Goal: Task Accomplishment & Management: Manage account settings

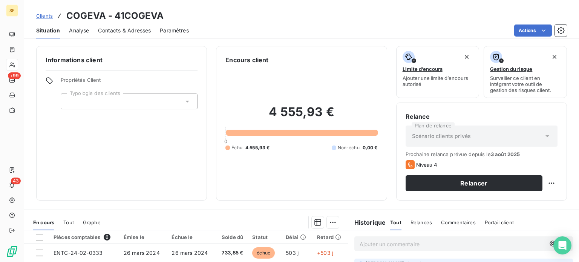
scroll to position [98, 0]
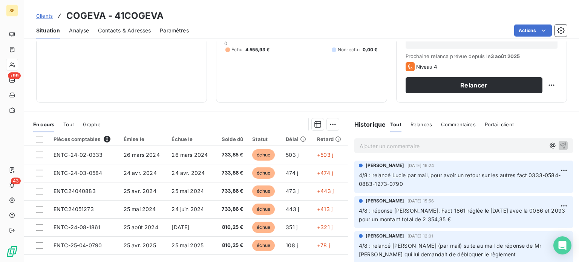
click at [122, 67] on div "Informations client Propriétés Client Typologie des clients" at bounding box center [121, 25] width 171 height 154
click at [133, 34] on span "Contacts & Adresses" at bounding box center [124, 31] width 53 height 8
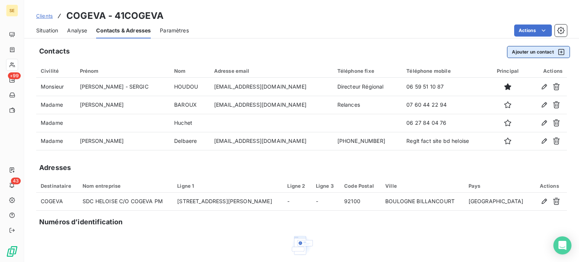
click at [524, 51] on button "Ajouter un contact" at bounding box center [538, 52] width 63 height 12
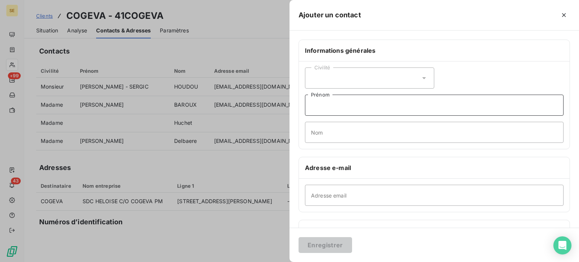
click at [335, 106] on input "Prénom" at bounding box center [434, 105] width 258 height 21
type input "Pour envoyer les factures"
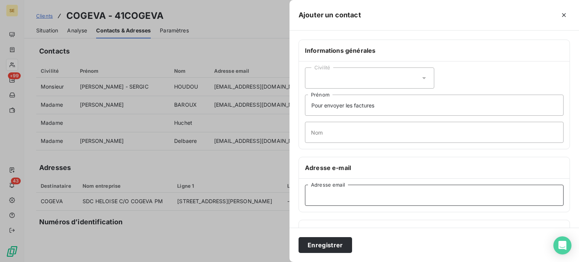
click at [316, 194] on input "Adresse email" at bounding box center [434, 195] width 258 height 21
click at [338, 194] on input "sergic_tertitiaire" at bounding box center [434, 195] width 258 height 21
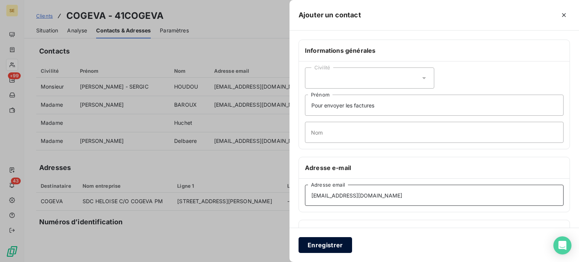
type input "[EMAIL_ADDRESS][DOMAIN_NAME]"
click at [336, 242] on button "Enregistrer" at bounding box center [325, 245] width 54 height 16
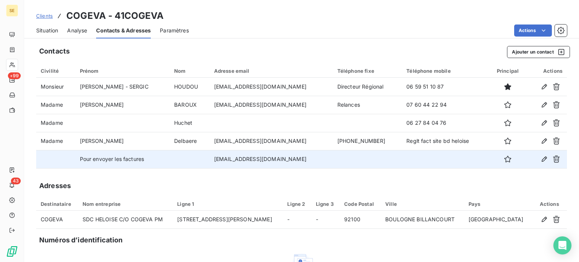
drag, startPoint x: 213, startPoint y: 159, endPoint x: 300, endPoint y: 162, distance: 87.1
click at [300, 162] on td "[EMAIL_ADDRESS][DOMAIN_NAME]" at bounding box center [270, 159] width 123 height 18
copy td "[EMAIL_ADDRESS][DOMAIN_NAME]"
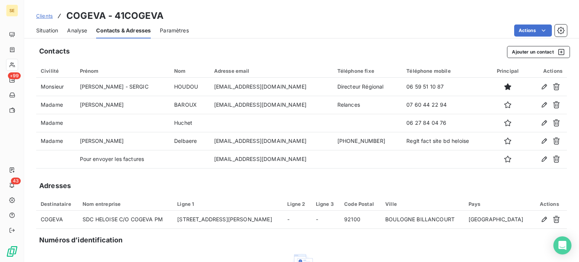
click at [42, 16] on span "Clients" at bounding box center [44, 16] width 17 height 6
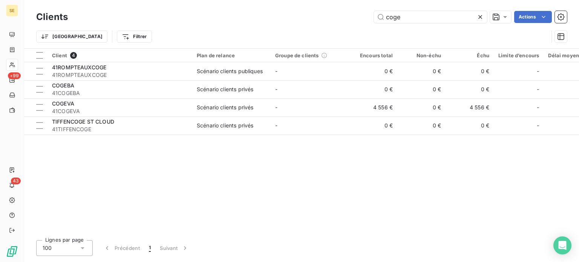
drag, startPoint x: 422, startPoint y: 19, endPoint x: 346, endPoint y: 30, distance: 77.2
click at [346, 30] on div "Clients coge Actions Trier Filtrer" at bounding box center [301, 28] width 531 height 39
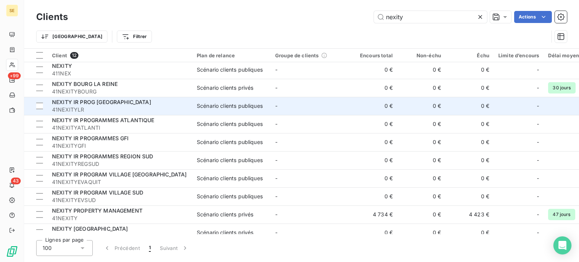
scroll to position [48, 0]
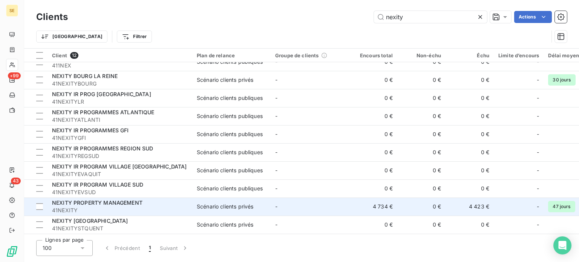
type input "nexity"
click at [80, 203] on span "NEXITY PROPERTY MANAGEMENT" at bounding box center [97, 202] width 90 height 6
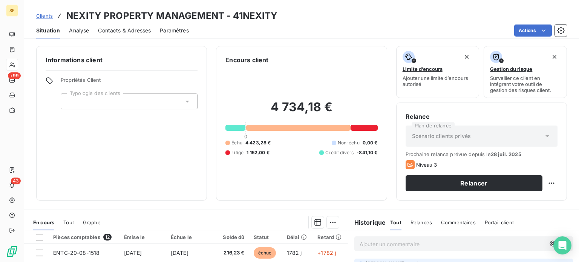
click at [136, 29] on span "Contacts & Adresses" at bounding box center [124, 31] width 53 height 8
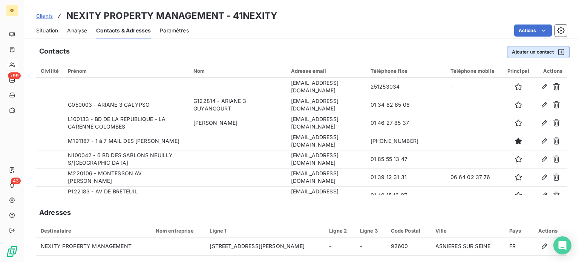
click at [514, 49] on button "Ajouter un contact" at bounding box center [538, 52] width 63 height 12
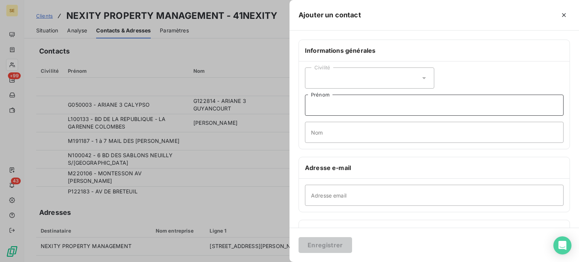
click at [339, 105] on input "Prénom" at bounding box center [434, 105] width 258 height 21
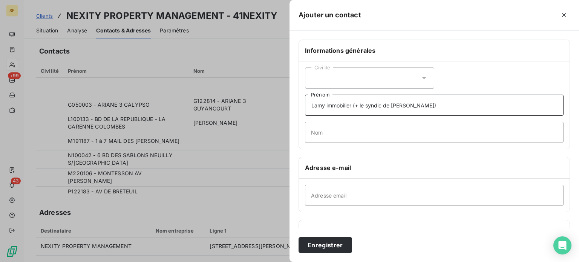
type input "Lamy immobilier (+ le syndic de [PERSON_NAME])"
click at [298, 237] on button "Enregistrer" at bounding box center [325, 245] width 54 height 16
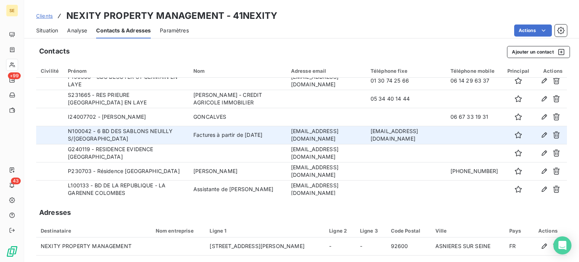
scroll to position [172, 0]
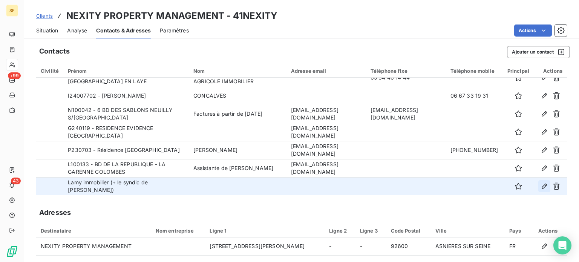
click at [540, 187] on icon "button" at bounding box center [544, 186] width 8 height 8
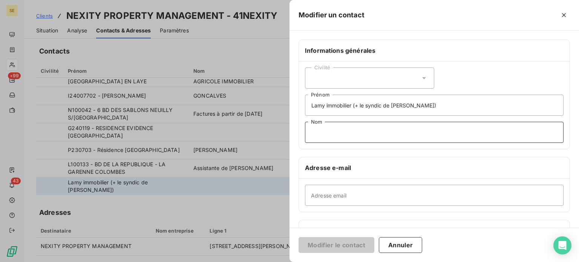
click at [336, 136] on input "Nom" at bounding box center [434, 132] width 258 height 21
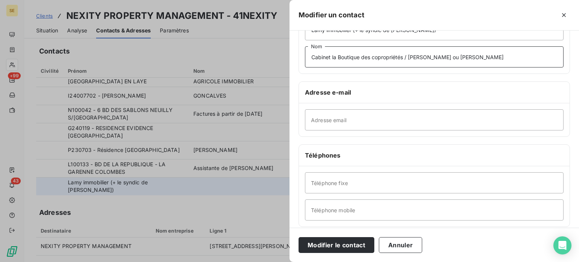
scroll to position [113, 0]
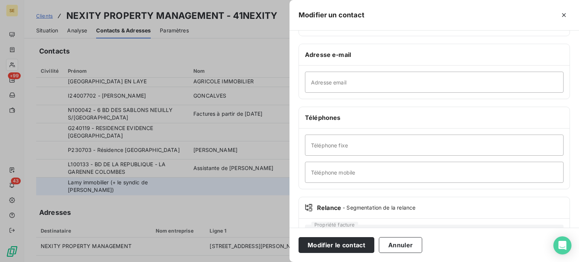
type input "Cabinet la Boutique des copropriétés / [PERSON_NAME] ou [PERSON_NAME]"
click at [431, 140] on input "Téléphone fixe" at bounding box center [434, 145] width 258 height 21
type input "[PHONE_NUMBER]"
click at [298, 237] on button "Modifier le contact" at bounding box center [336, 245] width 76 height 16
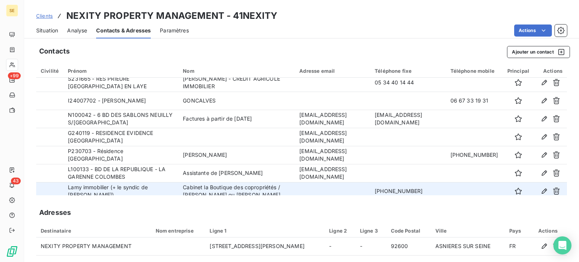
click at [43, 15] on span "Clients" at bounding box center [44, 16] width 17 height 6
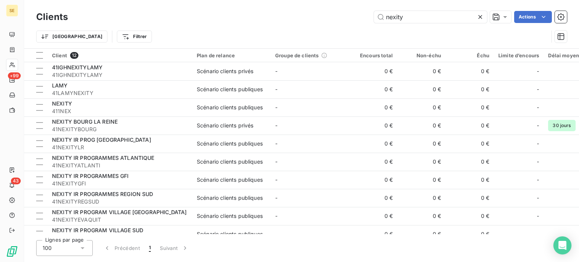
drag, startPoint x: 417, startPoint y: 18, endPoint x: 330, endPoint y: 14, distance: 87.5
click at [330, 14] on div "nexity Actions" at bounding box center [322, 17] width 490 height 12
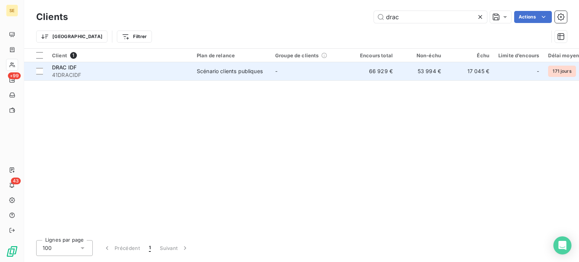
type input "drac"
click at [172, 67] on div "DRAC IDF" at bounding box center [120, 68] width 136 height 8
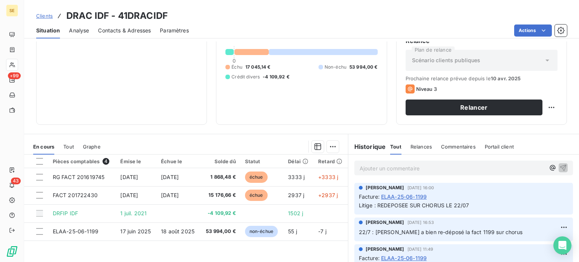
scroll to position [136, 0]
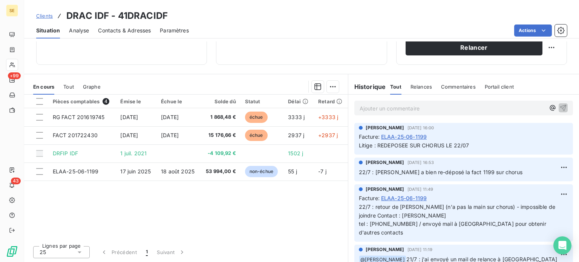
click at [47, 14] on span "Clients" at bounding box center [44, 16] width 17 height 6
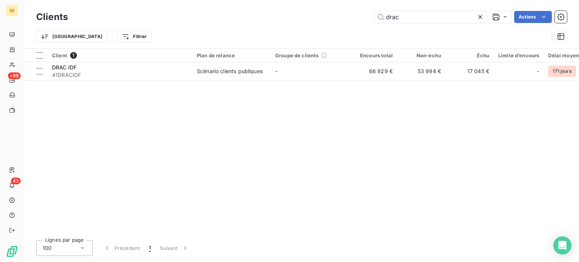
drag, startPoint x: 414, startPoint y: 16, endPoint x: 366, endPoint y: 16, distance: 48.2
click at [366, 16] on div "drac Actions" at bounding box center [322, 17] width 490 height 12
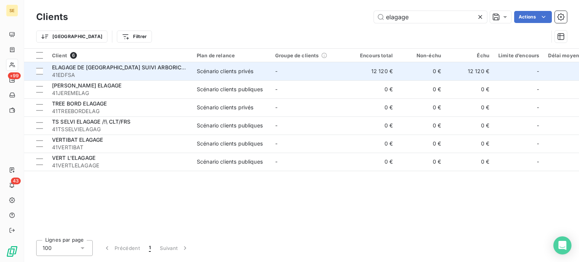
type input "elagage"
click at [105, 71] on span "41EDFSA" at bounding box center [120, 75] width 136 height 8
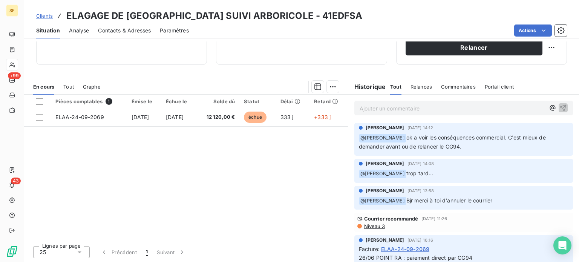
scroll to position [98, 0]
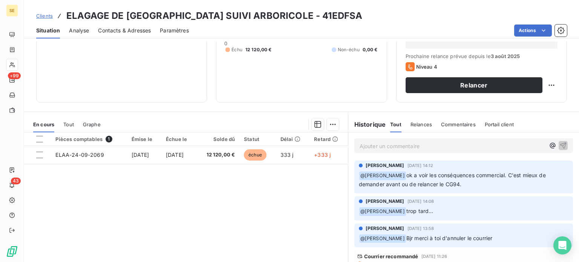
click at [44, 15] on span "Clients" at bounding box center [44, 16] width 17 height 6
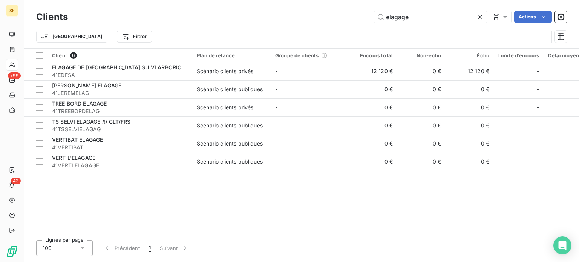
drag, startPoint x: 434, startPoint y: 21, endPoint x: 343, endPoint y: 18, distance: 91.2
click at [343, 18] on div "elagage Actions" at bounding box center [322, 17] width 490 height 12
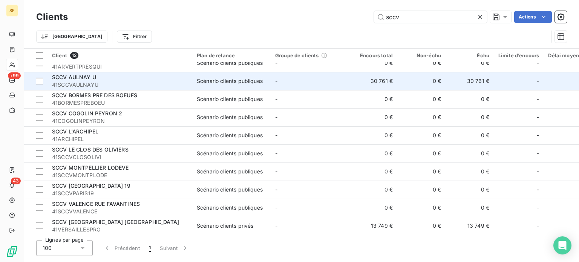
scroll to position [48, 0]
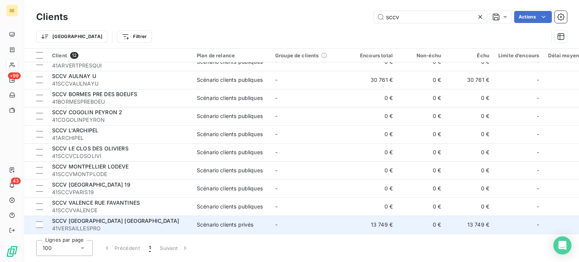
type input "sccv"
click at [127, 220] on span "SCCV [GEOGRAPHIC_DATA] [GEOGRAPHIC_DATA]" at bounding box center [115, 220] width 127 height 6
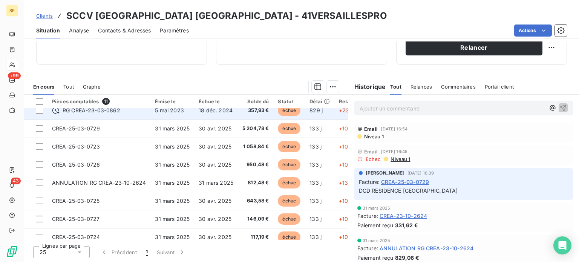
scroll to position [70, 0]
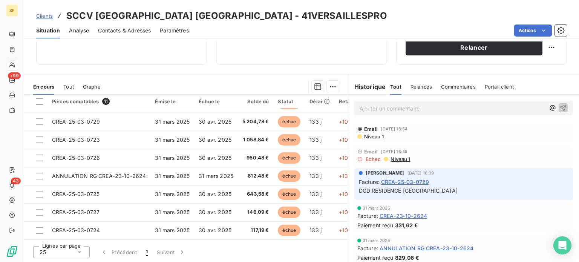
click at [41, 15] on span "Clients" at bounding box center [44, 16] width 17 height 6
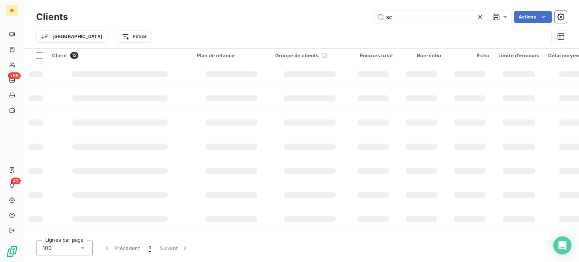
type input "s"
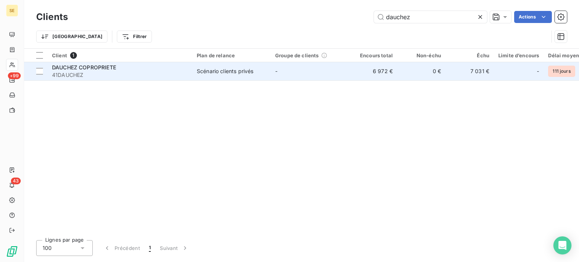
type input "dauchez"
click at [119, 75] on span "41DAUCHEZ" at bounding box center [120, 75] width 136 height 8
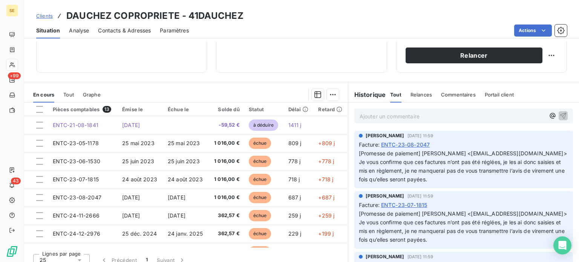
scroll to position [136, 0]
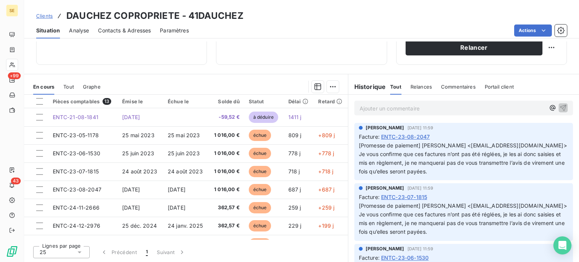
click at [110, 31] on span "Contacts & Adresses" at bounding box center [124, 31] width 53 height 8
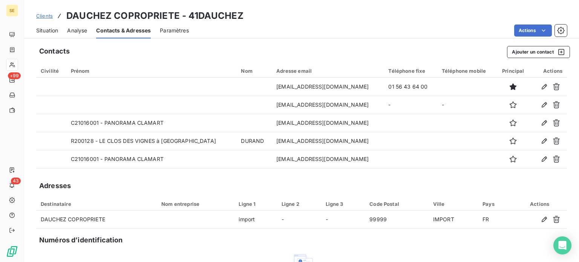
click at [50, 31] on span "Situation" at bounding box center [47, 31] width 22 height 8
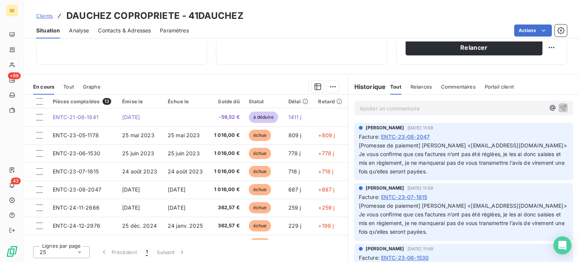
click at [133, 30] on span "Contacts & Adresses" at bounding box center [124, 31] width 53 height 8
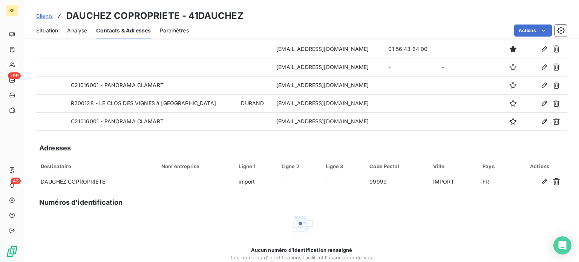
scroll to position [0, 0]
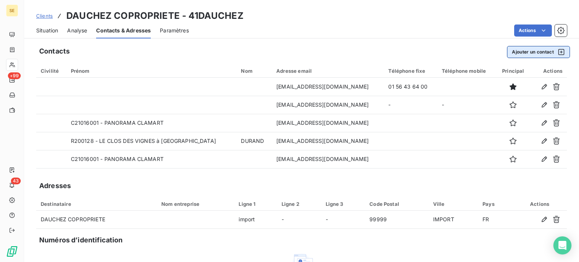
click at [514, 54] on button "Ajouter un contact" at bounding box center [538, 52] width 63 height 12
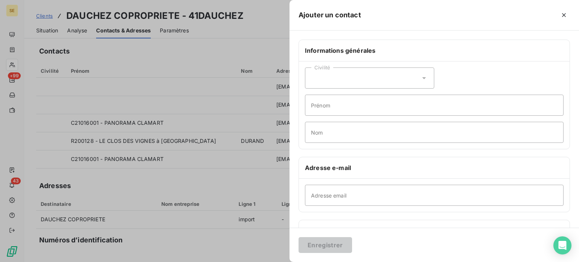
click at [420, 77] on icon at bounding box center [424, 78] width 8 height 8
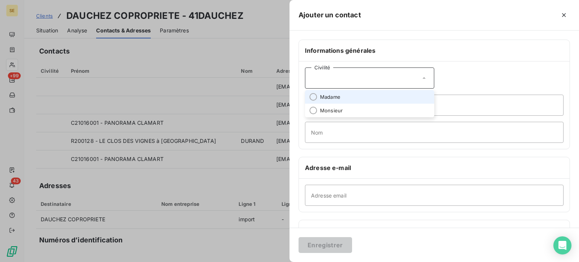
click at [339, 97] on span "Madame" at bounding box center [330, 96] width 20 height 7
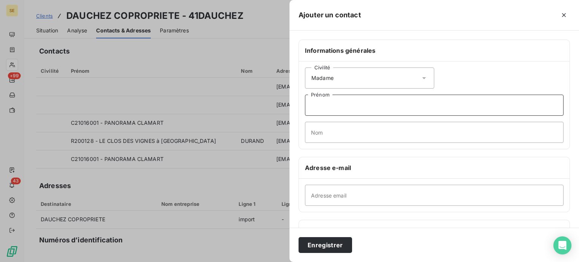
click at [340, 110] on input "Prénom" at bounding box center [434, 105] width 258 height 21
type input "[PERSON_NAME]"
click at [376, 193] on input "Adresse email" at bounding box center [434, 195] width 258 height 21
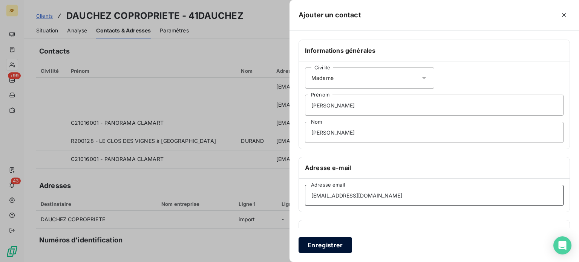
type input "[EMAIL_ADDRESS][DOMAIN_NAME]"
click at [310, 245] on button "Enregistrer" at bounding box center [325, 245] width 54 height 16
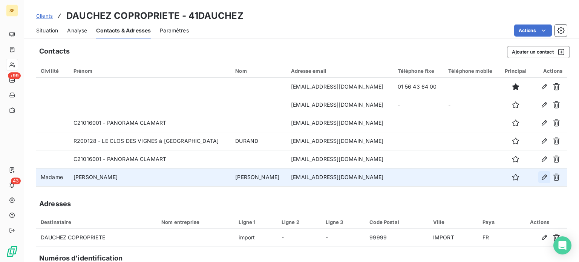
click at [540, 177] on icon "button" at bounding box center [544, 177] width 8 height 8
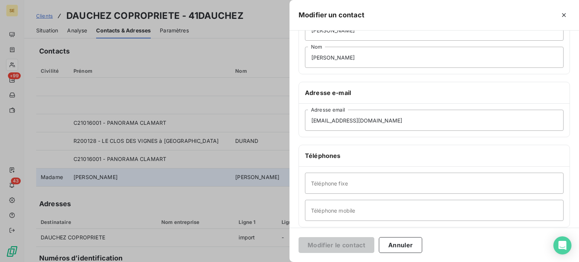
scroll to position [75, 0]
click at [366, 183] on input "Téléphone fixe" at bounding box center [434, 182] width 258 height 21
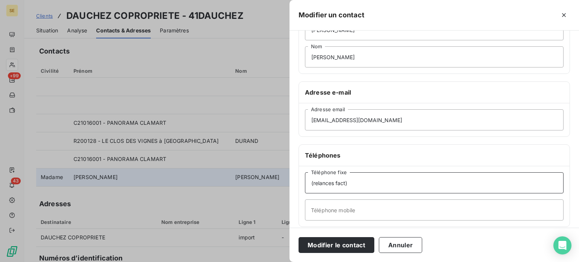
type input "(relances fact)"
click at [298, 237] on button "Modifier le contact" at bounding box center [336, 245] width 76 height 16
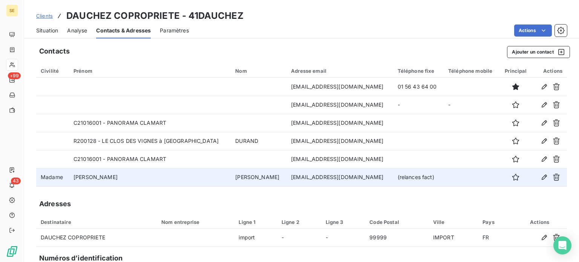
click at [42, 16] on span "Clients" at bounding box center [44, 16] width 17 height 6
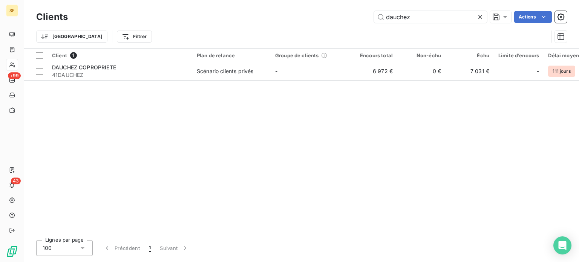
drag, startPoint x: 430, startPoint y: 12, endPoint x: 341, endPoint y: 15, distance: 88.6
click at [341, 15] on div "dauchez Actions" at bounding box center [322, 17] width 490 height 12
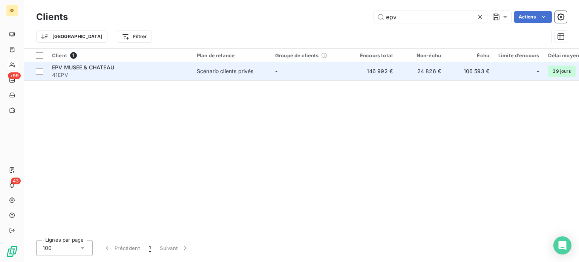
type input "epv"
click at [211, 70] on div "Scénario clients privés" at bounding box center [225, 71] width 57 height 8
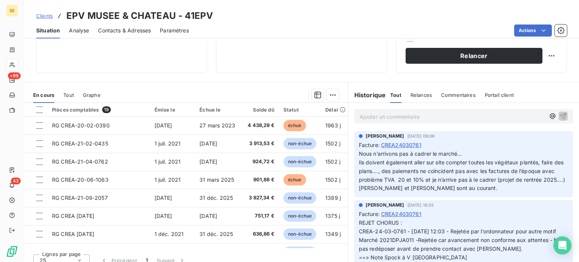
scroll to position [136, 0]
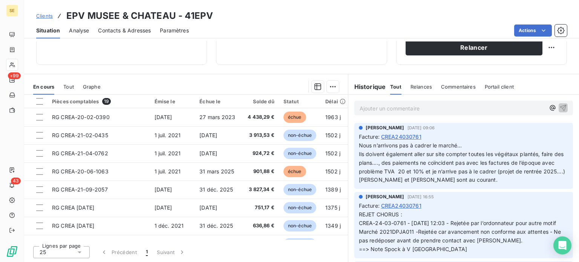
click at [44, 15] on span "Clients" at bounding box center [44, 16] width 17 height 6
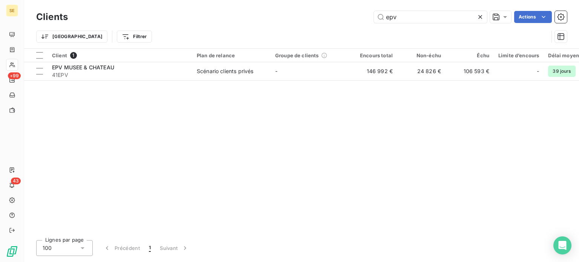
drag, startPoint x: 434, startPoint y: 17, endPoint x: 346, endPoint y: 23, distance: 88.4
click at [346, 23] on div "Clients epv Actions" at bounding box center [301, 17] width 531 height 16
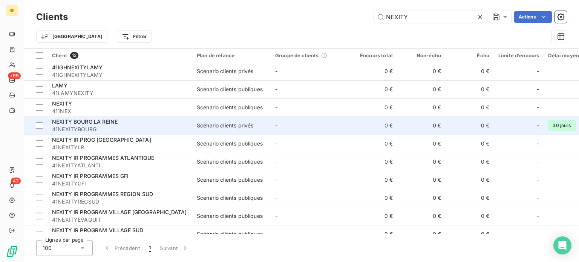
scroll to position [48, 0]
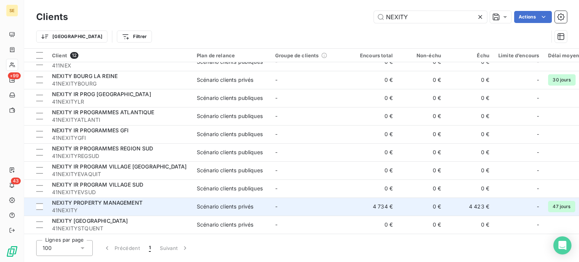
type input "NEXITY"
click at [135, 199] on span "NEXITY PROPERTY MANAGEMENT" at bounding box center [97, 202] width 90 height 6
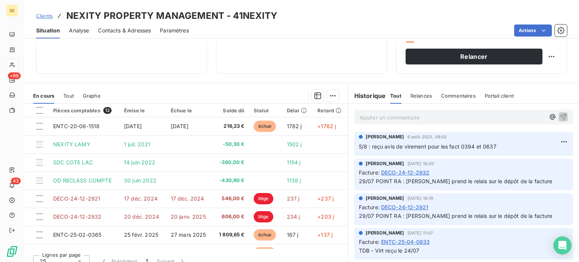
scroll to position [136, 0]
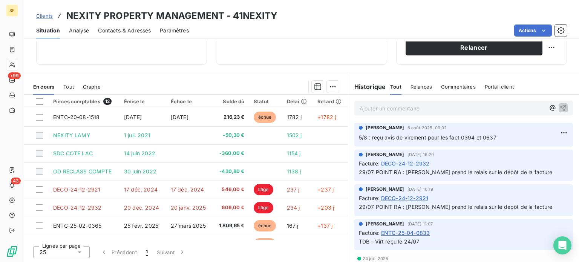
click at [121, 34] on span "Contacts & Adresses" at bounding box center [124, 31] width 53 height 8
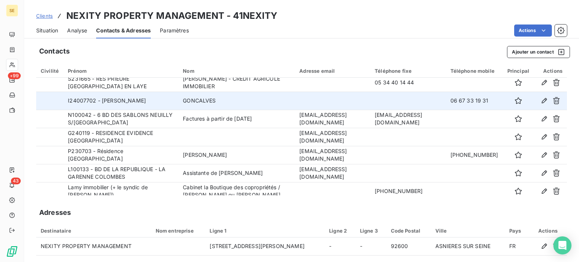
scroll to position [38, 0]
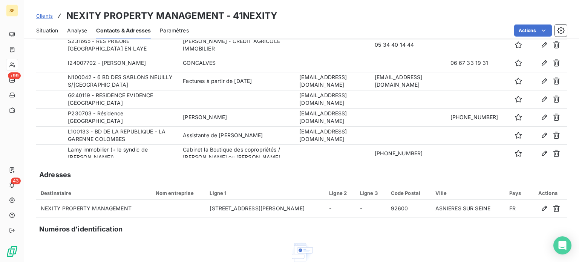
click at [39, 17] on span "Clients" at bounding box center [44, 16] width 17 height 6
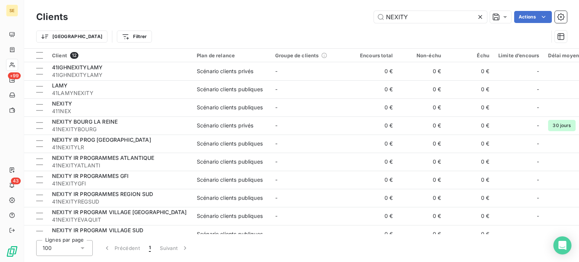
drag, startPoint x: 424, startPoint y: 15, endPoint x: 309, endPoint y: 11, distance: 114.2
click at [310, 11] on div "NEXITY Actions" at bounding box center [322, 17] width 490 height 12
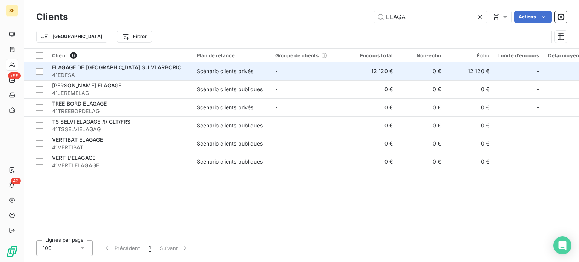
type input "ELAGA"
click at [115, 69] on span "ELAGAGE DE [GEOGRAPHIC_DATA] SUIVI ARBORICOLE" at bounding box center [122, 67] width 140 height 6
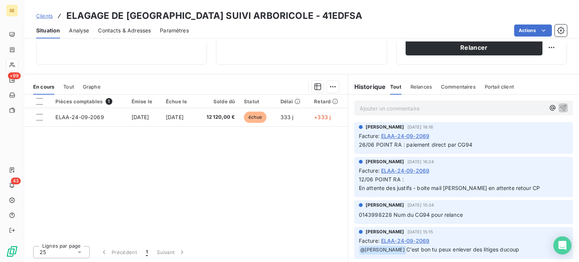
scroll to position [151, 0]
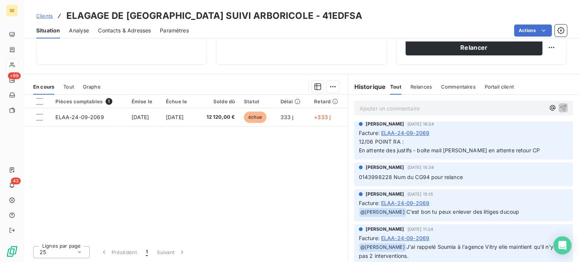
click at [492, 167] on div "[PERSON_NAME] [DATE] 15:34" at bounding box center [463, 167] width 209 height 7
click at [451, 74] on div "Historique Tout Relances Commentaires Portail client Tout Relances Commentaires…" at bounding box center [463, 84] width 231 height 20
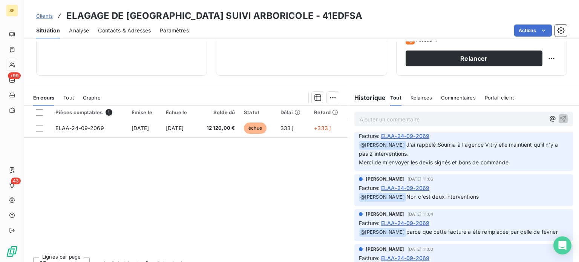
scroll to position [136, 0]
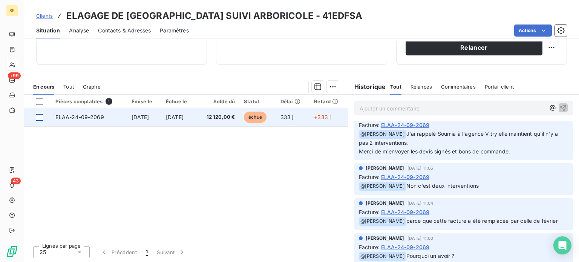
click at [38, 117] on div at bounding box center [39, 117] width 7 height 7
click at [77, 117] on span "ELAA-24-09-2069" at bounding box center [79, 117] width 48 height 6
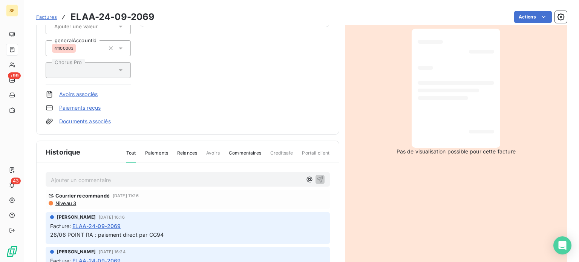
scroll to position [113, 0]
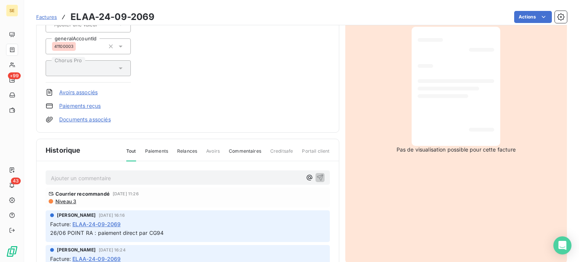
click at [240, 148] on span "Commentaires" at bounding box center [245, 154] width 32 height 13
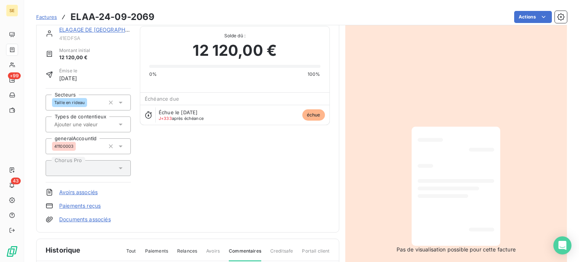
scroll to position [0, 0]
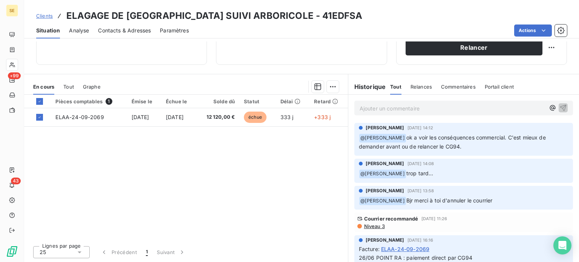
scroll to position [98, 0]
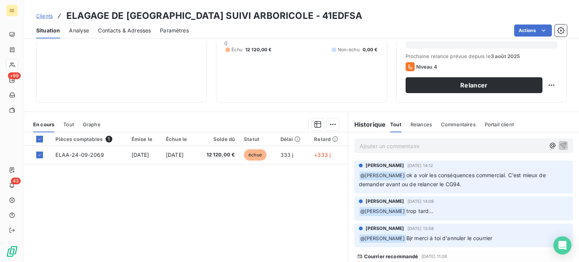
click at [126, 30] on span "Contacts & Adresses" at bounding box center [124, 31] width 53 height 8
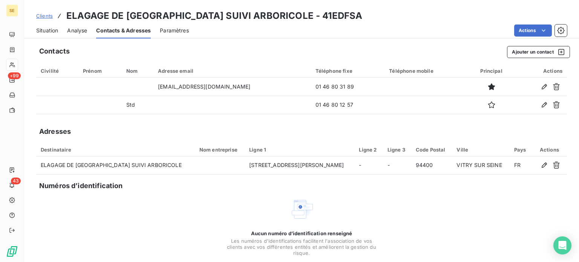
click at [119, 47] on div "Contacts Ajouter un contact" at bounding box center [304, 52] width 531 height 12
click at [43, 16] on span "Clients" at bounding box center [44, 16] width 17 height 6
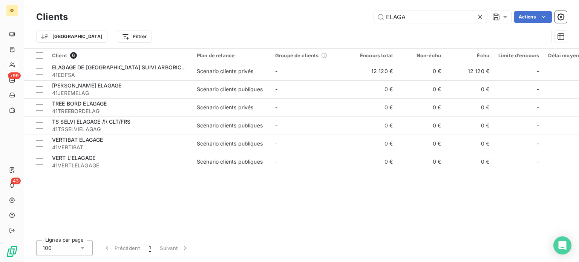
drag, startPoint x: 408, startPoint y: 15, endPoint x: 350, endPoint y: 18, distance: 58.9
click at [350, 18] on div "ELAGA Actions" at bounding box center [322, 17] width 490 height 12
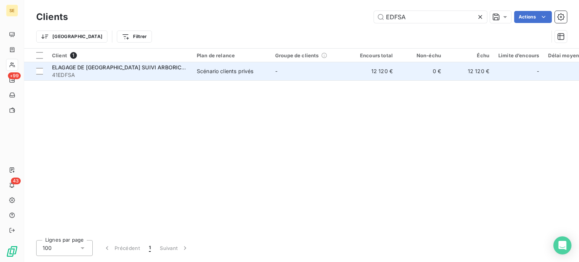
type input "EDFSA"
click at [99, 70] on div "ELAGAGE DE [GEOGRAPHIC_DATA] SUIVI ARBORICOLE" at bounding box center [120, 68] width 136 height 8
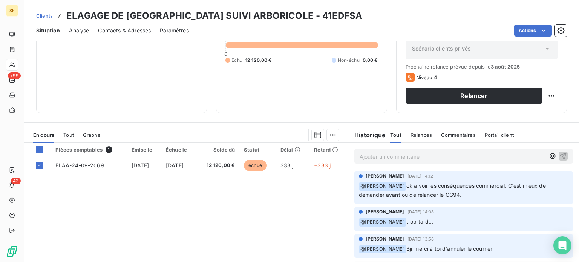
scroll to position [136, 0]
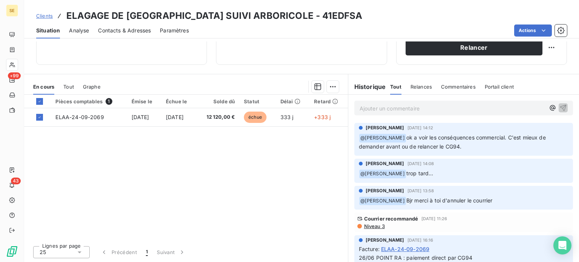
click at [133, 31] on span "Contacts & Adresses" at bounding box center [124, 31] width 53 height 8
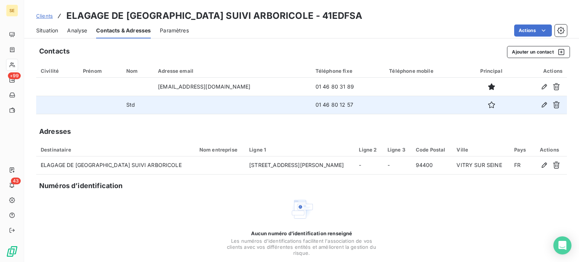
click at [391, 99] on td at bounding box center [425, 105] width 83 height 18
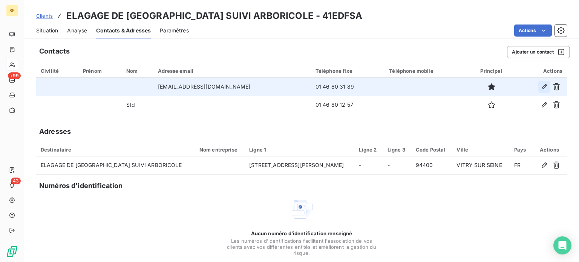
click at [541, 86] on icon "button" at bounding box center [543, 86] width 5 height 5
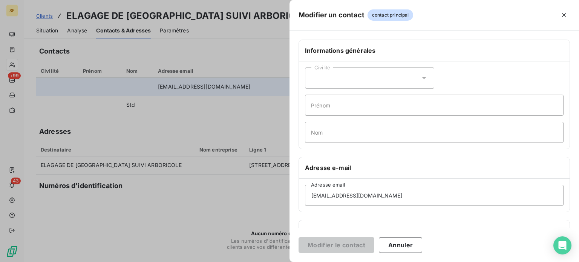
click at [421, 76] on icon at bounding box center [424, 78] width 8 height 8
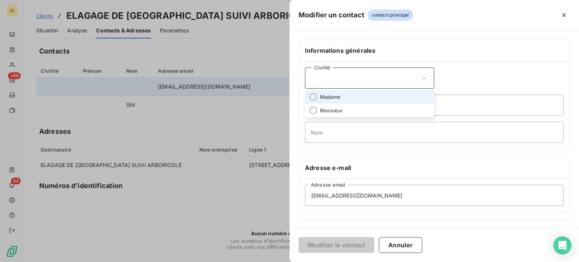
click at [328, 97] on span "Madame" at bounding box center [330, 96] width 20 height 7
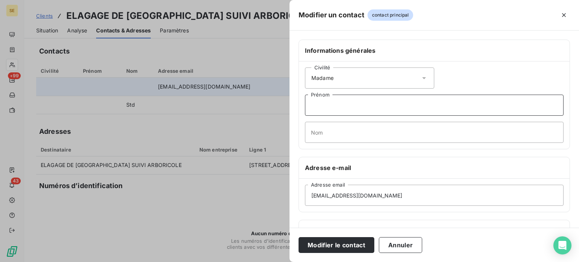
click at [329, 105] on input "Prénom" at bounding box center [434, 105] width 258 height 21
drag, startPoint x: 351, startPoint y: 107, endPoint x: 287, endPoint y: 108, distance: 63.7
click at [287, 261] on div "Modifier un contact contact principal Informations générales Civilité Madame sO…" at bounding box center [289, 262] width 579 height 0
type input "Soumia"
click at [359, 134] on input "Nom" at bounding box center [434, 132] width 258 height 21
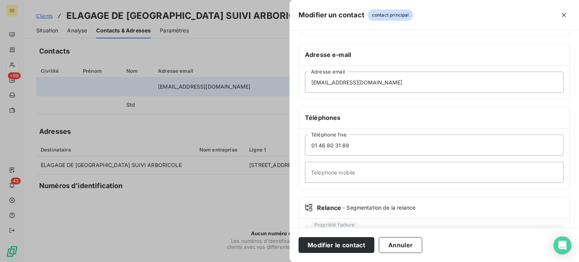
scroll to position [145, 0]
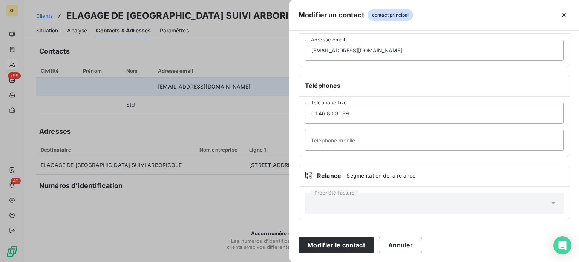
type input "ABRIKA"
click at [355, 139] on input "Téléphone mobile" at bounding box center [434, 140] width 258 height 21
type input "s"
type input "Serv Elagage Vitrys/seine"
click at [298, 237] on button "Modifier le contact" at bounding box center [336, 245] width 76 height 16
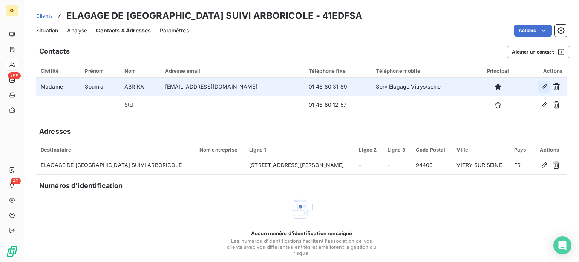
click at [540, 83] on icon "button" at bounding box center [544, 87] width 8 height 8
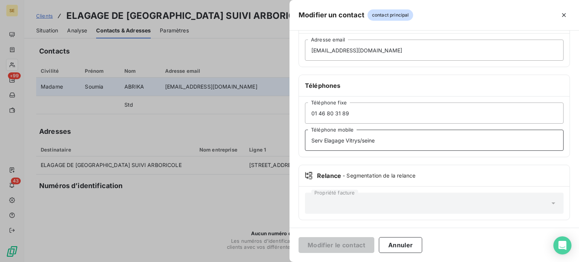
click at [357, 139] on input "Serv Elagage Vitrys/seine" at bounding box center [434, 140] width 258 height 21
type input "Serv Elagage Vitry s/seine"
click at [298, 237] on button "Modifier le contact" at bounding box center [336, 245] width 76 height 16
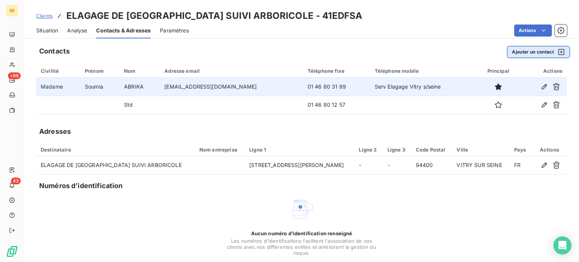
click at [525, 51] on button "Ajouter un contact" at bounding box center [538, 52] width 63 height 12
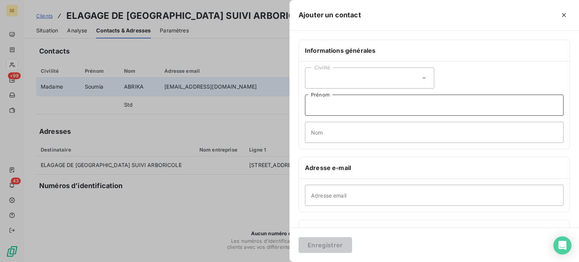
click at [317, 106] on input "Prénom" at bounding box center [434, 105] width 258 height 21
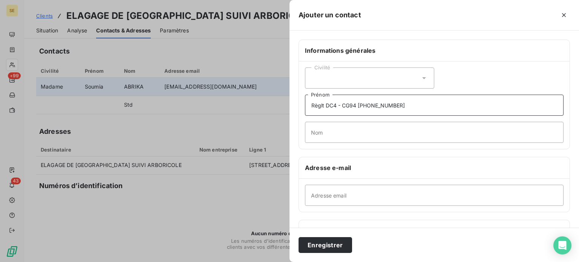
type input "Règlt DC4 - CG94 [PHONE_NUMBER]"
click at [298, 237] on button "Enregistrer" at bounding box center [325, 245] width 54 height 16
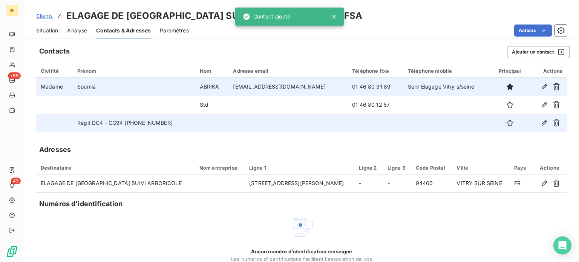
click at [127, 125] on td "Règlt DC4 - CG94 [PHONE_NUMBER]" at bounding box center [134, 123] width 122 height 18
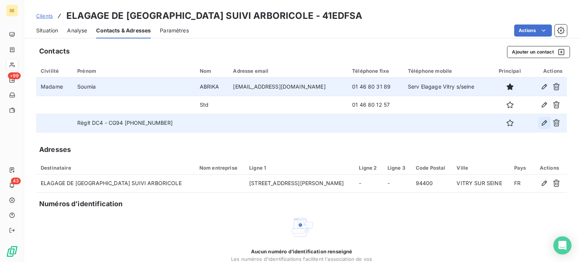
click at [541, 123] on icon "button" at bounding box center [544, 123] width 8 height 8
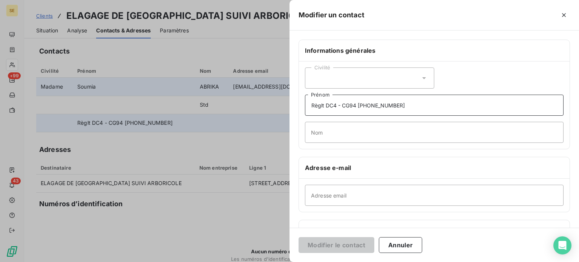
drag, startPoint x: 404, startPoint y: 106, endPoint x: 357, endPoint y: 108, distance: 46.8
click at [357, 108] on input "Règlt DC4 - CG94 [PHONE_NUMBER]" at bounding box center [434, 105] width 258 height 21
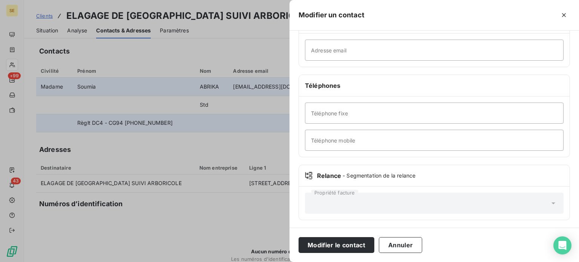
type input "Règlt DC4 - CG94"
click at [320, 109] on input "Téléphone fixe" at bounding box center [434, 112] width 258 height 21
paste input "[PHONE_NUMBER]"
type input "[PHONE_NUMBER]"
click at [298, 237] on button "Modifier le contact" at bounding box center [336, 245] width 76 height 16
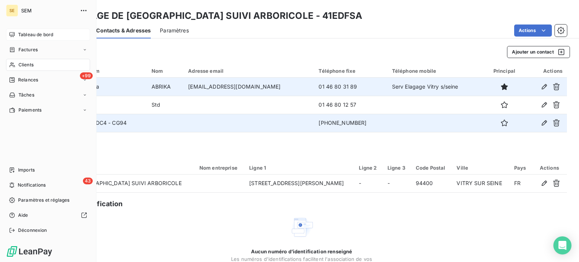
click at [14, 34] on icon at bounding box center [12, 35] width 6 height 6
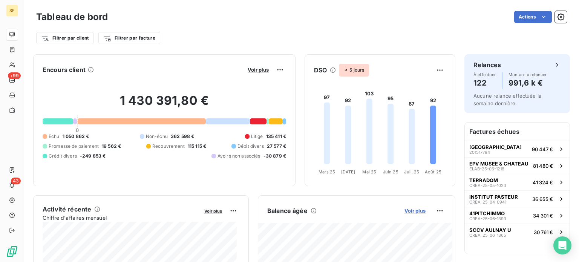
click at [404, 209] on span "Voir plus" at bounding box center [414, 211] width 21 height 6
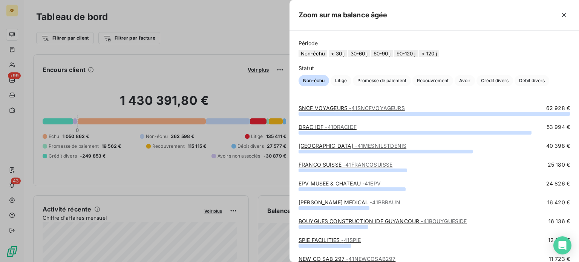
click at [11, 66] on div at bounding box center [289, 131] width 579 height 262
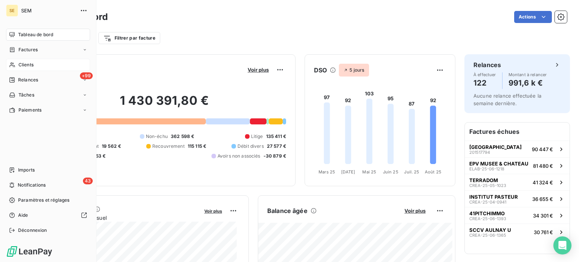
click at [24, 63] on span "Clients" at bounding box center [25, 64] width 15 height 7
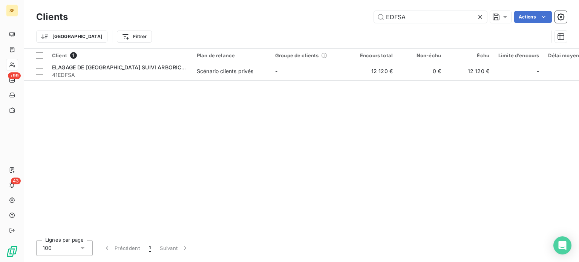
drag, startPoint x: 433, startPoint y: 20, endPoint x: 288, endPoint y: 19, distance: 145.1
click at [288, 19] on div "EDFSA Actions" at bounding box center [322, 17] width 490 height 12
drag, startPoint x: 435, startPoint y: 17, endPoint x: 265, endPoint y: 24, distance: 170.1
click at [265, 24] on div "Clients poilan Actions" at bounding box center [301, 17] width 531 height 16
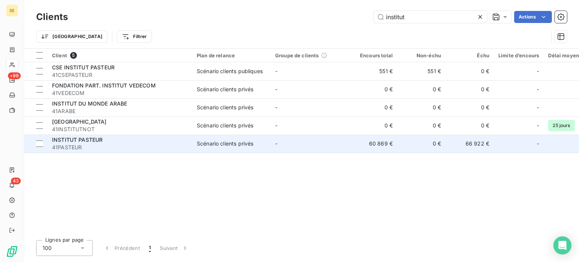
type input "institut"
click at [120, 140] on div "INSTITUT PASTEUR" at bounding box center [120, 140] width 136 height 8
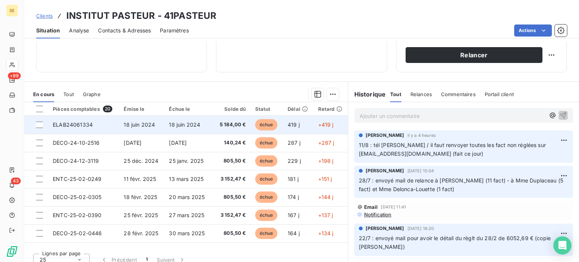
scroll to position [136, 0]
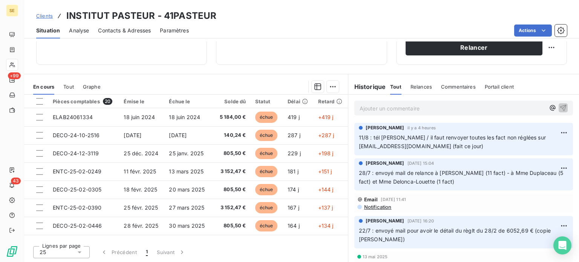
drag, startPoint x: 327, startPoint y: 87, endPoint x: 280, endPoint y: 87, distance: 47.5
click at [280, 87] on div at bounding box center [224, 87] width 229 height 12
click at [544, 46] on html "SE +99 43 Clients INSTITUT PASTEUR - 41PASTEUR Situation Analyse Contacts & Adr…" at bounding box center [289, 131] width 579 height 262
click at [302, 54] on html "SE +99 43 Clients INSTITUT PASTEUR - 41PASTEUR Situation Analyse Contacts & Adr…" at bounding box center [289, 131] width 579 height 262
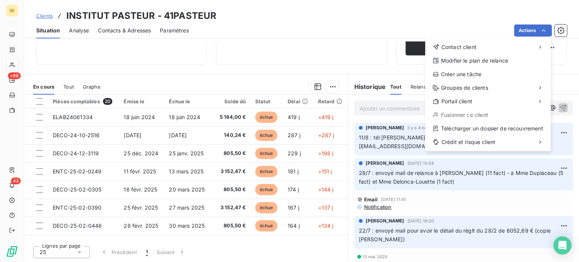
click at [298, 57] on html "SE +99 43 Clients INSTITUT PASTEUR - 41PASTEUR Situation Analyse Contacts & Adr…" at bounding box center [289, 131] width 579 height 262
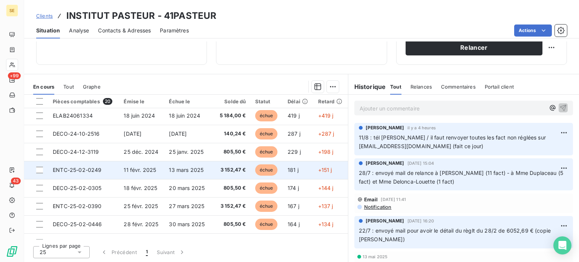
scroll to position [0, 0]
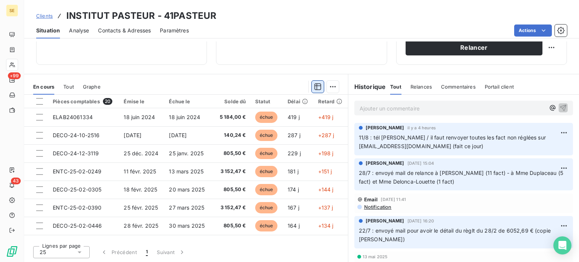
click at [315, 85] on icon "button" at bounding box center [317, 86] width 7 height 7
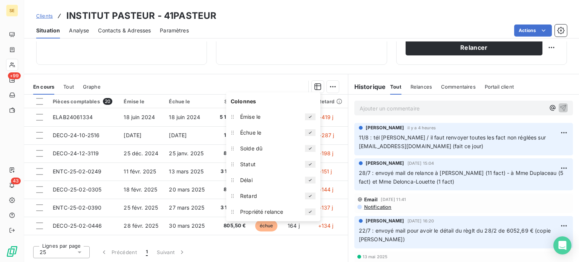
click at [261, 66] on div "Informations client Propriétés Client Typologie des clients Encours client 60 8…" at bounding box center [301, 151] width 555 height 220
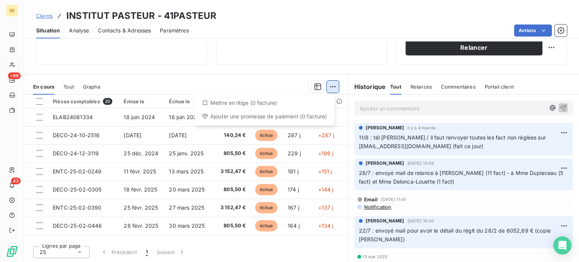
click at [326, 84] on html "SE +99 43 Clients INSTITUT PASTEUR - 41PASTEUR Situation Analyse Contacts & Adr…" at bounding box center [289, 131] width 579 height 262
click at [259, 85] on html "SE +99 43 Clients INSTITUT PASTEUR - 41PASTEUR Situation Analyse Contacts & Adr…" at bounding box center [289, 131] width 579 height 262
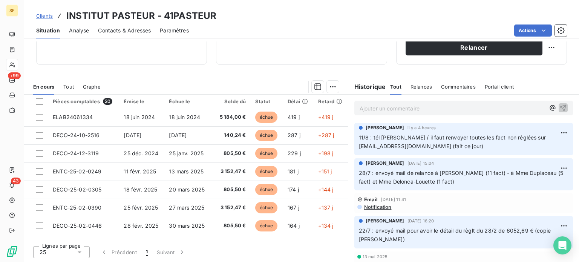
drag, startPoint x: 138, startPoint y: 127, endPoint x: 108, endPoint y: 67, distance: 66.7
click at [108, 67] on div "Informations client Propriétés Client Typologie des clients Encours client 60 8…" at bounding box center [301, 151] width 555 height 220
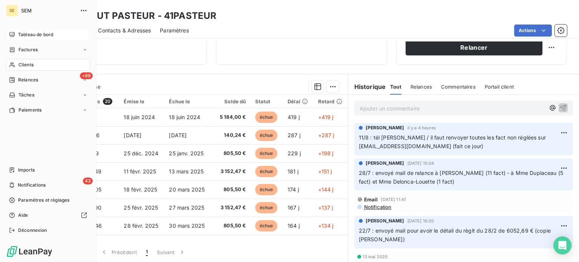
click at [21, 31] on span "Tableau de bord" at bounding box center [35, 34] width 35 height 7
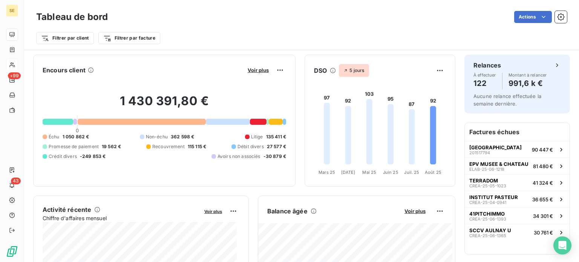
scroll to position [75, 0]
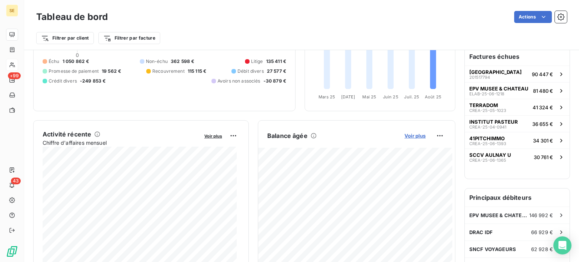
click at [410, 135] on span "Voir plus" at bounding box center [414, 136] width 21 height 6
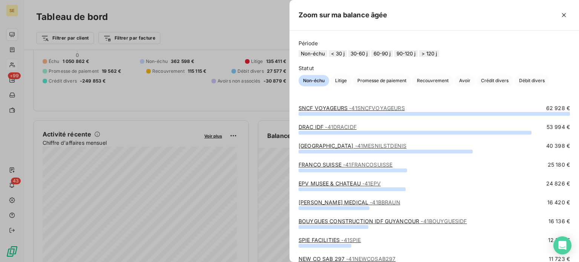
drag, startPoint x: 469, startPoint y: 21, endPoint x: 478, endPoint y: 27, distance: 11.4
click at [478, 27] on div "Zoom sur ma balance âgée" at bounding box center [433, 15] width 289 height 31
click at [439, 56] on button "> 120 j" at bounding box center [429, 53] width 20 height 7
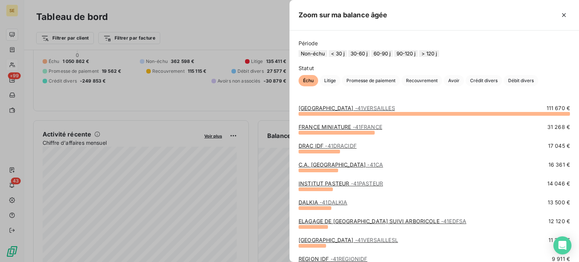
drag, startPoint x: 483, startPoint y: 59, endPoint x: 408, endPoint y: 34, distance: 78.9
click at [408, 34] on div "Période Non-échu < 30 j 30-60 j 60-90 j 90-120 j > 120 j Statut Échu Litige Pro…" at bounding box center [433, 63] width 289 height 65
click at [565, 15] on icon "button" at bounding box center [564, 15] width 8 height 8
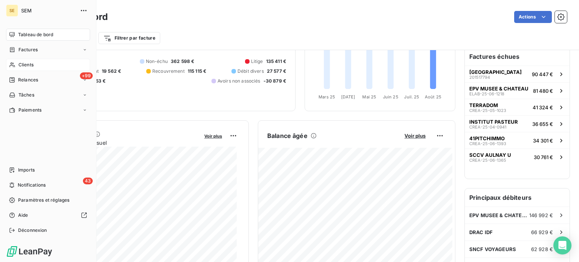
click at [16, 62] on div "Clients" at bounding box center [48, 65] width 84 height 12
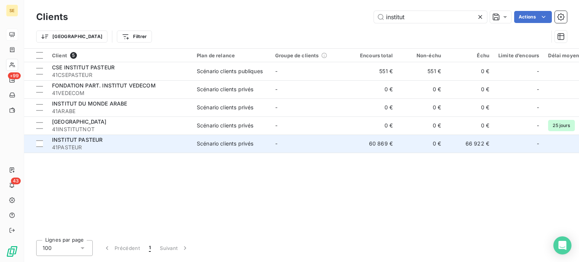
click at [115, 148] on span "41PASTEUR" at bounding box center [120, 148] width 136 height 8
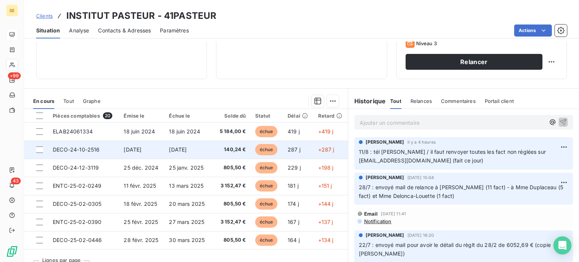
scroll to position [136, 0]
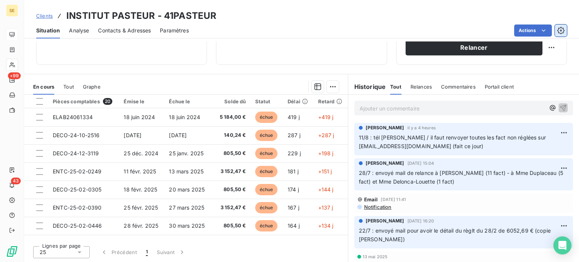
click at [559, 31] on icon "button" at bounding box center [561, 31] width 8 height 8
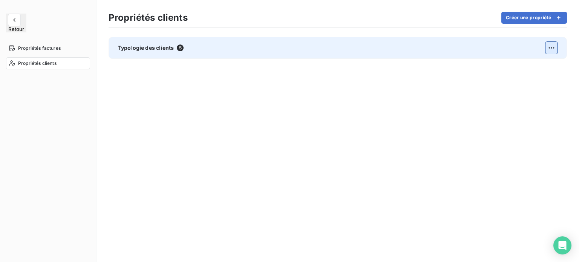
click at [552, 49] on html "Retour Propriétés factures Propriétés clients Propriétés clients Créer une prop…" at bounding box center [289, 131] width 579 height 262
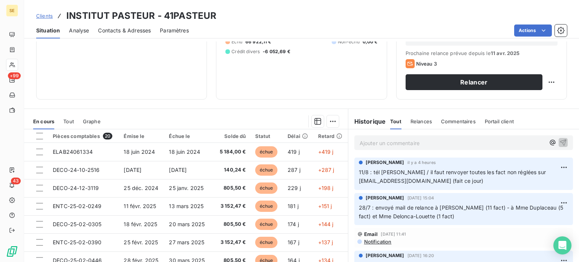
scroll to position [113, 0]
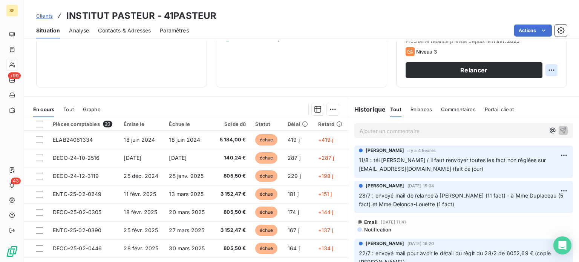
click at [546, 70] on html "SE +99 43 Clients INSTITUT PASTEUR - 41PASTEUR Situation Analyse Contacts & Adr…" at bounding box center [289, 131] width 579 height 262
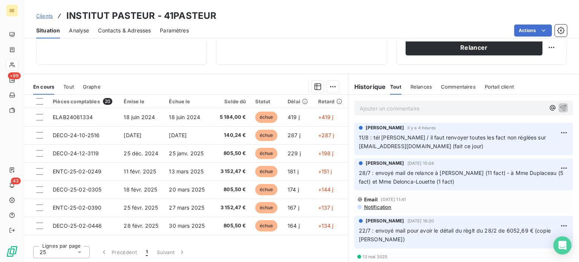
drag, startPoint x: 124, startPoint y: 119, endPoint x: 138, endPoint y: 58, distance: 62.1
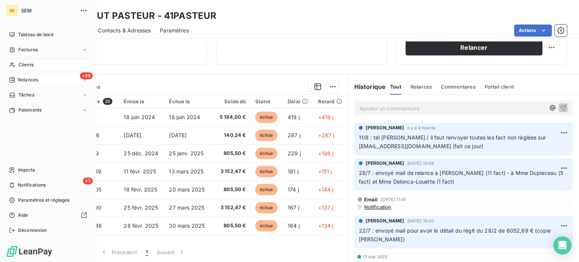
click at [33, 77] on span "Relances" at bounding box center [28, 79] width 20 height 7
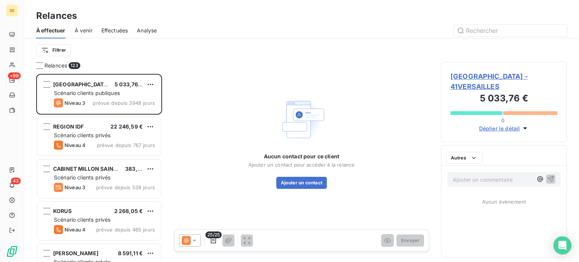
scroll to position [182, 120]
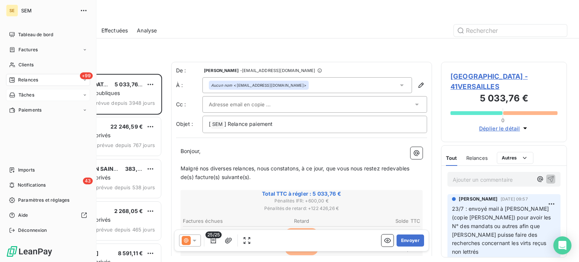
click at [32, 92] on span "Tâches" at bounding box center [26, 95] width 16 height 7
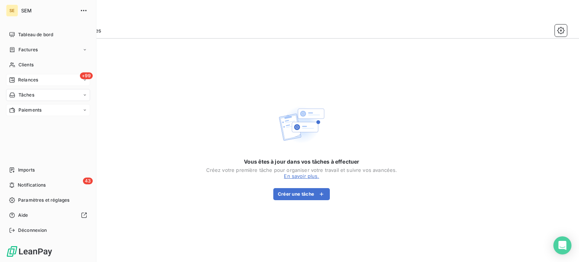
click at [19, 110] on span "Paiements" at bounding box center [29, 110] width 23 height 7
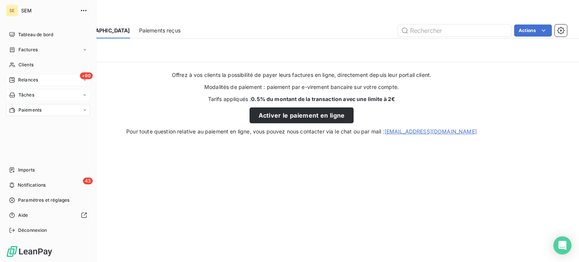
click at [38, 80] on div "+99 Relances" at bounding box center [48, 80] width 84 height 12
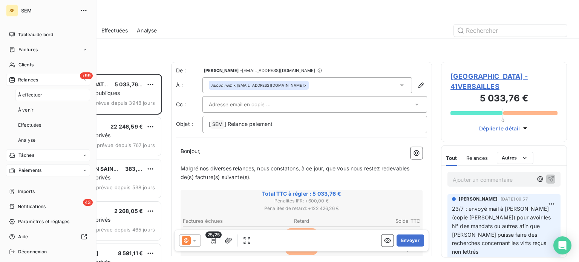
scroll to position [182, 120]
click at [44, 52] on div "Factures" at bounding box center [48, 50] width 84 height 12
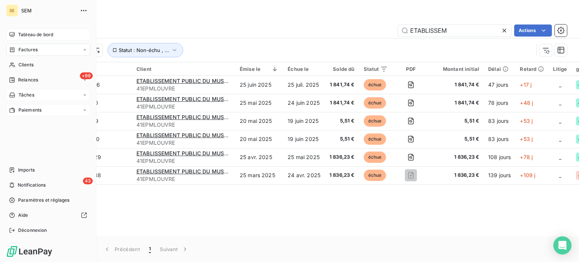
click at [14, 33] on icon at bounding box center [12, 35] width 6 height 6
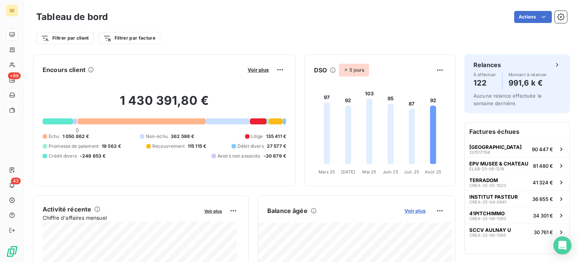
click at [411, 211] on span "Voir plus" at bounding box center [414, 211] width 21 height 6
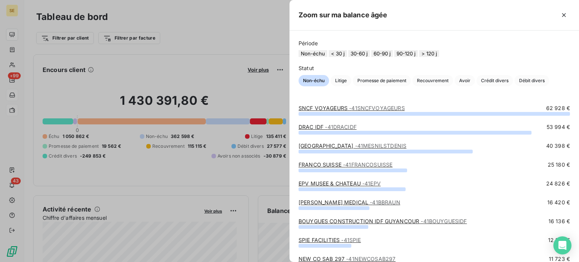
click at [475, 19] on div at bounding box center [478, 15] width 182 height 12
click at [265, 179] on div at bounding box center [289, 131] width 579 height 262
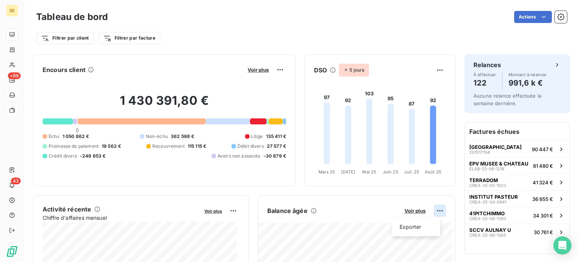
click at [434, 211] on html "SE +99 43 Tableau de bord Actions Filtrer par client Filtrer par facture Encour…" at bounding box center [289, 131] width 579 height 262
click at [200, 37] on html "SE +99 43 Tableau de bord Actions Filtrer par client Filtrer par facture Encour…" at bounding box center [289, 131] width 579 height 262
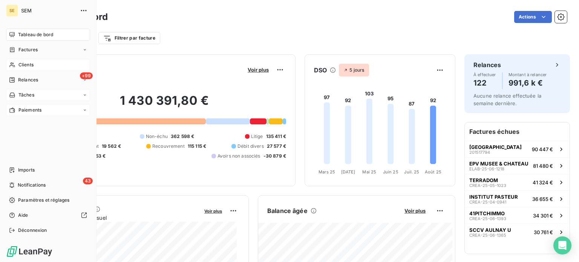
click at [20, 61] on div "Clients" at bounding box center [48, 65] width 84 height 12
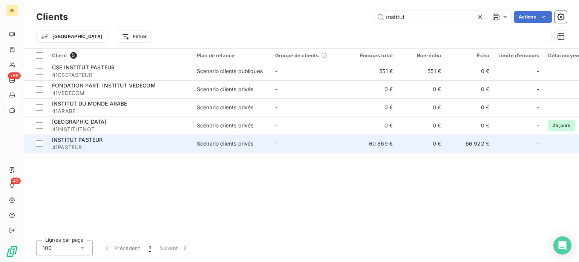
click at [127, 145] on span "41PASTEUR" at bounding box center [120, 148] width 136 height 8
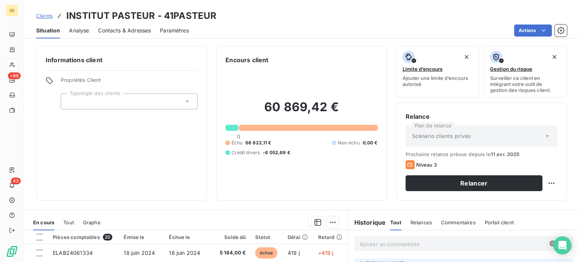
click at [175, 28] on span "Paramètres" at bounding box center [174, 31] width 29 height 8
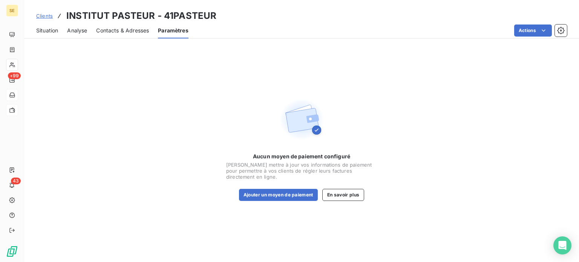
click at [134, 31] on span "Contacts & Adresses" at bounding box center [122, 31] width 53 height 8
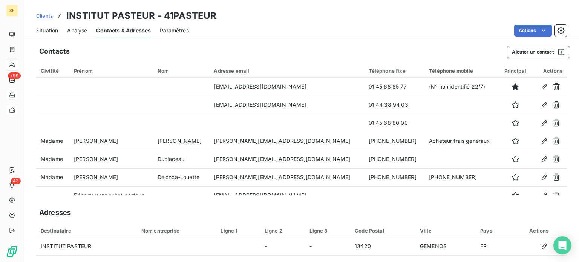
click at [83, 32] on span "Analyse" at bounding box center [77, 31] width 20 height 8
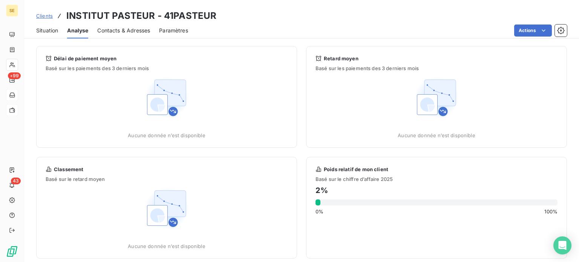
click at [46, 30] on span "Situation" at bounding box center [47, 31] width 22 height 8
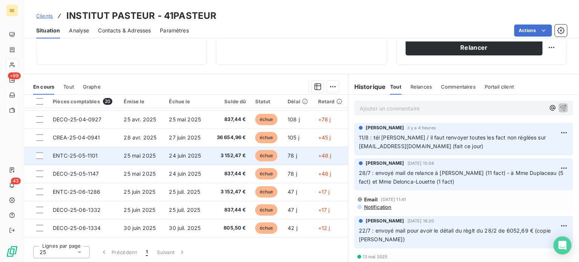
scroll to position [233, 0]
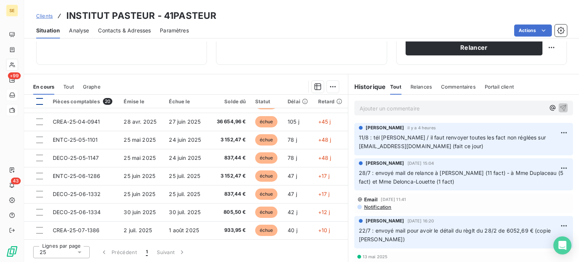
click at [41, 102] on div at bounding box center [39, 101] width 7 height 7
click at [40, 101] on icon at bounding box center [39, 102] width 2 height 2
click at [41, 100] on div at bounding box center [39, 101] width 7 height 7
drag, startPoint x: 116, startPoint y: 137, endPoint x: 188, endPoint y: 61, distance: 104.7
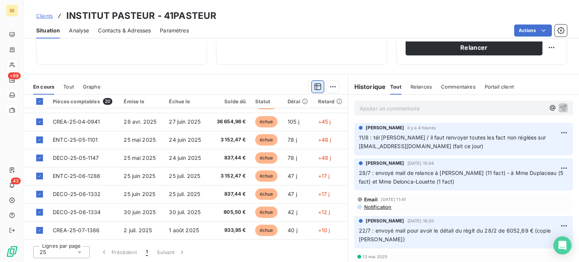
click at [314, 84] on icon "button" at bounding box center [318, 87] width 8 height 8
click at [329, 88] on html "SE +99 43 Clients INSTITUT PASTEUR - 41PASTEUR Situation Analyse Contacts & Adr…" at bounding box center [289, 131] width 579 height 262
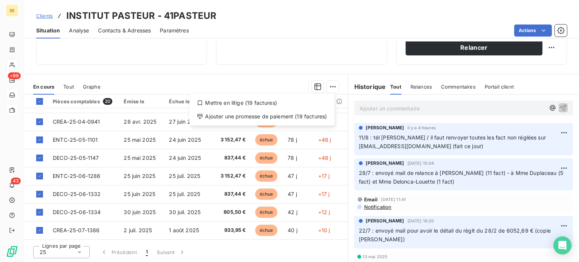
click at [216, 64] on html "SE +99 43 Clients INSTITUT PASTEUR - 41PASTEUR Situation Analyse Contacts & Adr…" at bounding box center [289, 131] width 579 height 262
click at [329, 87] on html "SE +99 43 Clients INSTITUT PASTEUR - 41PASTEUR Situation Analyse Contacts & Adr…" at bounding box center [289, 131] width 579 height 262
click at [225, 77] on html "SE +99 43 Clients INSTITUT PASTEUR - 41PASTEUR Situation Analyse Contacts & Adr…" at bounding box center [289, 131] width 579 height 262
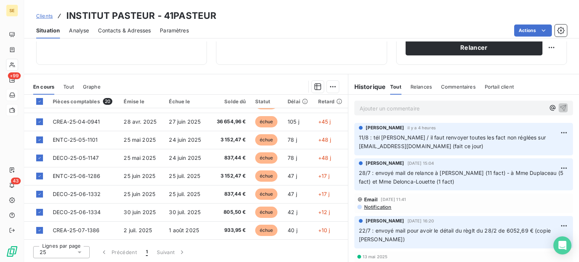
click at [63, 99] on div "Pièces comptables 20" at bounding box center [84, 101] width 62 height 7
click at [42, 101] on div at bounding box center [39, 101] width 7 height 7
click at [547, 45] on html "SE +99 43 Clients INSTITUT PASTEUR - 41PASTEUR Situation Analyse Contacts & Adr…" at bounding box center [289, 131] width 579 height 262
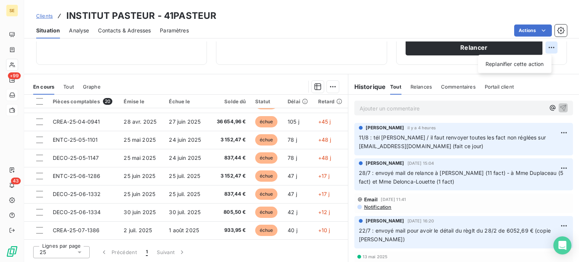
click at [547, 45] on html "SE +99 43 Clients INSTITUT PASTEUR - 41PASTEUR Situation Analyse Contacts & Adr…" at bounding box center [289, 131] width 579 height 262
click at [564, 31] on html "SE +99 43 Clients INSTITUT PASTEUR - 41PASTEUR Situation Analyse Contacts & Adr…" at bounding box center [289, 131] width 579 height 262
click at [560, 31] on icon "button" at bounding box center [561, 31] width 8 height 8
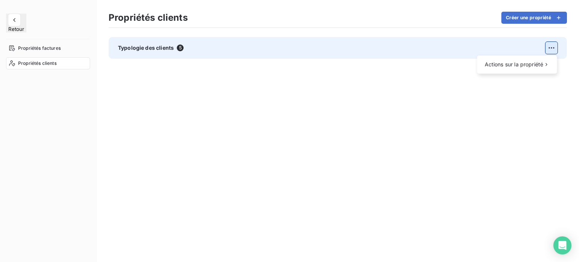
click at [551, 47] on html "Retour Propriétés factures Propriétés clients Propriétés clients Créer une prop…" at bounding box center [289, 131] width 579 height 262
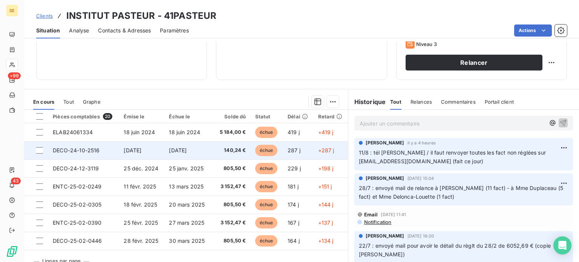
scroll to position [136, 0]
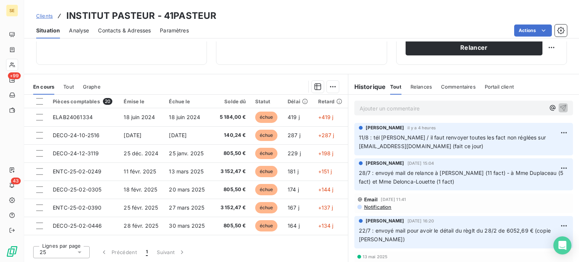
click at [43, 15] on span "Clients" at bounding box center [44, 16] width 17 height 6
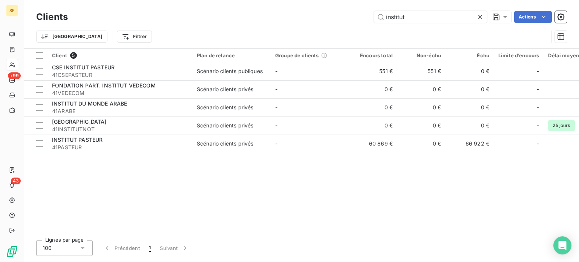
drag, startPoint x: 365, startPoint y: 17, endPoint x: 326, endPoint y: 21, distance: 40.1
click at [326, 21] on div "institut Actions" at bounding box center [322, 17] width 490 height 12
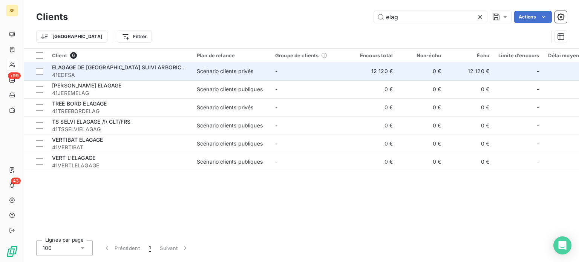
type input "elag"
click at [133, 70] on span "ELAGAGE DE [GEOGRAPHIC_DATA] SUIVI ARBORICOLE" at bounding box center [122, 67] width 140 height 6
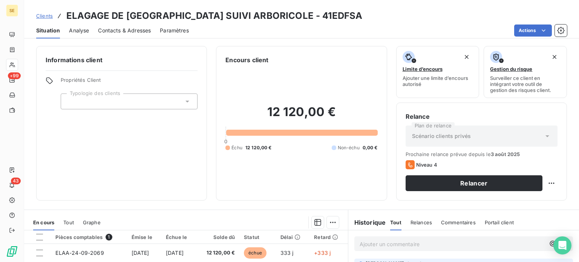
click at [135, 25] on div "Contacts & Adresses" at bounding box center [124, 31] width 53 height 16
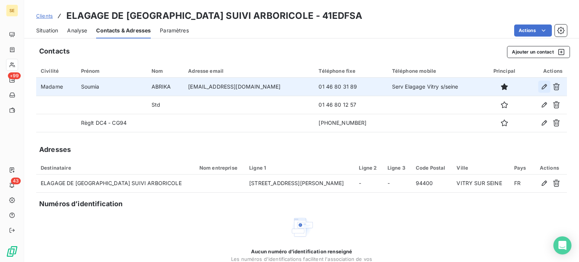
click at [540, 87] on icon "button" at bounding box center [544, 87] width 8 height 8
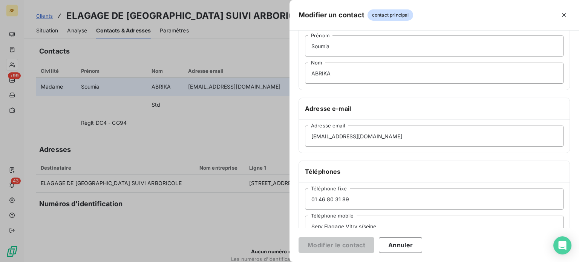
scroll to position [145, 0]
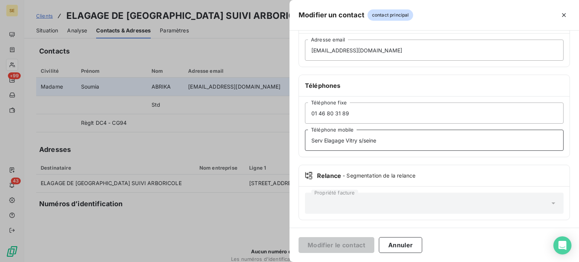
drag, startPoint x: 380, startPoint y: 136, endPoint x: 282, endPoint y: 141, distance: 97.8
click at [282, 261] on div "Modifier un contact contact principal Informations générales Civilité Madame So…" at bounding box center [289, 262] width 579 height 0
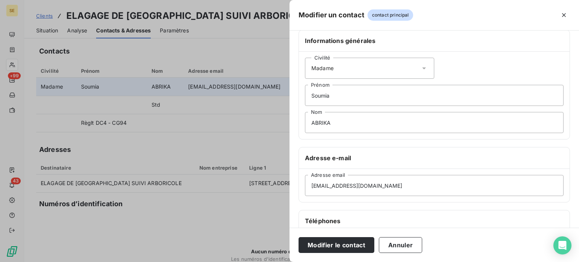
scroll to position [0, 0]
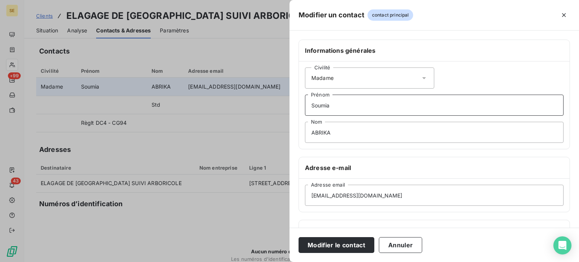
click at [362, 105] on input "Soumia" at bounding box center [434, 105] width 258 height 21
paste input "Serv Elagage Vitry s/seine"
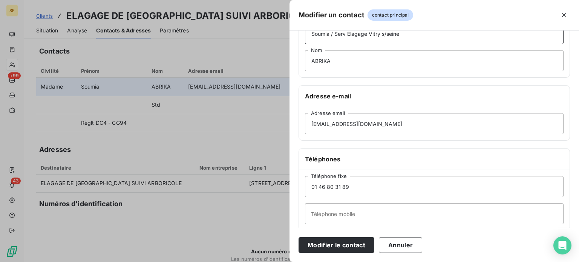
scroll to position [145, 0]
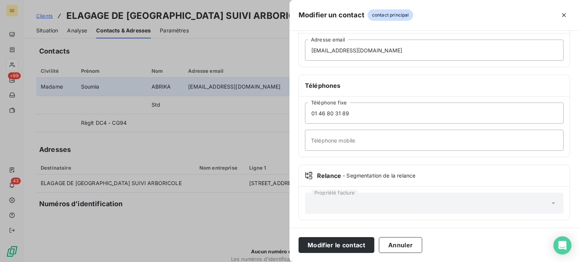
type input "Soumia / Serv Elagage Vitry s/seine"
click at [332, 144] on input "Téléphone mobile" at bounding box center [434, 140] width 258 height 21
type input "[PHONE_NUMBER]"
click at [298, 237] on button "Modifier le contact" at bounding box center [336, 245] width 76 height 16
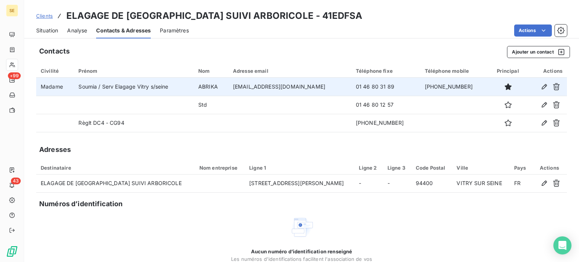
click at [541, 121] on icon "button" at bounding box center [543, 122] width 5 height 5
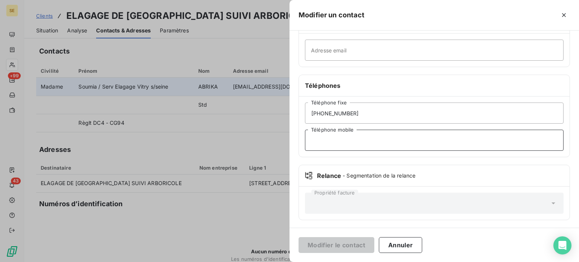
click at [327, 136] on input "Téléphone mobile" at bounding box center [434, 140] width 258 height 21
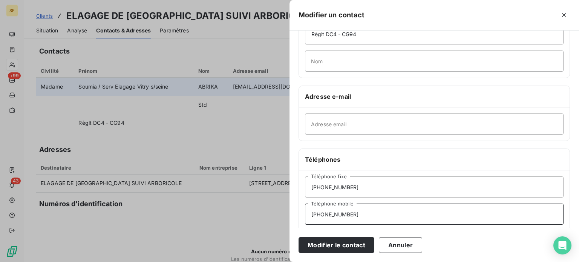
scroll to position [70, 0]
type input "[PHONE_NUMBER]"
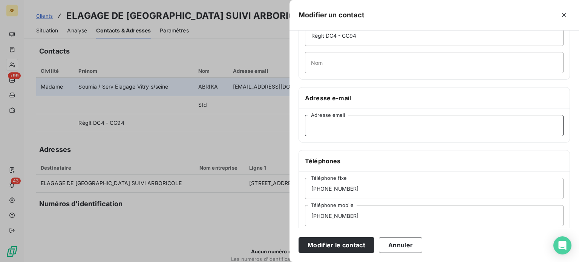
click at [339, 123] on input "Adresse email" at bounding box center [434, 125] width 258 height 21
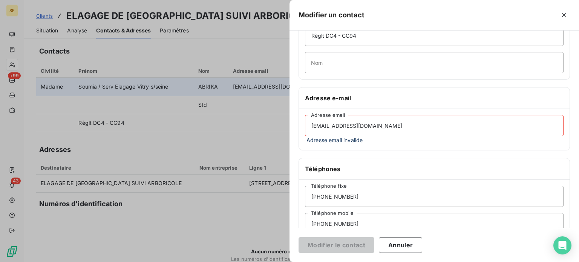
drag, startPoint x: 330, startPoint y: 124, endPoint x: 259, endPoint y: 128, distance: 71.3
click at [259, 261] on div "Modifier un contact Informations générales Civilité Règlt DC4 - CG94 Prénom Nom…" at bounding box center [289, 262] width 579 height 0
type input "[PERSON_NAME][EMAIL_ADDRESS][DOMAIN_NAME]"
drag, startPoint x: 404, startPoint y: 126, endPoint x: 218, endPoint y: 113, distance: 186.6
click at [218, 261] on div "Modifier un contact Informations générales Civilité Règlt DC4 - CG94 Prénom Nom…" at bounding box center [289, 262] width 579 height 0
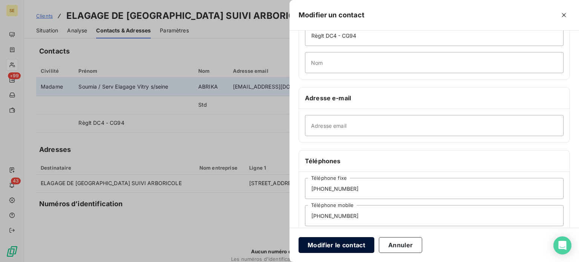
click at [327, 248] on button "Modifier le contact" at bounding box center [336, 245] width 76 height 16
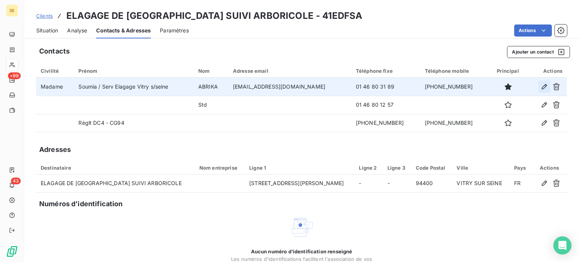
click at [540, 86] on icon "button" at bounding box center [544, 87] width 8 height 8
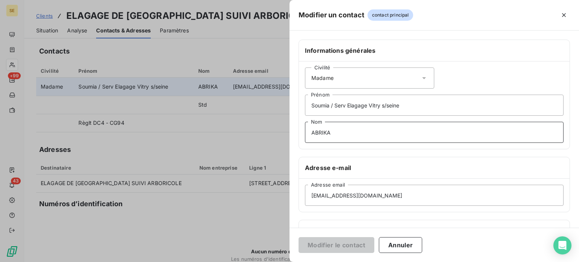
click at [365, 126] on input "ABRIKA" at bounding box center [434, 132] width 258 height 21
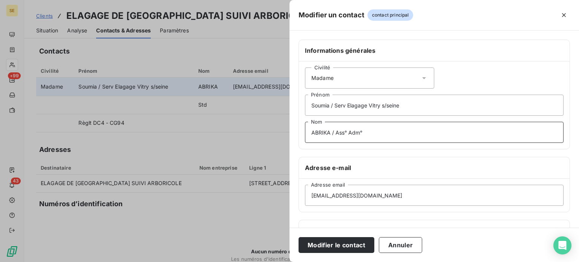
type input "ABRIKA / Ass° Adm°"
click at [298, 237] on button "Modifier le contact" at bounding box center [336, 245] width 76 height 16
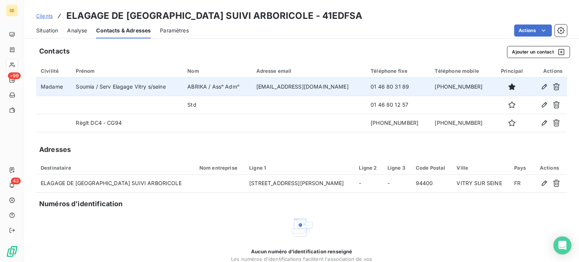
click at [44, 31] on span "Situation" at bounding box center [47, 31] width 22 height 8
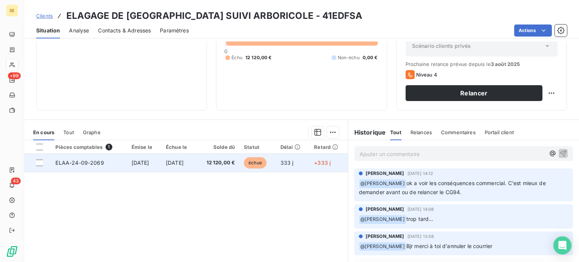
scroll to position [113, 0]
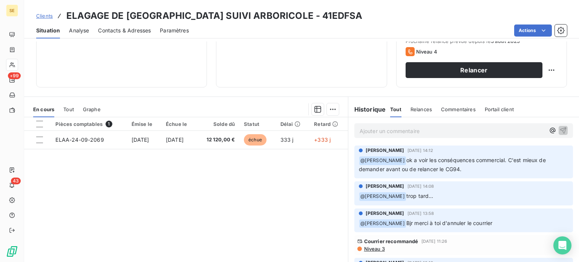
click at [121, 31] on span "Contacts & Adresses" at bounding box center [124, 31] width 53 height 8
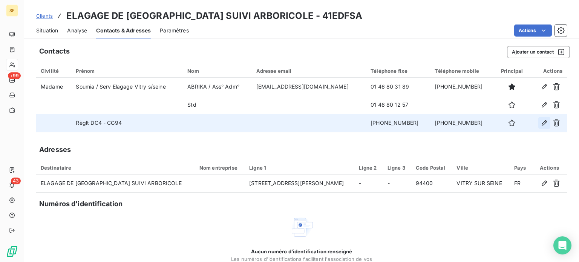
click at [541, 123] on icon "button" at bounding box center [543, 122] width 5 height 5
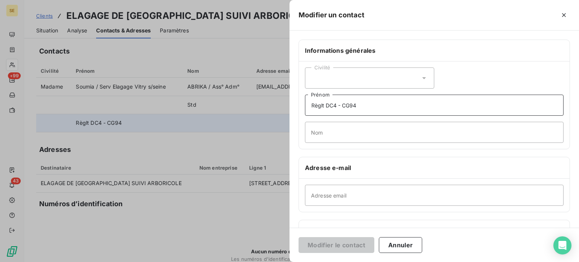
drag, startPoint x: 368, startPoint y: 105, endPoint x: 356, endPoint y: 105, distance: 11.7
click at [356, 105] on input "Règlt DC4 - CG94" at bounding box center [434, 105] width 258 height 21
drag, startPoint x: 342, startPoint y: 103, endPoint x: 327, endPoint y: 104, distance: 15.1
click at [327, 104] on input "Règlt DC4 - CG94" at bounding box center [434, 105] width 258 height 21
type input "Règlt CG94"
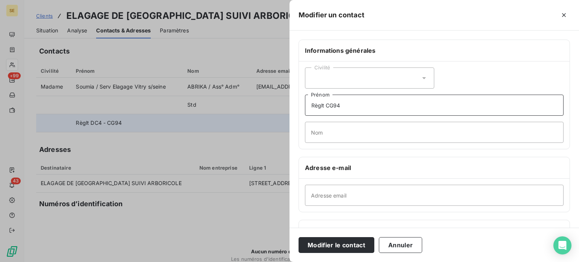
click at [298, 237] on button "Modifier le contact" at bounding box center [336, 245] width 76 height 16
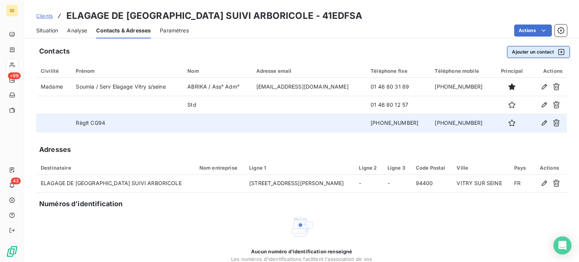
click at [523, 53] on button "Ajouter un contact" at bounding box center [538, 52] width 63 height 12
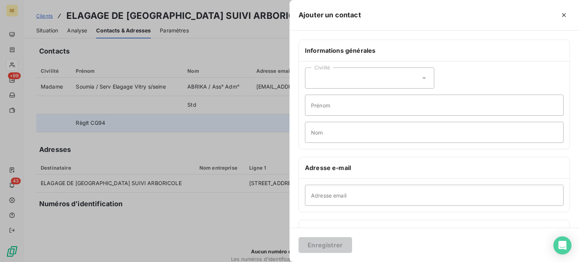
click at [422, 79] on icon at bounding box center [424, 78] width 8 height 8
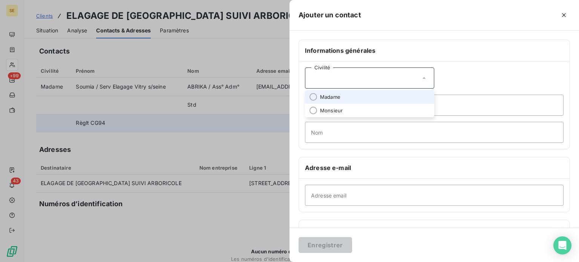
click at [333, 98] on span "Madame" at bounding box center [330, 96] width 20 height 7
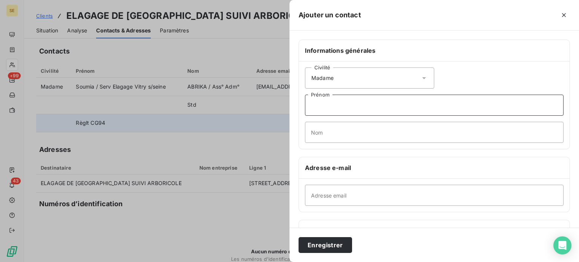
click at [334, 108] on input "Prénom" at bounding box center [434, 105] width 258 height 21
type input "Rim"
click at [333, 128] on input "Nom" at bounding box center [434, 132] width 258 height 21
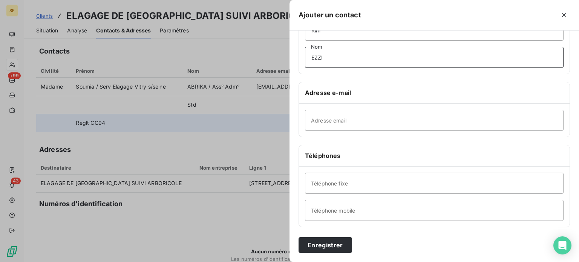
scroll to position [75, 0]
type input "EZZI"
click at [341, 122] on input "Adresse email" at bounding box center [434, 119] width 258 height 21
type input "[EMAIL_ADDRESS][DOMAIN_NAME]"
click at [344, 178] on input "Téléphone fixe" at bounding box center [434, 182] width 258 height 21
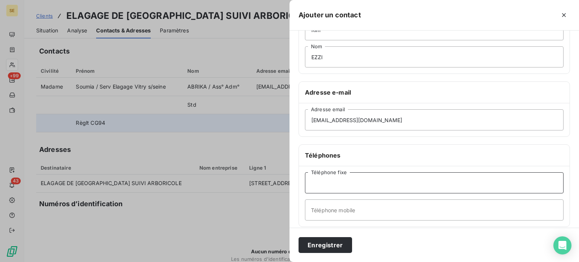
drag, startPoint x: 355, startPoint y: 185, endPoint x: 279, endPoint y: 187, distance: 76.1
click at [279, 261] on div "Ajouter un contact Informations générales Civilité Madame Rim Prénom EZZI Nom A…" at bounding box center [289, 262] width 579 height 0
click at [333, 182] on input "Téléphone fixe" at bounding box center [434, 182] width 258 height 21
click at [316, 245] on button "Enregistrer" at bounding box center [325, 245] width 54 height 16
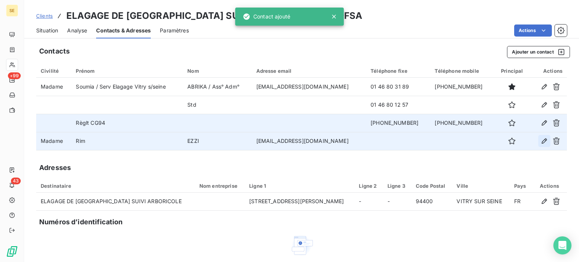
click at [540, 138] on icon "button" at bounding box center [544, 141] width 8 height 8
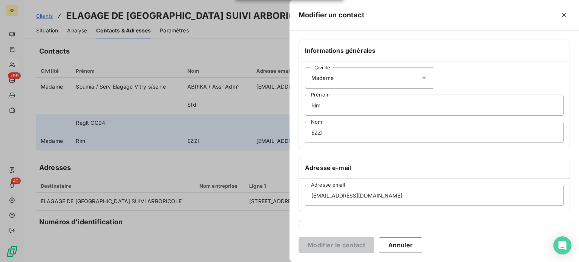
scroll to position [113, 0]
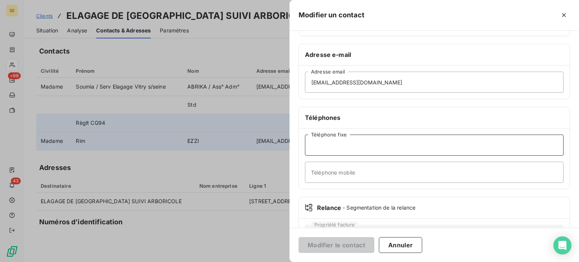
click at [342, 147] on input "Téléphone fixe" at bounding box center [434, 145] width 258 height 21
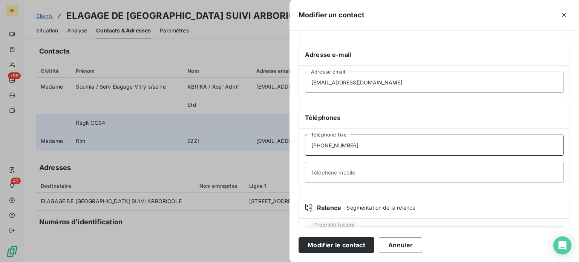
type input "[PHONE_NUMBER]"
click at [298, 237] on button "Modifier le contact" at bounding box center [336, 245] width 76 height 16
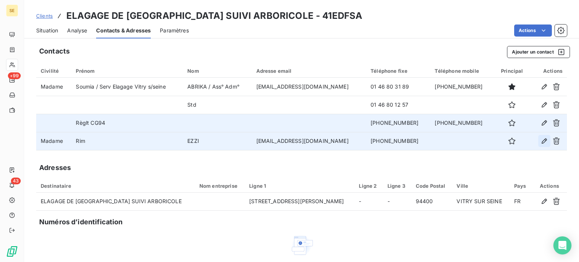
click at [540, 141] on icon "button" at bounding box center [544, 141] width 8 height 8
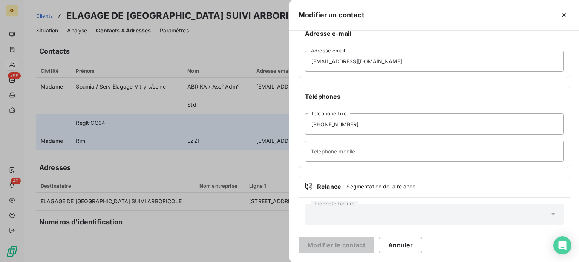
scroll to position [145, 0]
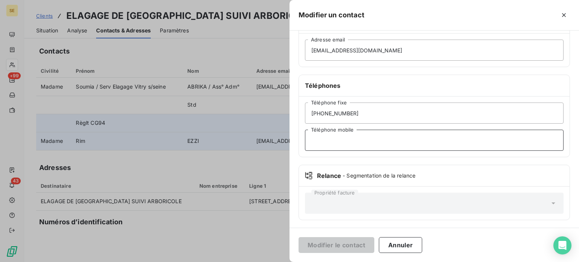
click at [343, 141] on input "Téléphone mobile" at bounding box center [434, 140] width 258 height 21
type input "CG94"
click at [298, 237] on button "Modifier le contact" at bounding box center [336, 245] width 76 height 16
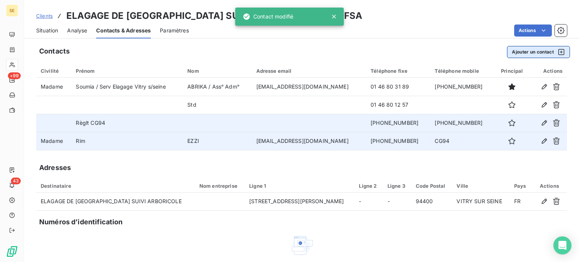
click at [529, 49] on button "Ajouter un contact" at bounding box center [538, 52] width 63 height 12
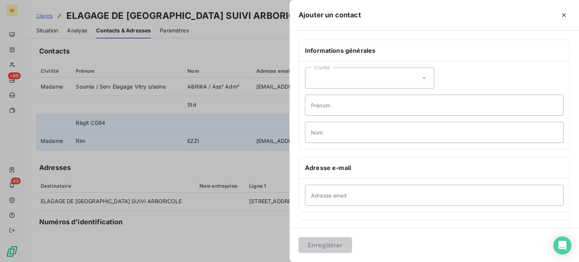
click at [420, 75] on icon at bounding box center [424, 78] width 8 height 8
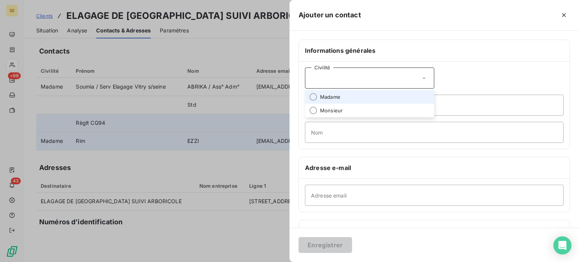
click at [329, 98] on span "Madame" at bounding box center [330, 96] width 20 height 7
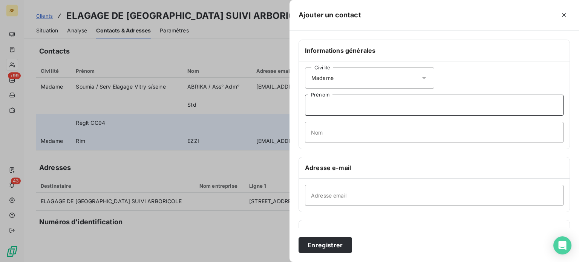
click at [346, 103] on input "Prénom" at bounding box center [434, 105] width 258 height 21
type input "j"
type input "[PERSON_NAME]"
type input "CRENELET"
click at [320, 194] on input "Adresse email" at bounding box center [434, 195] width 258 height 21
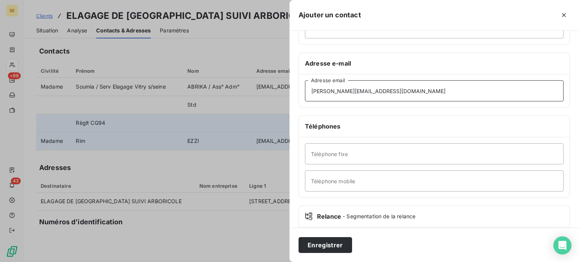
scroll to position [113, 0]
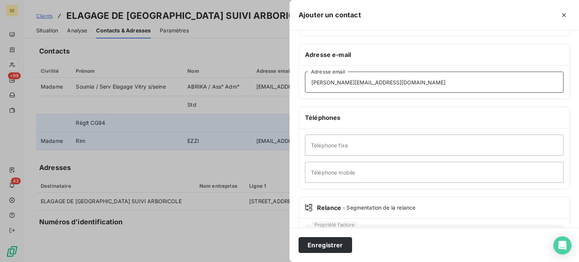
type input "[PERSON_NAME][EMAIL_ADDRESS][DOMAIN_NAME]"
drag, startPoint x: 344, startPoint y: 140, endPoint x: 344, endPoint y: 145, distance: 5.7
click at [344, 140] on input "Téléphone fixe" at bounding box center [434, 145] width 258 height 21
type input "[PHONE_NUMBER]"
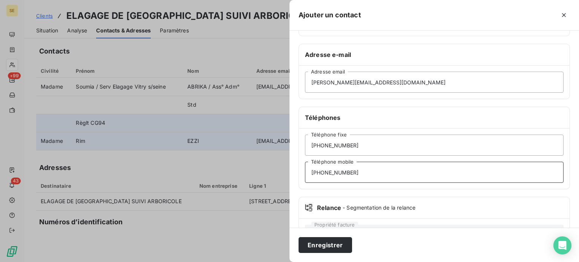
click at [298, 237] on button "Enregistrer" at bounding box center [325, 245] width 54 height 16
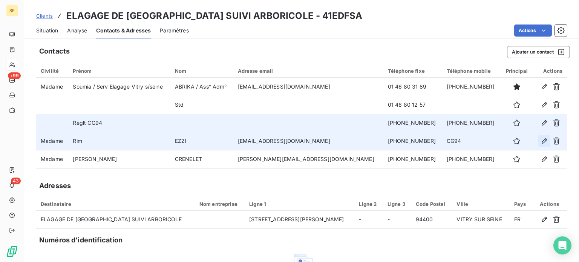
click at [541, 141] on icon "button" at bounding box center [543, 140] width 5 height 5
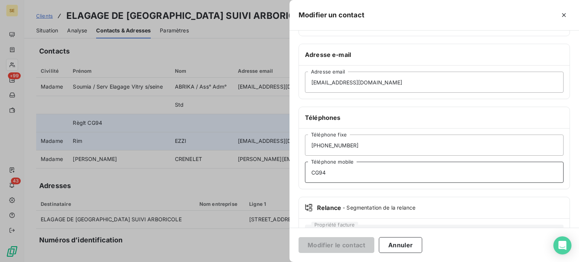
drag, startPoint x: 343, startPoint y: 172, endPoint x: 202, endPoint y: 176, distance: 140.2
click at [203, 261] on div "Modifier un contact Informations générales Civilité Madame Rim Prénom EZZI Nom …" at bounding box center [289, 262] width 579 height 0
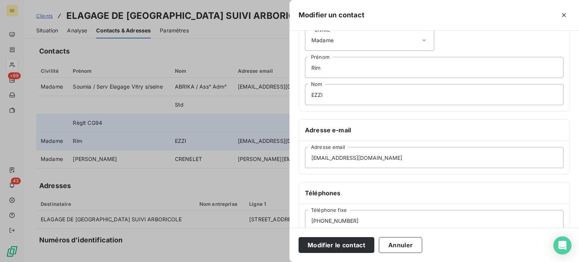
scroll to position [0, 0]
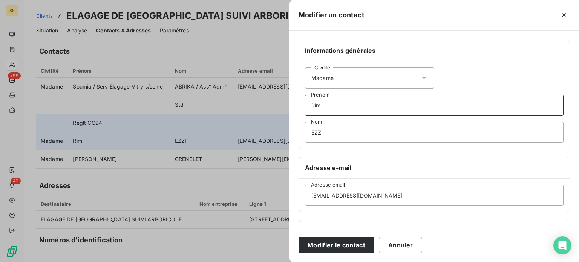
click at [365, 106] on input "Rim" at bounding box center [434, 105] width 258 height 21
paste input "CG94"
type input "Rim / CG94"
click at [298, 237] on button "Modifier le contact" at bounding box center [336, 245] width 76 height 16
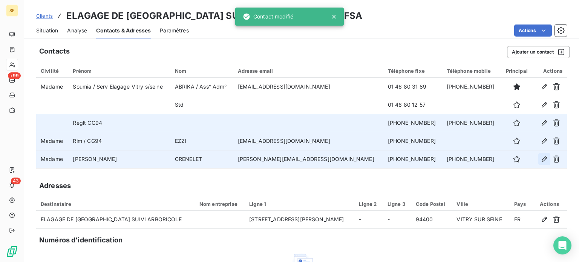
click at [540, 158] on icon "button" at bounding box center [544, 159] width 8 height 8
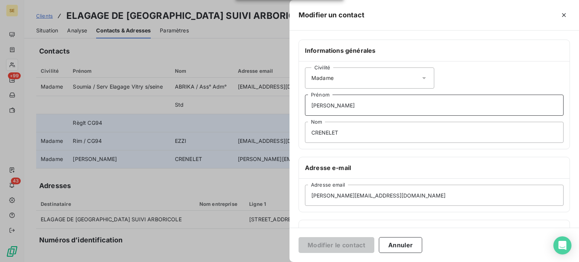
click at [399, 104] on input "[PERSON_NAME]" at bounding box center [434, 105] width 258 height 21
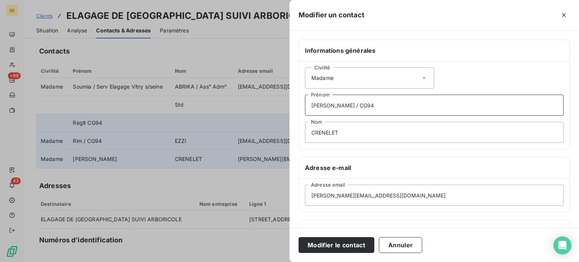
type input "[PERSON_NAME] / CG94"
click at [298, 237] on button "Modifier le contact" at bounding box center [336, 245] width 76 height 16
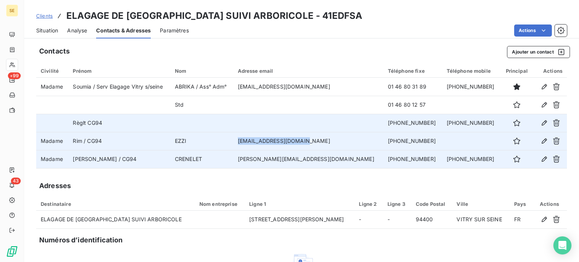
drag, startPoint x: 268, startPoint y: 140, endPoint x: 330, endPoint y: 139, distance: 62.2
click at [330, 139] on td "[EMAIL_ADDRESS][DOMAIN_NAME]" at bounding box center [308, 141] width 150 height 18
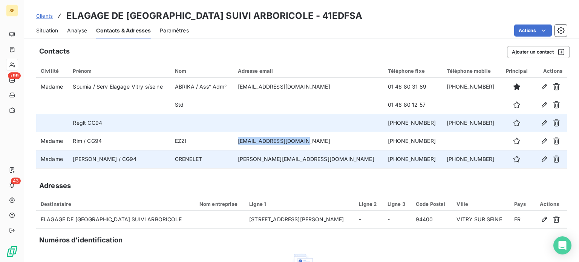
copy td "[EMAIL_ADDRESS][DOMAIN_NAME]"
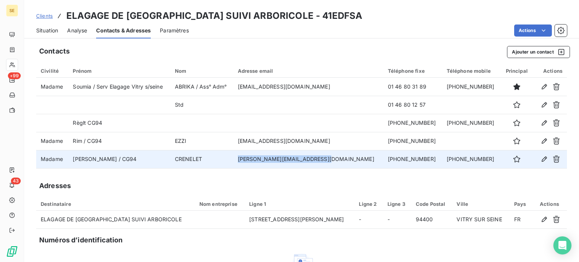
drag, startPoint x: 269, startPoint y: 161, endPoint x: 350, endPoint y: 162, distance: 81.0
click at [349, 162] on td "[PERSON_NAME][EMAIL_ADDRESS][DOMAIN_NAME]" at bounding box center [308, 159] width 150 height 18
copy td "[PERSON_NAME][EMAIL_ADDRESS][DOMAIN_NAME]"
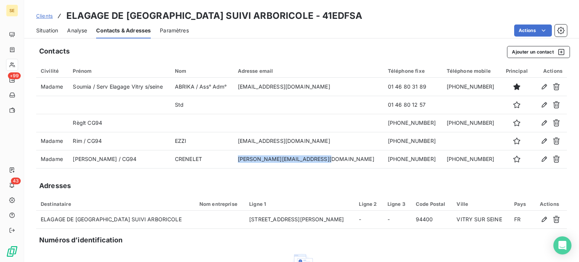
click at [49, 29] on span "Situation" at bounding box center [47, 31] width 22 height 8
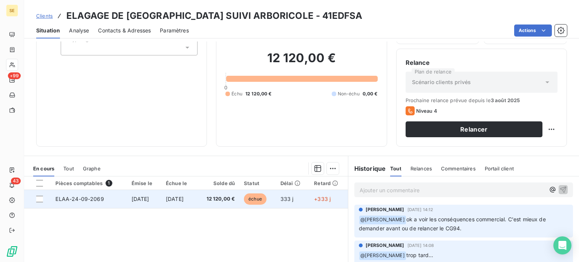
scroll to position [113, 0]
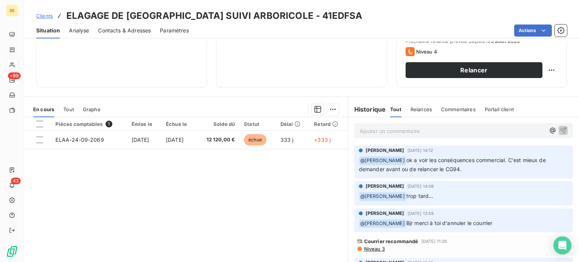
click at [410, 131] on p "Ajouter un commentaire ﻿" at bounding box center [451, 130] width 185 height 9
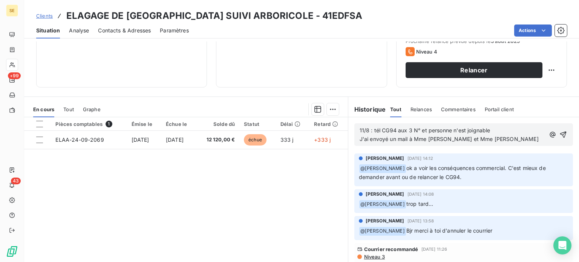
click at [406, 141] on span "11/8 : tél CG94 aux 3 N° et personne n'est joignable J'ai envoyé un mail à Mme …" at bounding box center [448, 134] width 179 height 15
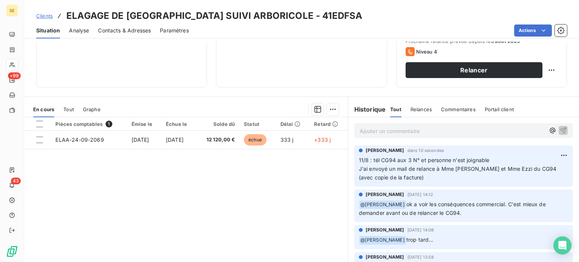
click at [42, 15] on span "Clients" at bounding box center [44, 16] width 17 height 6
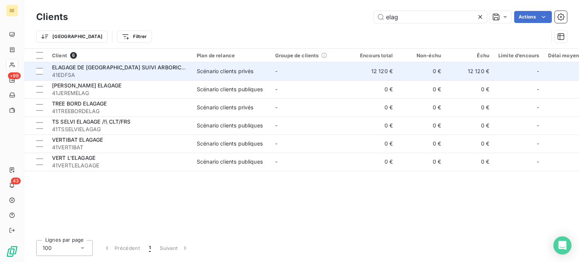
click at [125, 72] on span "41EDFSA" at bounding box center [120, 75] width 136 height 8
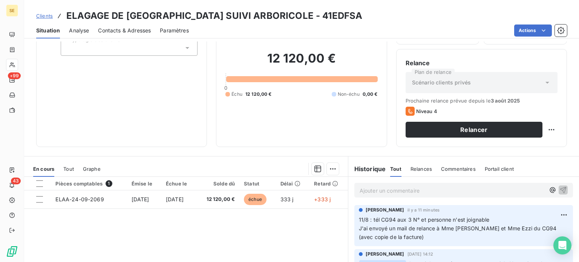
scroll to position [136, 0]
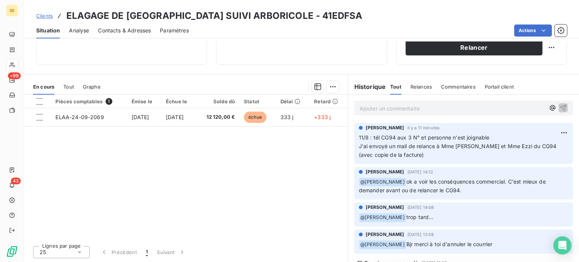
click at [40, 15] on span "Clients" at bounding box center [44, 16] width 17 height 6
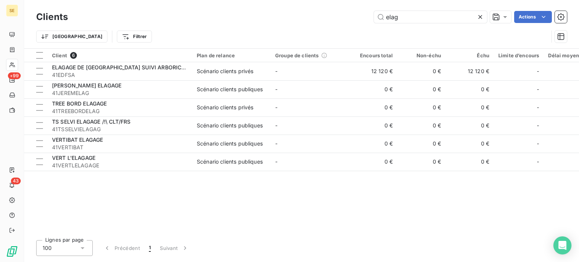
drag, startPoint x: 408, startPoint y: 18, endPoint x: 341, endPoint y: 23, distance: 68.1
click at [341, 23] on div "Clients elag Actions" at bounding box center [301, 17] width 531 height 16
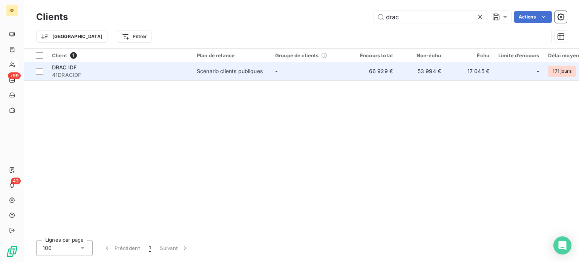
type input "drac"
click at [186, 73] on span "41DRACIDF" at bounding box center [120, 75] width 136 height 8
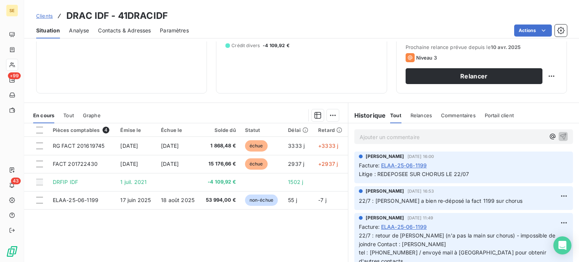
scroll to position [113, 0]
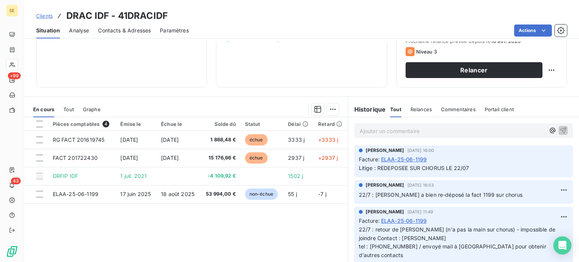
click at [359, 132] on p "Ajouter un commentaire ﻿" at bounding box center [451, 130] width 185 height 9
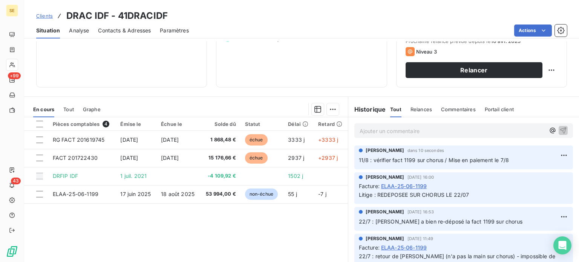
click at [45, 13] on span "Clients" at bounding box center [44, 16] width 17 height 6
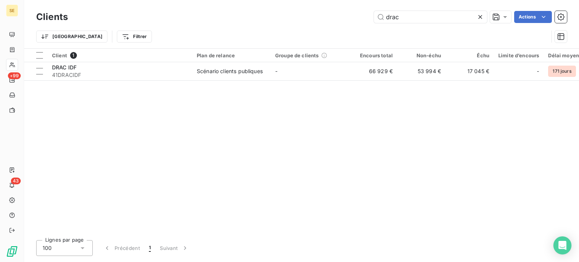
drag, startPoint x: 377, startPoint y: 13, endPoint x: 352, endPoint y: 13, distance: 24.5
click at [353, 14] on div "drac Actions" at bounding box center [322, 17] width 490 height 12
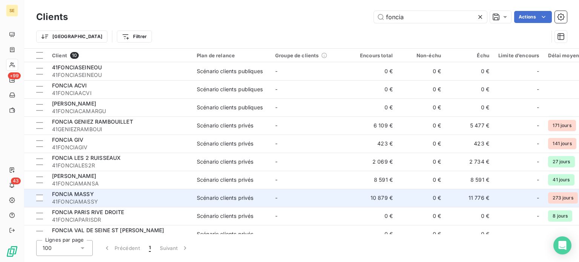
type input "foncia"
click at [118, 196] on div "FONCIA MASSY" at bounding box center [120, 194] width 136 height 8
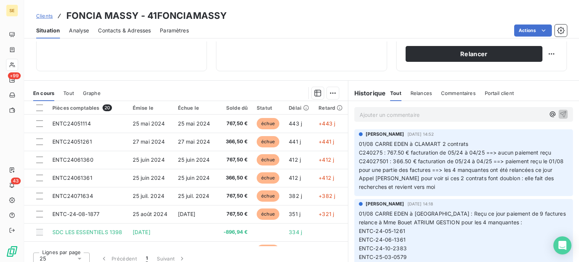
scroll to position [136, 0]
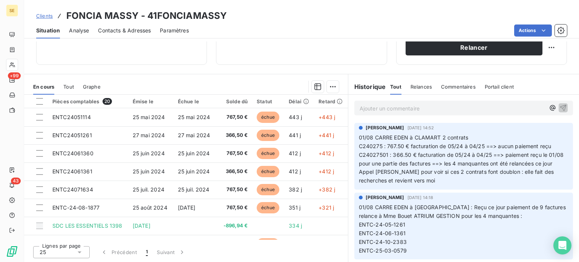
click at [36, 16] on div "Clients FONCIA MASSY - 41FONCIAMASSY" at bounding box center [301, 16] width 555 height 14
click at [42, 15] on span "Clients" at bounding box center [44, 16] width 17 height 6
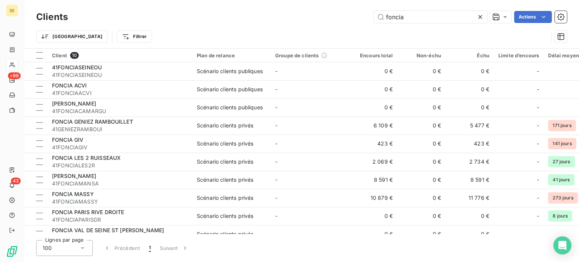
drag, startPoint x: 417, startPoint y: 23, endPoint x: 372, endPoint y: 19, distance: 45.0
click at [372, 19] on div "foncia Actions" at bounding box center [322, 17] width 490 height 12
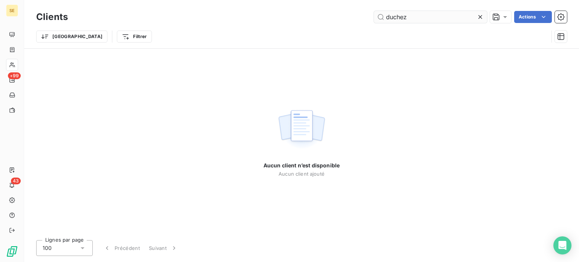
click at [390, 16] on input "duchez" at bounding box center [430, 17] width 113 height 12
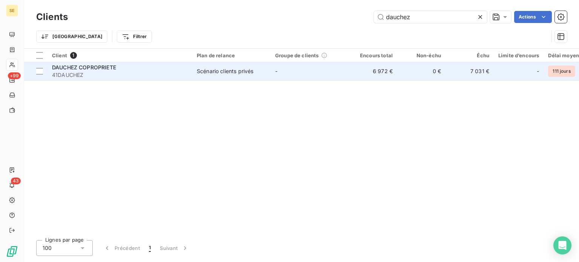
type input "dauchez"
click at [178, 74] on span "41DAUCHEZ" at bounding box center [120, 75] width 136 height 8
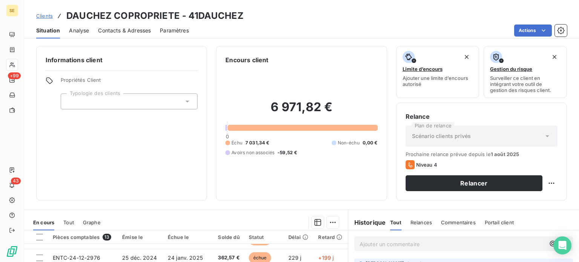
click at [46, 15] on span "Clients" at bounding box center [44, 16] width 17 height 6
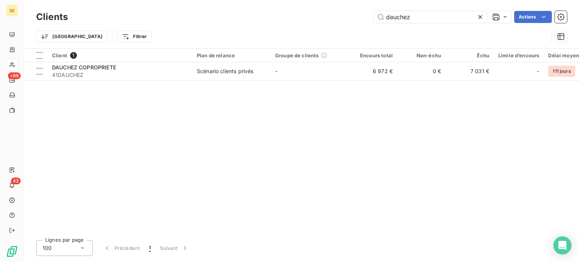
drag, startPoint x: 418, startPoint y: 18, endPoint x: 344, endPoint y: 14, distance: 74.7
click at [344, 14] on div "dauchez Actions" at bounding box center [322, 17] width 490 height 12
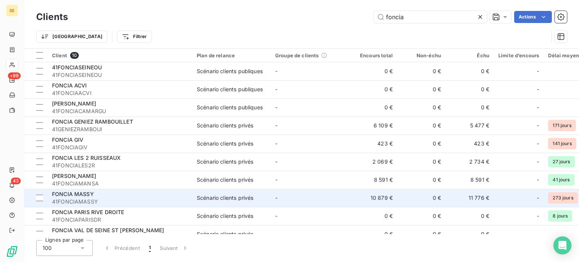
type input "foncia"
click at [155, 195] on div "FONCIA MASSY" at bounding box center [120, 194] width 136 height 8
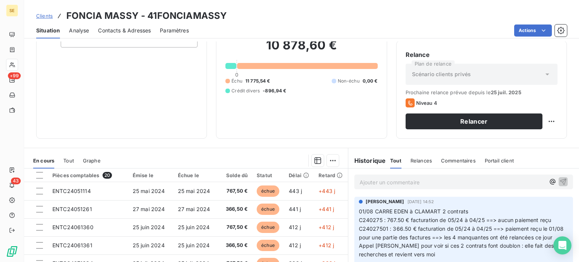
scroll to position [60, 0]
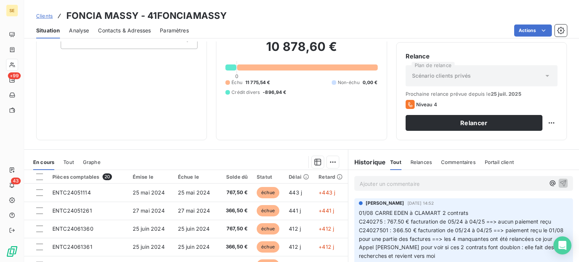
click at [42, 16] on span "Clients" at bounding box center [44, 16] width 17 height 6
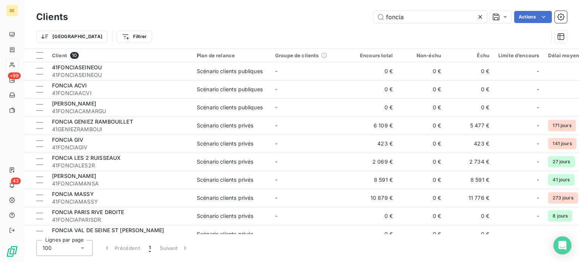
drag, startPoint x: 404, startPoint y: 19, endPoint x: 338, endPoint y: 25, distance: 66.2
click at [338, 25] on div "Clients foncia Actions Trier Filtrer" at bounding box center [301, 28] width 531 height 39
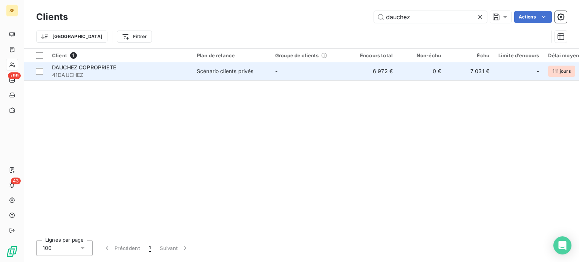
type input "dauchez"
click at [128, 70] on div "DAUCHEZ COPROPRIETE" at bounding box center [120, 68] width 136 height 8
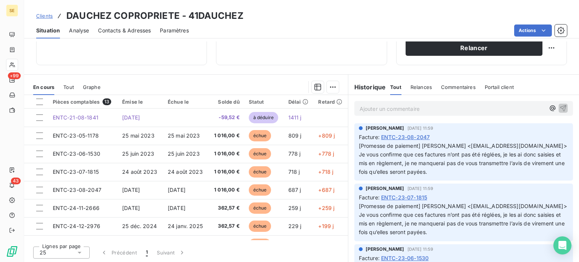
scroll to position [136, 0]
click at [120, 28] on span "Contacts & Adresses" at bounding box center [124, 31] width 53 height 8
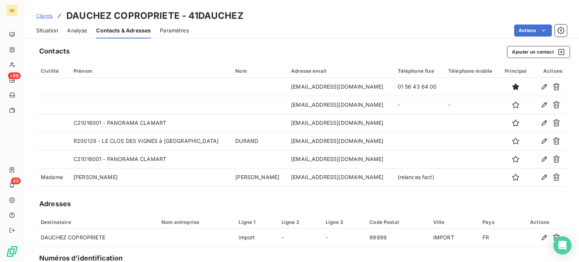
click at [52, 29] on span "Situation" at bounding box center [47, 31] width 22 height 8
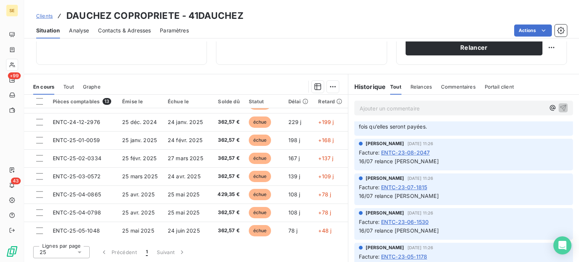
scroll to position [264, 0]
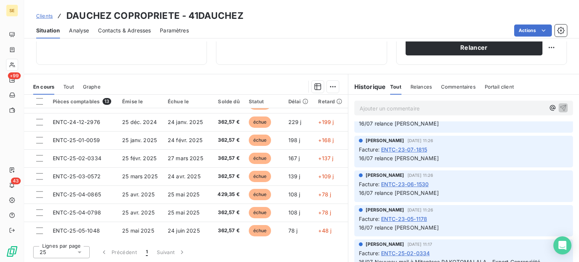
click at [41, 15] on span "Clients" at bounding box center [44, 16] width 17 height 6
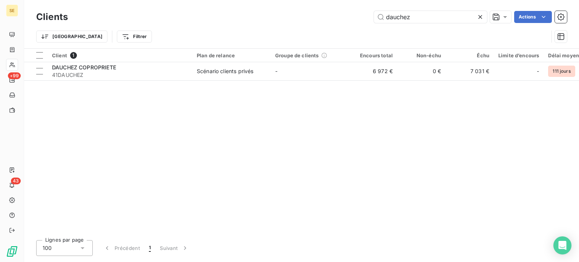
drag, startPoint x: 425, startPoint y: 16, endPoint x: 337, endPoint y: 15, distance: 88.2
click at [337, 15] on div "dauchez Actions" at bounding box center [322, 17] width 490 height 12
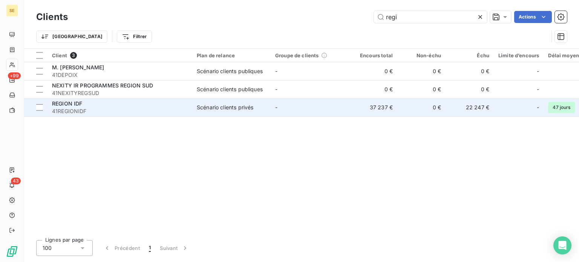
type input "regi"
click at [83, 110] on span "41REGIONIDF" at bounding box center [120, 111] width 136 height 8
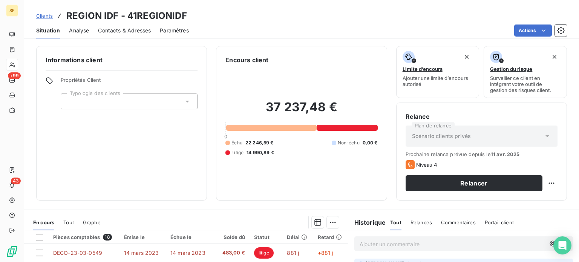
click at [125, 30] on span "Contacts & Adresses" at bounding box center [124, 31] width 53 height 8
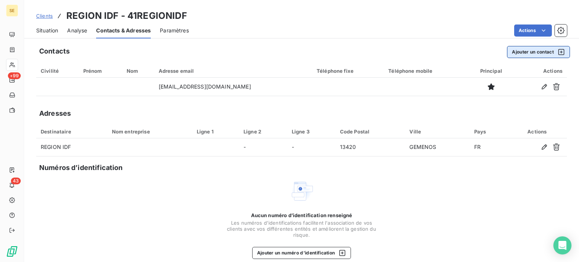
click at [513, 51] on button "Ajouter un contact" at bounding box center [538, 52] width 63 height 12
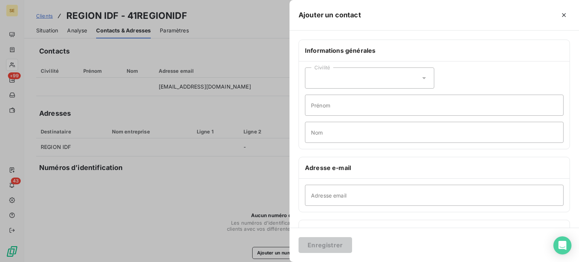
click at [420, 77] on icon at bounding box center [424, 78] width 8 height 8
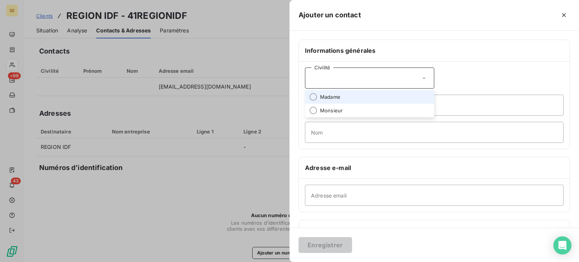
click at [354, 99] on li "Madame" at bounding box center [369, 97] width 129 height 14
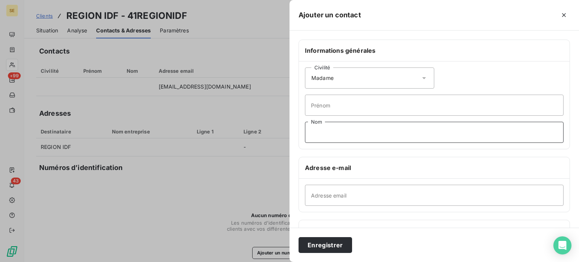
click at [330, 131] on input "Nom" at bounding box center [434, 132] width 258 height 21
type input "Lhopiteau"
click at [397, 104] on input "Prénom" at bounding box center [434, 105] width 258 height 21
type input "[PERSON_NAME]"
paste input "[PERSON_NAME][EMAIL_ADDRESS][DOMAIN_NAME]"
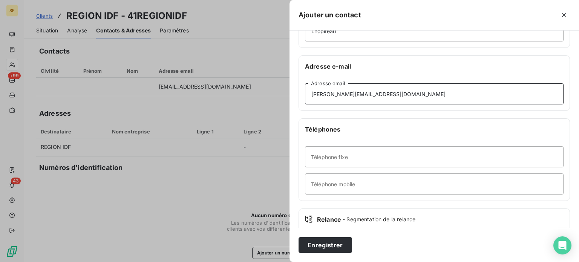
scroll to position [113, 0]
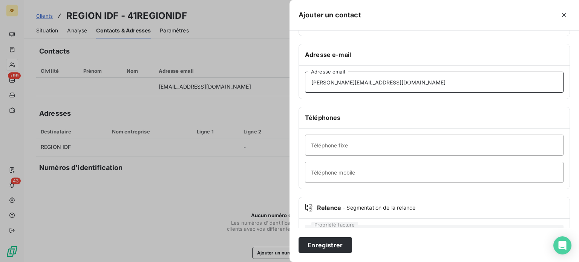
type input "[PERSON_NAME][EMAIL_ADDRESS][DOMAIN_NAME]"
click at [351, 149] on input "Téléphone fixe" at bounding box center [434, 145] width 258 height 21
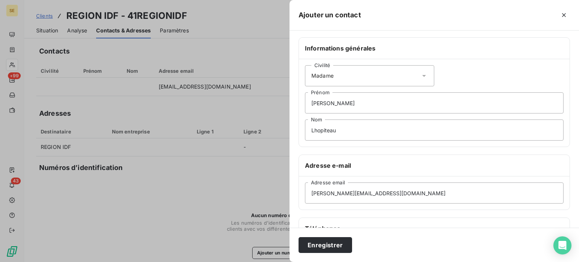
scroll to position [0, 0]
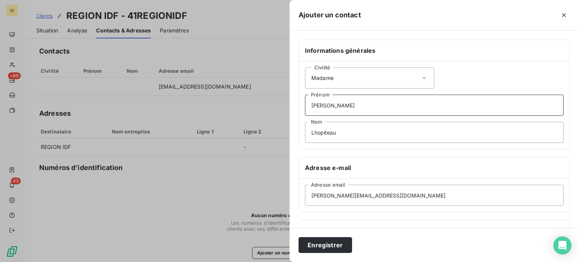
click at [348, 102] on input "[PERSON_NAME]" at bounding box center [434, 105] width 258 height 21
type input "[PERSON_NAME] / Gestionnaire Adm° et Comptable"
click at [298, 237] on button "Enregistrer" at bounding box center [325, 245] width 54 height 16
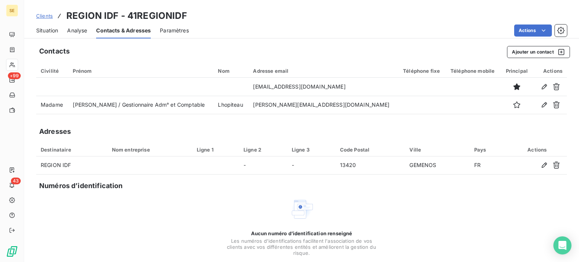
click at [45, 16] on span "Clients" at bounding box center [44, 16] width 17 height 6
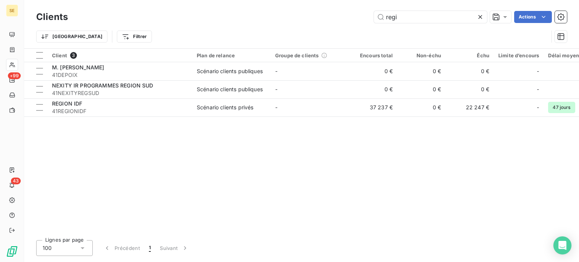
drag, startPoint x: 405, startPoint y: 13, endPoint x: 316, endPoint y: 13, distance: 89.3
click at [316, 13] on div "regi Actions" at bounding box center [322, 17] width 490 height 12
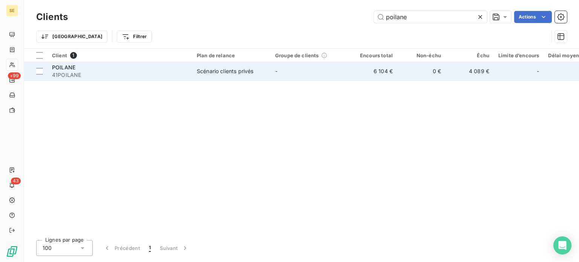
type input "poilane"
click at [86, 69] on div "POILANE" at bounding box center [120, 68] width 136 height 8
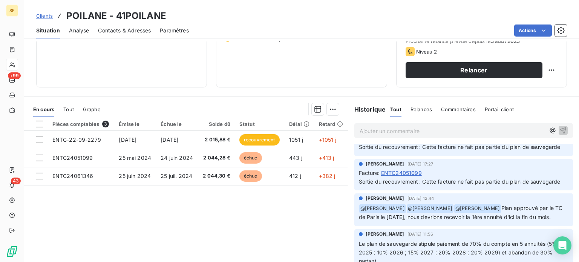
scroll to position [75, 0]
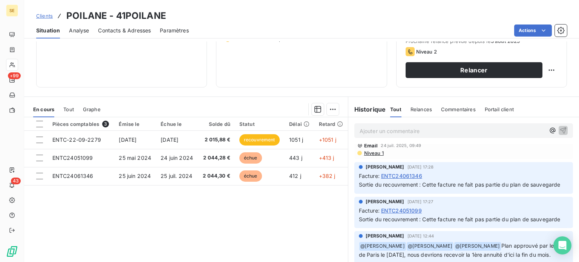
click at [42, 14] on span "Clients" at bounding box center [44, 16] width 17 height 6
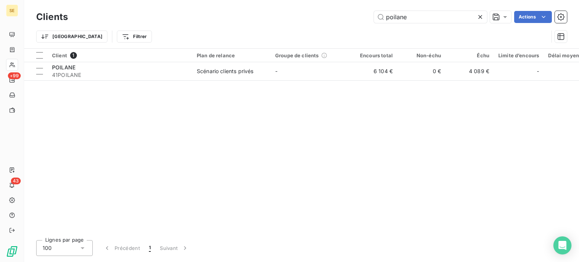
drag, startPoint x: 414, startPoint y: 18, endPoint x: 335, endPoint y: 17, distance: 79.1
click at [335, 17] on div "poilane Actions" at bounding box center [322, 17] width 490 height 12
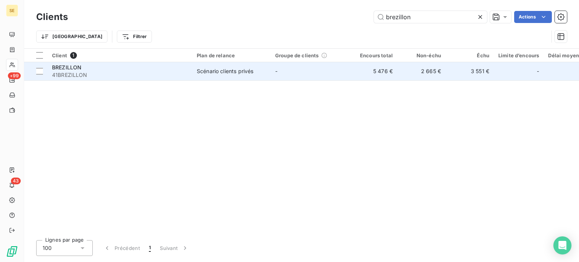
type input "brezillon"
click at [178, 75] on span "41BREZILLON" at bounding box center [120, 75] width 136 height 8
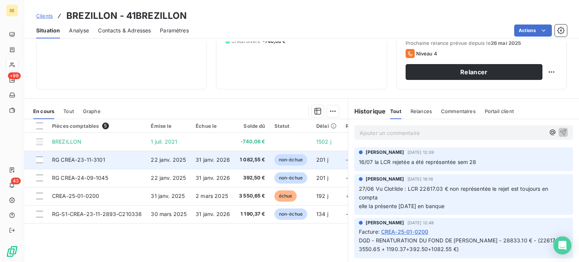
scroll to position [113, 0]
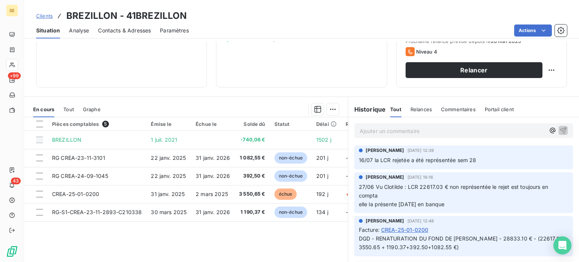
click at [45, 16] on span "Clients" at bounding box center [44, 16] width 17 height 6
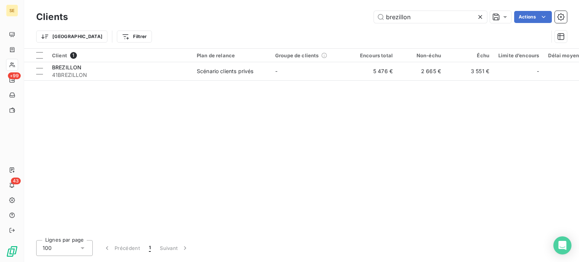
drag, startPoint x: 369, startPoint y: 16, endPoint x: 321, endPoint y: 20, distance: 48.8
click at [321, 20] on div "brezillon Actions" at bounding box center [322, 17] width 490 height 12
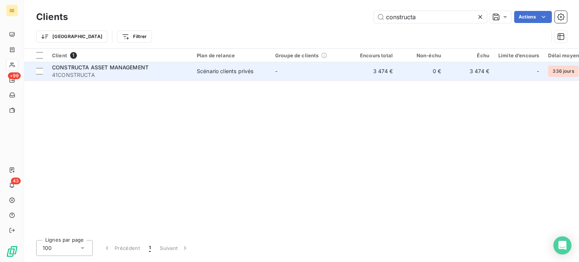
type input "constructa"
click at [112, 72] on span "41CONSTRUCTA" at bounding box center [120, 75] width 136 height 8
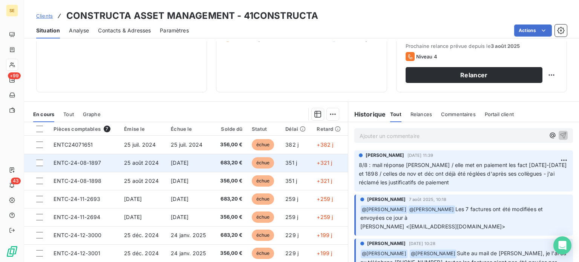
scroll to position [136, 0]
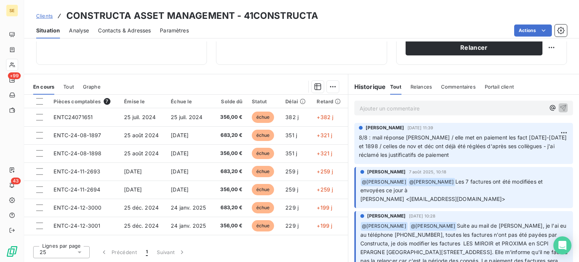
click at [48, 13] on span "Clients" at bounding box center [44, 16] width 17 height 6
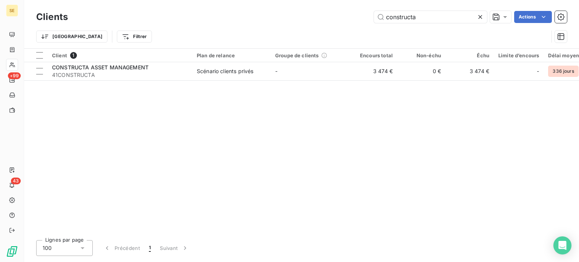
drag, startPoint x: 431, startPoint y: 17, endPoint x: 315, endPoint y: 18, distance: 116.4
click at [315, 18] on div "constructa Actions" at bounding box center [322, 17] width 490 height 12
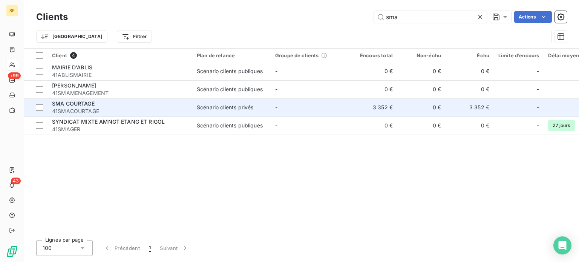
type input "sma"
click at [89, 108] on span "41SMACOURTAGE" at bounding box center [120, 111] width 136 height 8
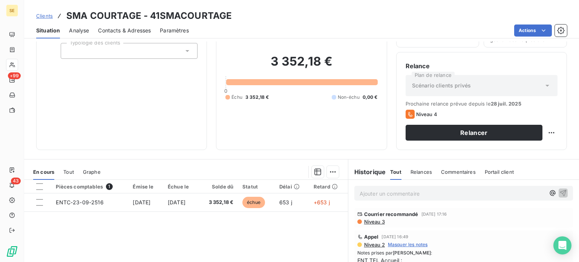
scroll to position [38, 0]
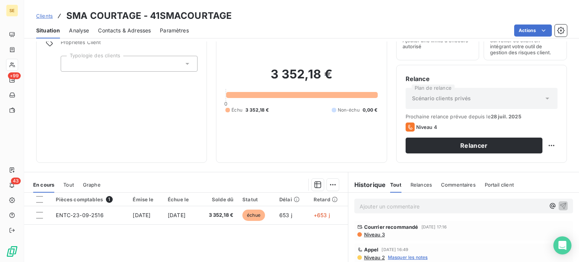
click at [127, 28] on span "Contacts & Adresses" at bounding box center [124, 31] width 53 height 8
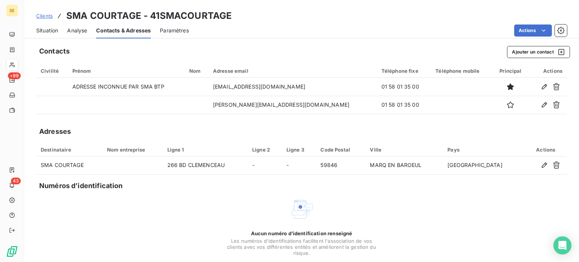
click at [50, 28] on span "Situation" at bounding box center [47, 31] width 22 height 8
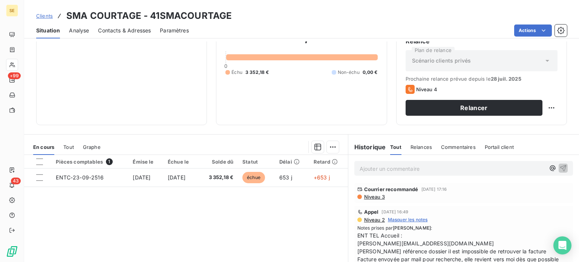
scroll to position [113, 0]
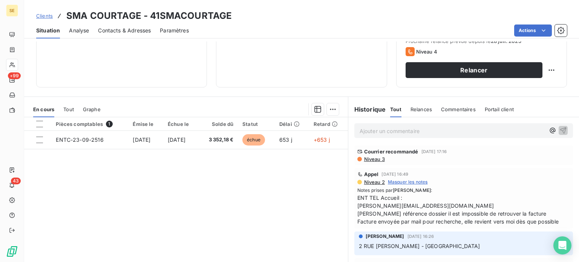
click at [137, 30] on span "Contacts & Adresses" at bounding box center [124, 31] width 53 height 8
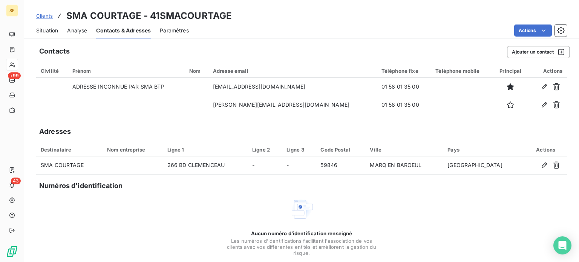
click at [47, 29] on span "Situation" at bounding box center [47, 31] width 22 height 8
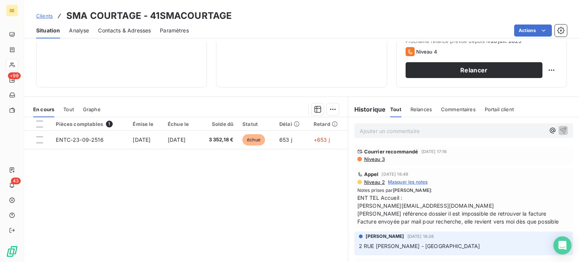
click at [131, 29] on span "Contacts & Adresses" at bounding box center [124, 31] width 53 height 8
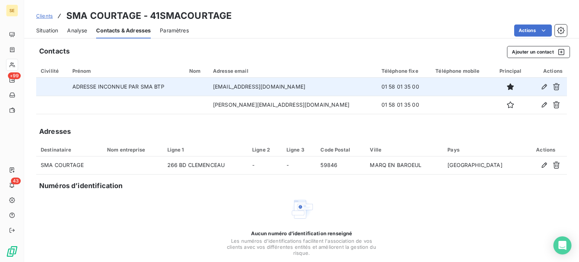
drag, startPoint x: 234, startPoint y: 88, endPoint x: 314, endPoint y: 91, distance: 80.7
click at [314, 91] on td "[EMAIL_ADDRESS][DOMAIN_NAME]" at bounding box center [292, 87] width 168 height 18
copy td "[EMAIL_ADDRESS][DOMAIN_NAME]"
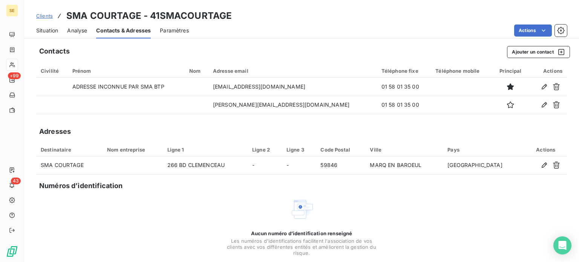
click at [44, 15] on span "Clients" at bounding box center [44, 16] width 17 height 6
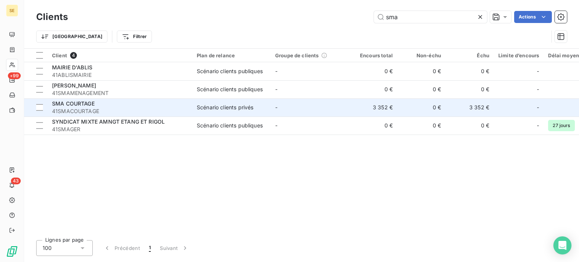
click at [90, 108] on span "41SMACOURTAGE" at bounding box center [120, 111] width 136 height 8
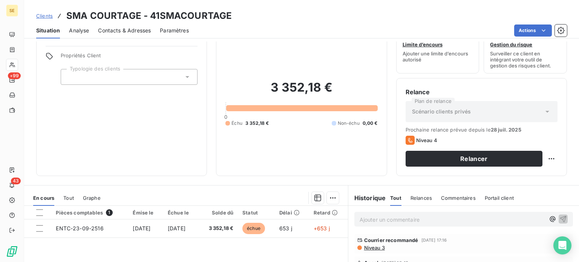
scroll to position [75, 0]
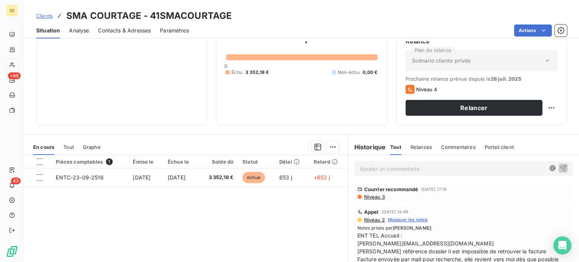
click at [43, 13] on span "Clients" at bounding box center [44, 16] width 17 height 6
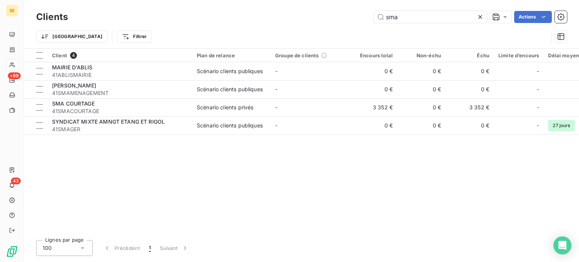
drag, startPoint x: 404, startPoint y: 12, endPoint x: 323, endPoint y: 21, distance: 81.9
click at [323, 21] on div "sma Actions" at bounding box center [322, 17] width 490 height 12
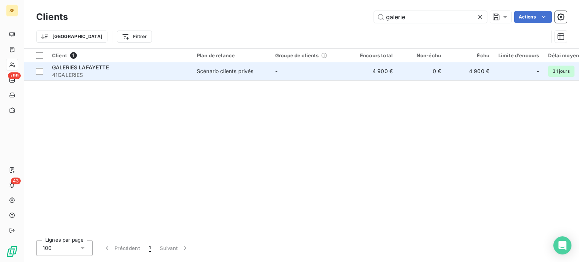
type input "galerie"
click at [119, 70] on div "GALERIES LAFAYETTE" at bounding box center [120, 68] width 136 height 8
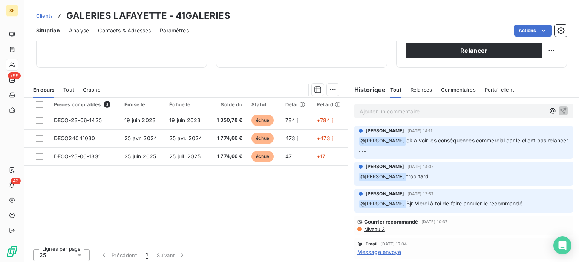
scroll to position [136, 0]
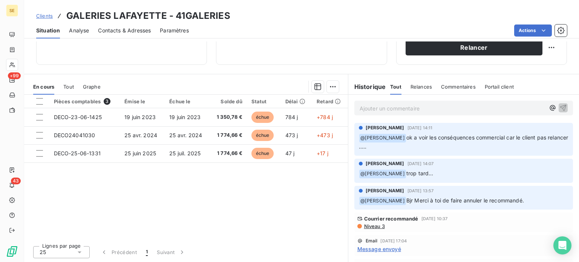
click at [43, 17] on span "Clients" at bounding box center [44, 16] width 17 height 6
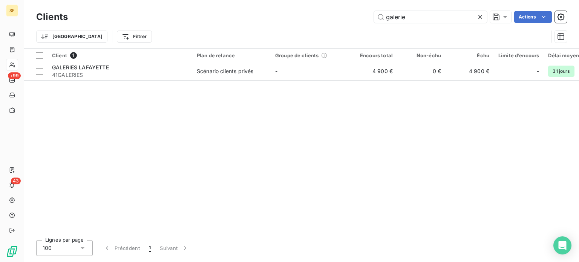
drag, startPoint x: 423, startPoint y: 15, endPoint x: 312, endPoint y: 33, distance: 112.2
click at [324, 18] on div "galerie Actions" at bounding box center [322, 17] width 490 height 12
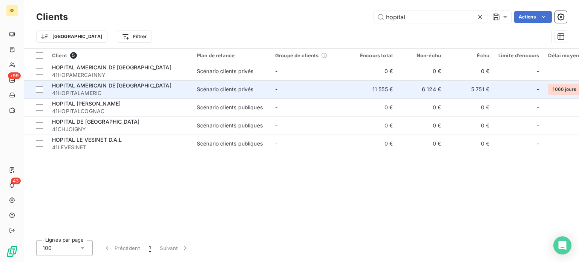
type input "hopital"
click at [139, 87] on div "HOPITAL AMERICAIN DE [GEOGRAPHIC_DATA]" at bounding box center [120, 86] width 136 height 8
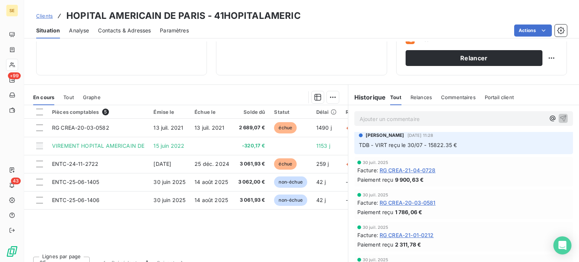
scroll to position [136, 0]
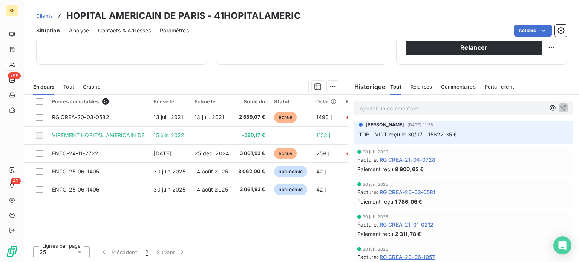
click at [121, 29] on span "Contacts & Adresses" at bounding box center [124, 31] width 53 height 8
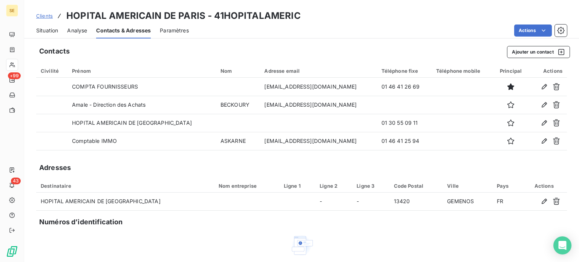
click at [37, 27] on span "Situation" at bounding box center [47, 31] width 22 height 8
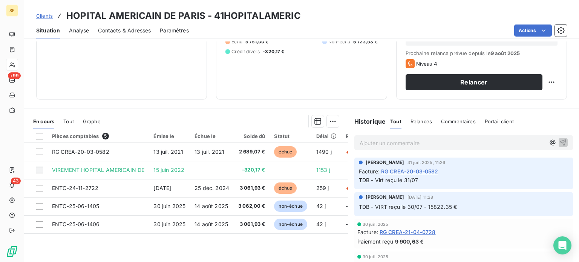
scroll to position [113, 0]
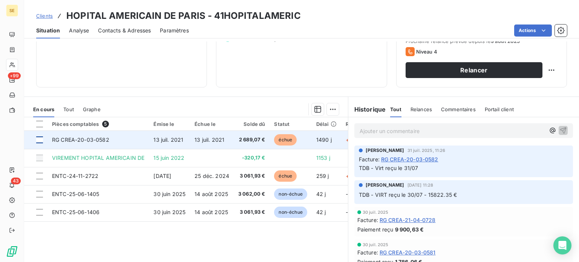
click at [41, 138] on div at bounding box center [39, 139] width 7 height 7
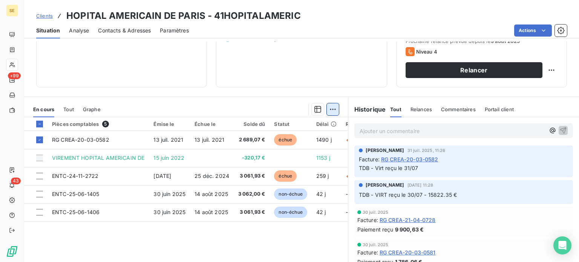
click at [332, 107] on html "SE +99 43 Clients HOPITAL AMERICAIN DE [GEOGRAPHIC_DATA] - 41HOPITALAMERIC Situ…" at bounding box center [289, 131] width 579 height 262
click at [285, 93] on html "SE +99 43 Clients HOPITAL AMERICAIN DE [GEOGRAPHIC_DATA] - 41HOPITALAMERIC Situ…" at bounding box center [289, 131] width 579 height 262
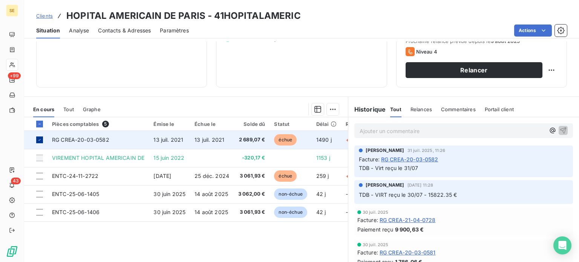
click at [38, 138] on icon at bounding box center [39, 140] width 5 height 5
click at [109, 32] on span "Contacts & Adresses" at bounding box center [124, 31] width 53 height 8
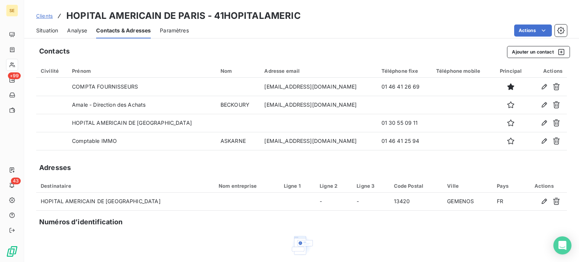
click at [48, 30] on span "Situation" at bounding box center [47, 31] width 22 height 8
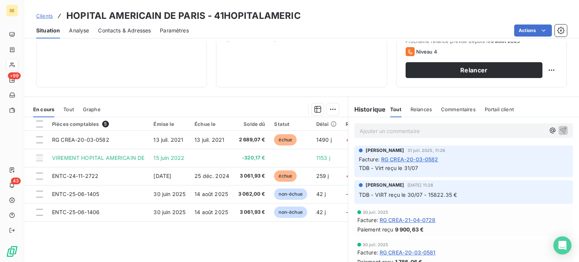
click at [133, 28] on span "Contacts & Adresses" at bounding box center [124, 31] width 53 height 8
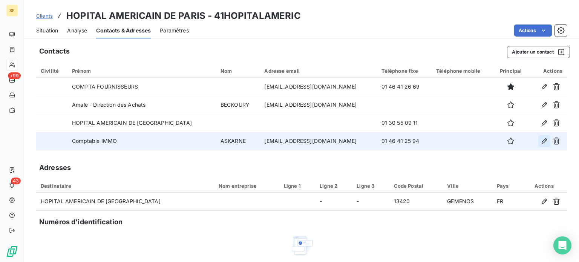
click at [540, 141] on icon "button" at bounding box center [544, 141] width 8 height 8
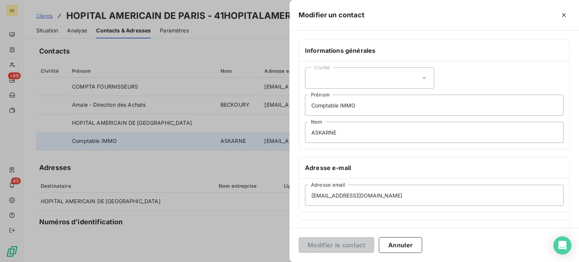
click at [422, 76] on icon at bounding box center [424, 78] width 8 height 8
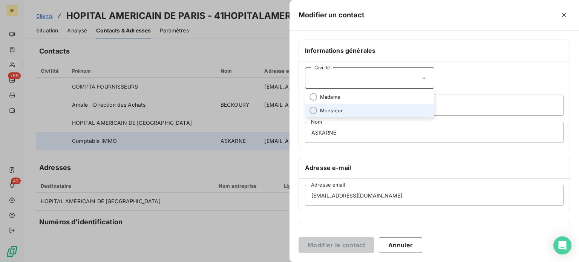
click at [336, 110] on span "Monsieur" at bounding box center [331, 110] width 23 height 7
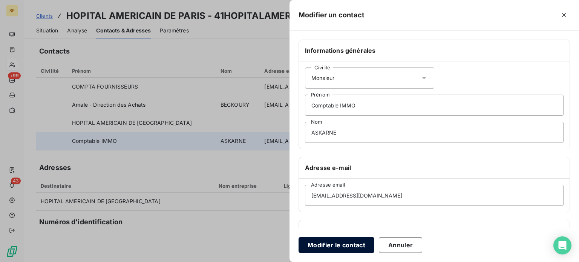
click at [351, 245] on button "Modifier le contact" at bounding box center [336, 245] width 76 height 16
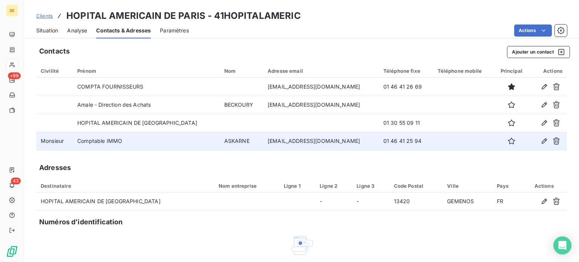
click at [48, 30] on span "Situation" at bounding box center [47, 31] width 22 height 8
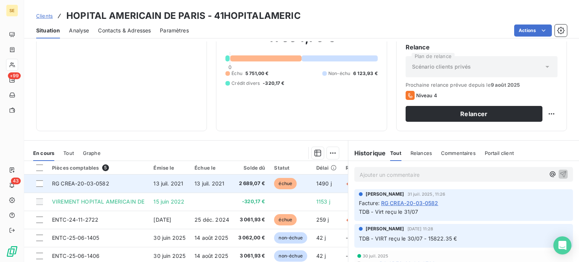
scroll to position [136, 0]
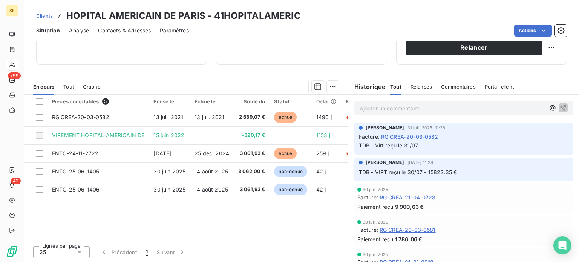
click at [124, 30] on span "Contacts & Adresses" at bounding box center [124, 31] width 53 height 8
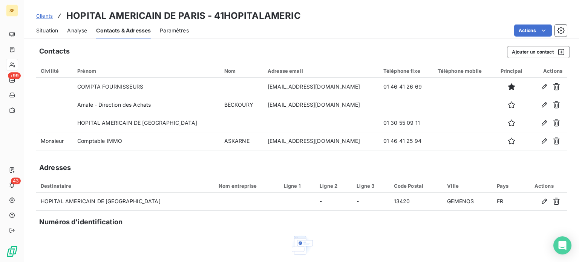
click at [48, 30] on span "Situation" at bounding box center [47, 31] width 22 height 8
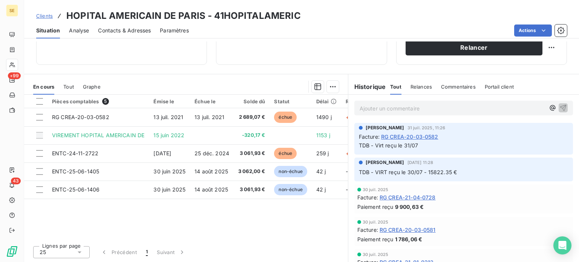
click at [363, 110] on p "Ajouter un commentaire ﻿" at bounding box center [451, 108] width 185 height 9
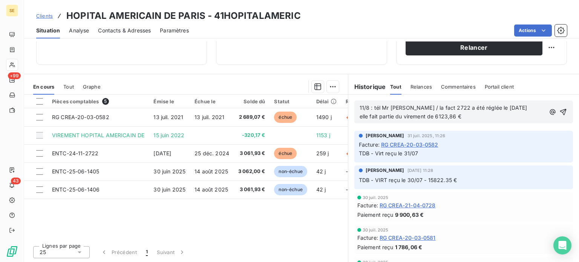
click at [424, 117] on span "11/8 : tél Mr [PERSON_NAME] / la fact 2722 a été réglée le [DATE] elle fait par…" at bounding box center [443, 111] width 168 height 15
click at [501, 115] on p "11/8 : tél Mr [PERSON_NAME] / la fact 2722 a été réglée le [DATE] elle fait par…" at bounding box center [451, 112] width 185 height 17
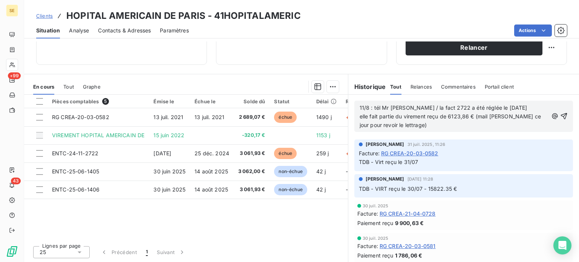
click at [130, 30] on span "Contacts & Adresses" at bounding box center [124, 31] width 53 height 8
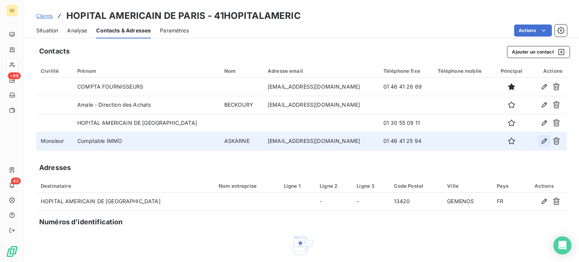
click at [540, 139] on icon "button" at bounding box center [544, 141] width 8 height 8
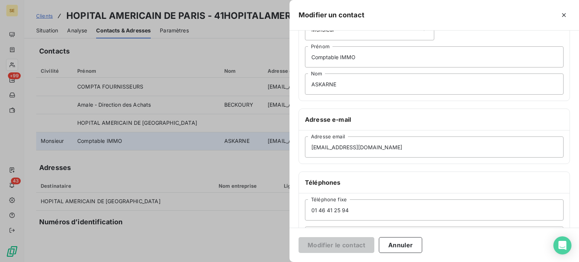
scroll to position [145, 0]
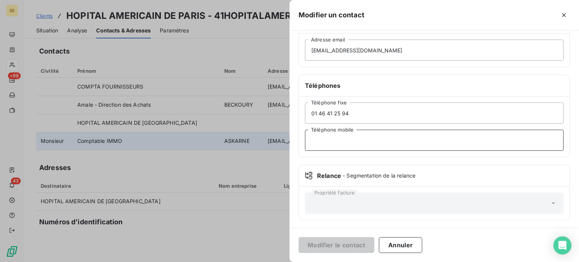
click at [327, 143] on input "Téléphone mobile" at bounding box center [434, 140] width 258 height 21
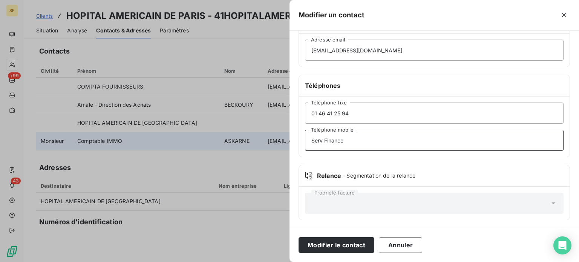
type input "Serv Finance"
click at [298, 237] on button "Modifier le contact" at bounding box center [336, 245] width 76 height 16
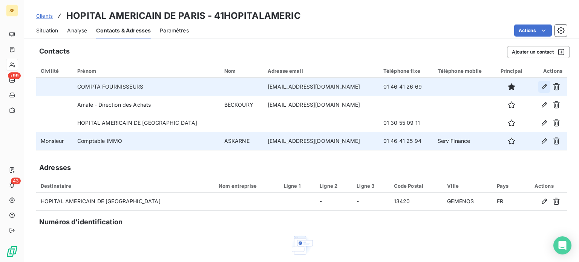
click at [541, 84] on icon "button" at bounding box center [544, 87] width 8 height 8
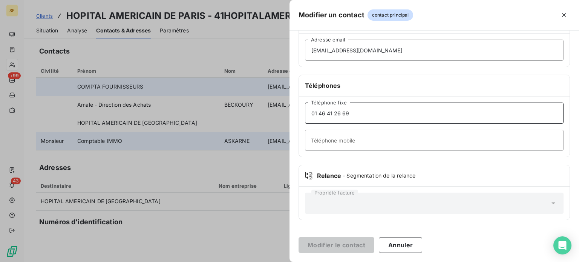
click at [378, 109] on input "01 46 41 26 69" at bounding box center [434, 112] width 258 height 21
type input "01 46 41 26 69 ou 25.97"
click at [298, 237] on button "Modifier le contact" at bounding box center [336, 245] width 76 height 16
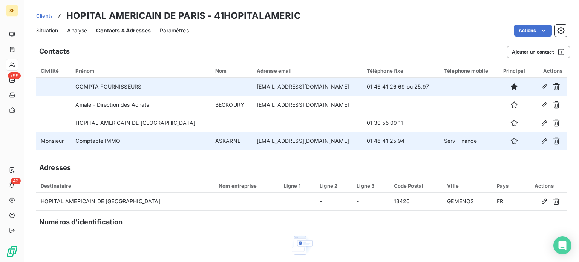
click at [54, 30] on span "Situation" at bounding box center [47, 31] width 22 height 8
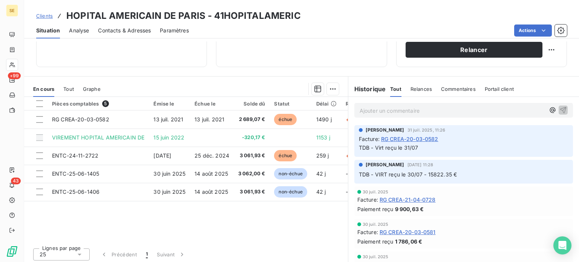
scroll to position [136, 0]
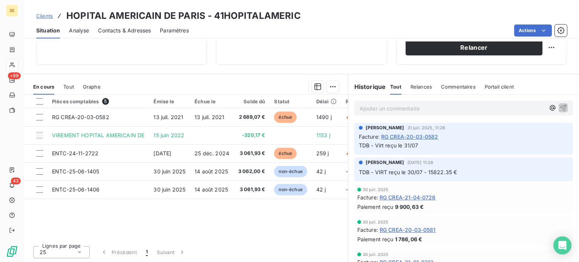
click at [383, 107] on p "Ajouter un commentaire ﻿" at bounding box center [451, 108] width 185 height 9
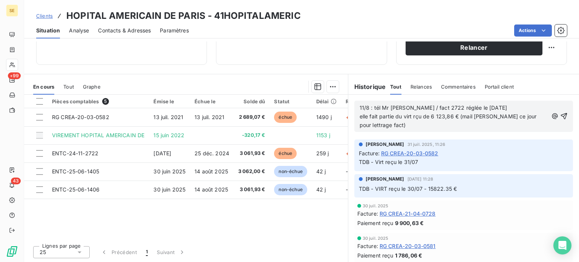
click at [411, 116] on span "11/8 : tél Mr [PERSON_NAME] / fact 2722 réglée le [DATE] elle fait partie du vi…" at bounding box center [448, 116] width 179 height 24
click at [459, 122] on p "11/8 : tél Mr [PERSON_NAME] / fact 2722 réglée le [DATE] elle fait partie du vi…" at bounding box center [453, 117] width 188 height 26
click at [560, 115] on icon "button" at bounding box center [564, 116] width 8 height 8
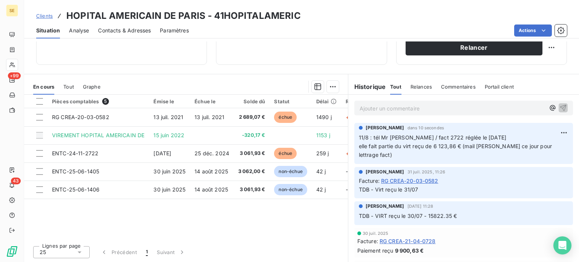
click at [46, 14] on span "Clients" at bounding box center [44, 16] width 17 height 6
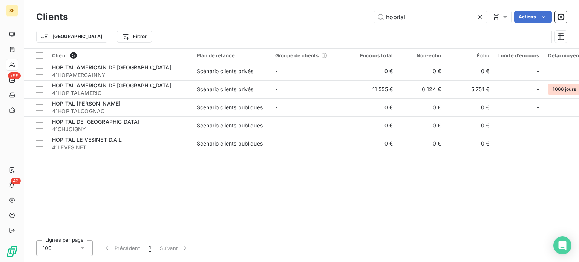
drag, startPoint x: 427, startPoint y: 10, endPoint x: 350, endPoint y: 11, distance: 76.5
click at [350, 11] on div "Clients hopital Actions" at bounding box center [301, 17] width 531 height 16
drag, startPoint x: 436, startPoint y: 15, endPoint x: 310, endPoint y: 22, distance: 125.7
click at [310, 22] on div "hopital Actions" at bounding box center [322, 17] width 490 height 12
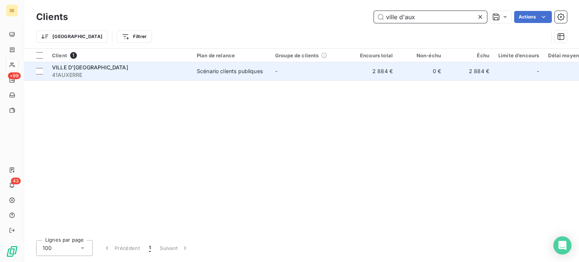
type input "ville d'aux"
click at [116, 72] on span "41AUXERRE" at bounding box center [120, 75] width 136 height 8
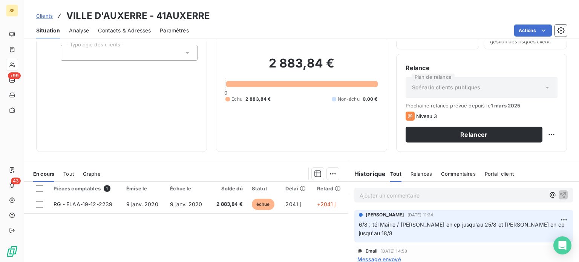
scroll to position [136, 0]
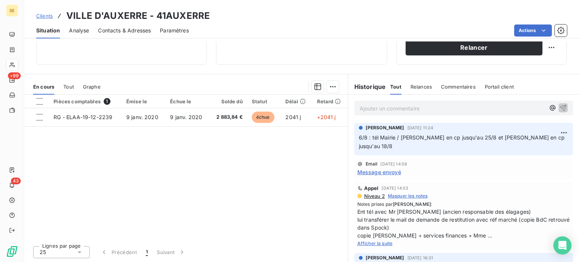
click at [49, 16] on span "Clients" at bounding box center [44, 16] width 17 height 6
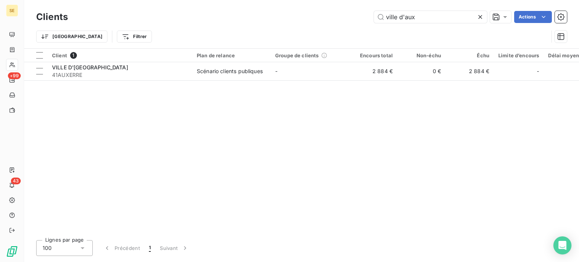
drag, startPoint x: 424, startPoint y: 11, endPoint x: 330, endPoint y: 23, distance: 94.6
click at [331, 24] on div "Clients ville d'aux Actions" at bounding box center [301, 17] width 531 height 16
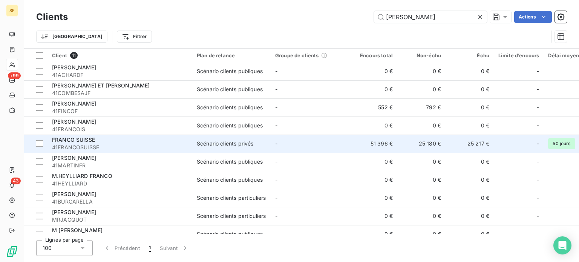
type input "[PERSON_NAME]"
click at [128, 138] on div "FRANCO SUISSE" at bounding box center [120, 140] width 136 height 8
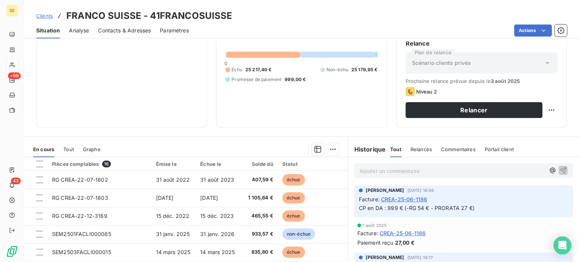
scroll to position [60, 0]
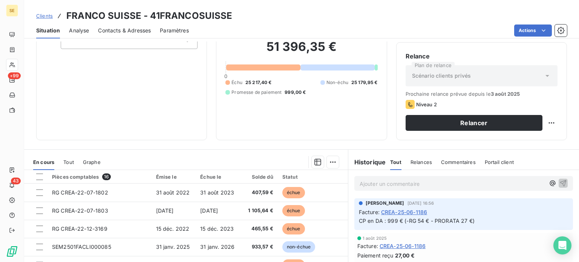
click at [44, 15] on span "Clients" at bounding box center [44, 16] width 17 height 6
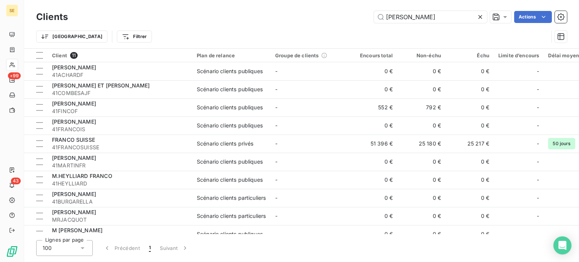
drag, startPoint x: 413, startPoint y: 19, endPoint x: 328, endPoint y: 19, distance: 84.8
click at [328, 19] on div "franco Actions" at bounding box center [322, 17] width 490 height 12
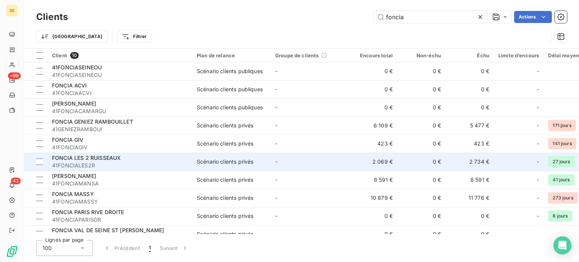
type input "foncia"
click at [119, 161] on span "FONCIA LES 2 RUISSEAUX" at bounding box center [86, 157] width 69 height 6
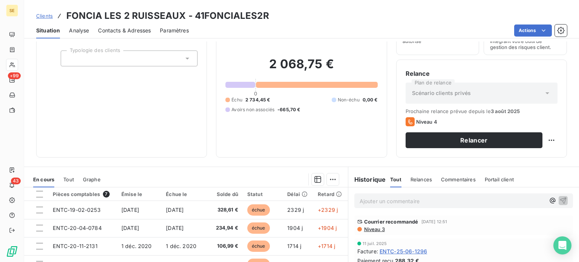
scroll to position [113, 0]
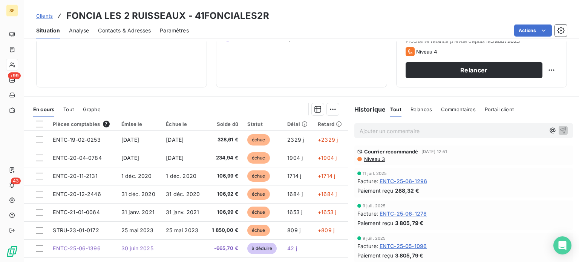
click at [51, 15] on span "Clients" at bounding box center [44, 16] width 17 height 6
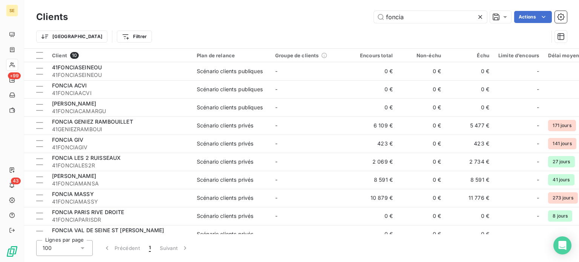
drag, startPoint x: 416, startPoint y: 17, endPoint x: 325, endPoint y: 21, distance: 91.3
click at [325, 21] on div "foncia Actions" at bounding box center [322, 17] width 490 height 12
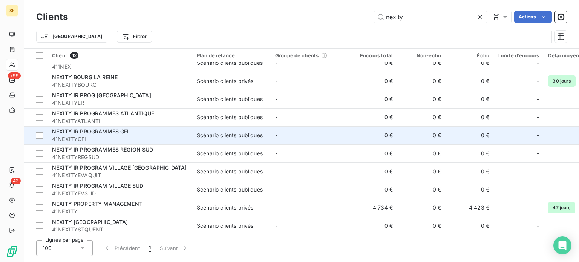
scroll to position [48, 0]
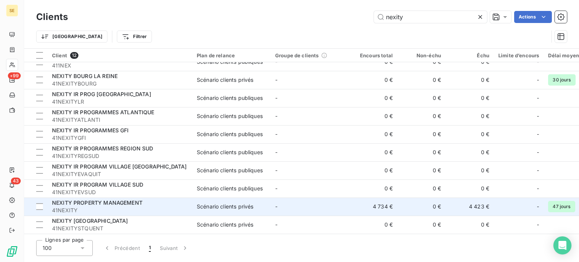
type input "nexity"
click at [158, 201] on div "NEXITY PROPERTY MANAGEMENT" at bounding box center [120, 203] width 136 height 8
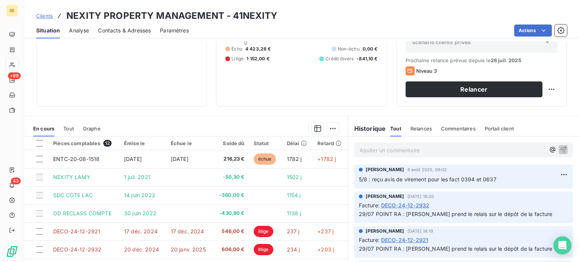
scroll to position [113, 0]
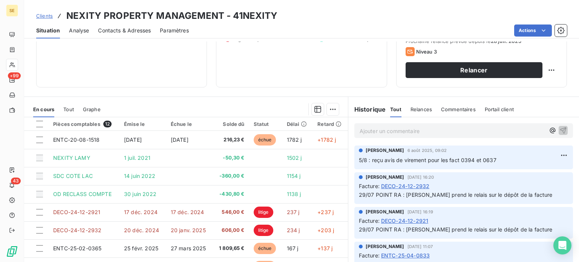
click at [41, 15] on span "Clients" at bounding box center [44, 16] width 17 height 6
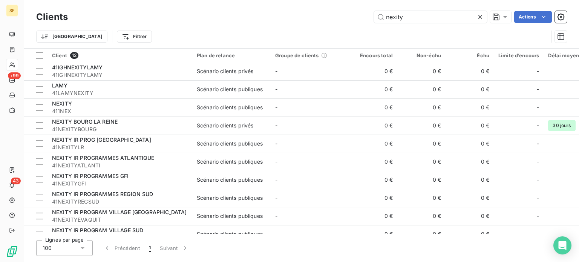
drag, startPoint x: 390, startPoint y: 14, endPoint x: 355, endPoint y: 14, distance: 35.1
click at [357, 14] on div "nexity Actions" at bounding box center [322, 17] width 490 height 12
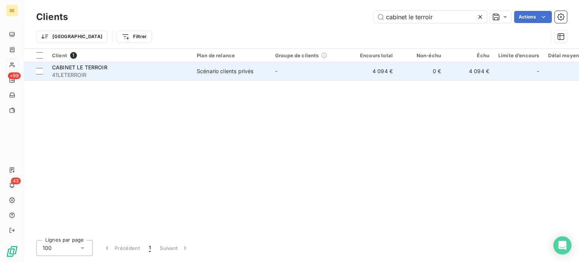
type input "cabinet le terroir"
click at [127, 65] on div "CABINET LE TERROIR" at bounding box center [120, 68] width 136 height 8
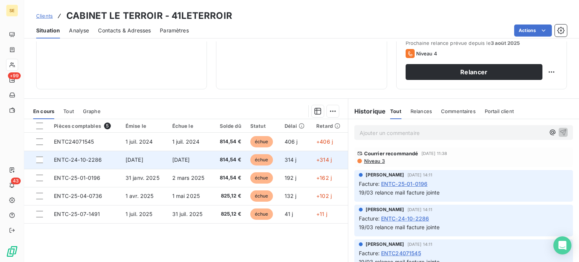
scroll to position [113, 0]
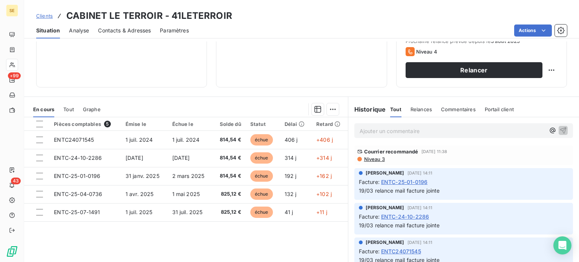
click at [44, 17] on span "Clients" at bounding box center [44, 16] width 17 height 6
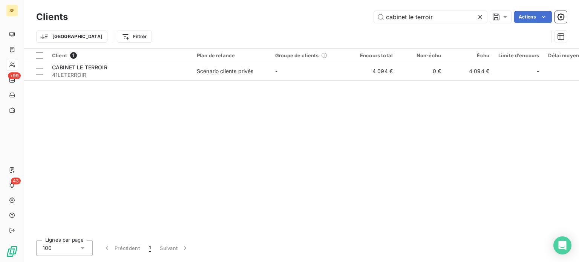
drag, startPoint x: 426, startPoint y: 20, endPoint x: 367, endPoint y: 21, distance: 58.4
click at [367, 21] on div "cabinet le terroir Actions" at bounding box center [322, 17] width 490 height 12
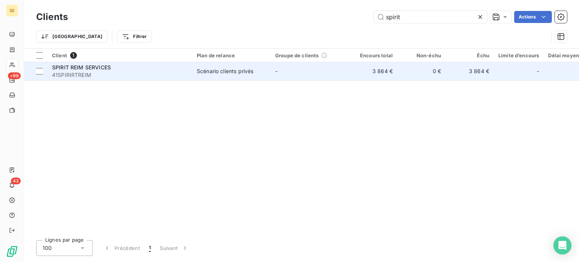
type input "spirit"
click at [92, 70] on span "SPIRIT REIM SERVICES" at bounding box center [81, 67] width 59 height 6
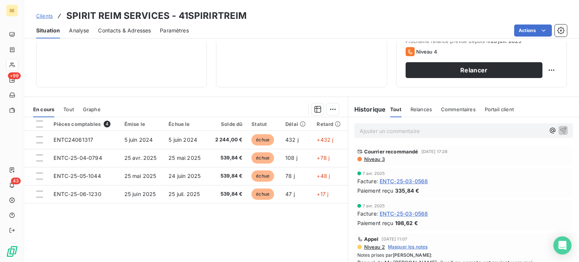
scroll to position [75, 0]
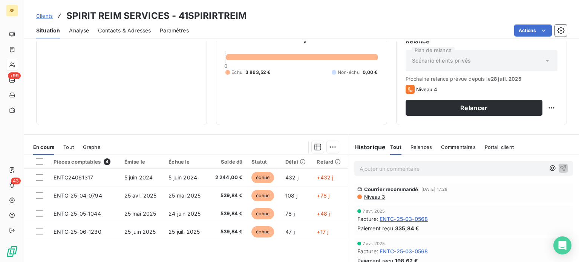
click at [41, 16] on span "Clients" at bounding box center [44, 16] width 17 height 6
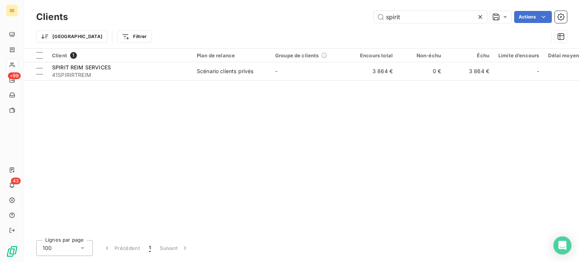
drag, startPoint x: 416, startPoint y: 15, endPoint x: 292, endPoint y: 26, distance: 124.0
click at [295, 28] on div "Clients spirit Actions Trier Filtrer" at bounding box center [301, 28] width 531 height 39
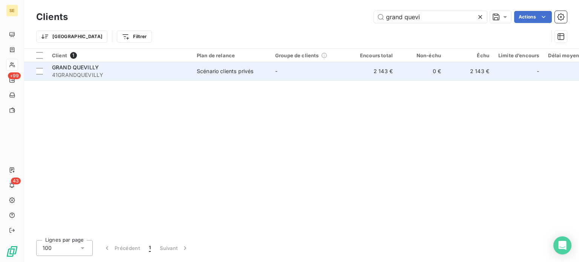
type input "grand quevi"
click at [127, 69] on div "GRAND QUEVILLY" at bounding box center [120, 68] width 136 height 8
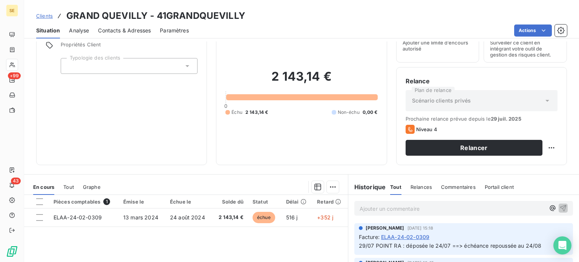
scroll to position [113, 0]
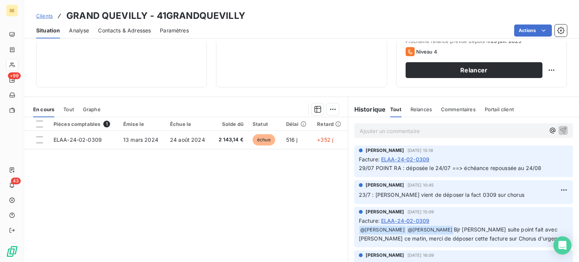
click at [47, 13] on span "Clients" at bounding box center [44, 16] width 17 height 6
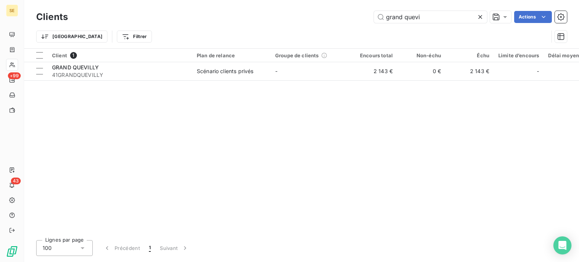
click at [267, 20] on div "grand quevi Actions" at bounding box center [322, 17] width 490 height 12
drag, startPoint x: 433, startPoint y: 13, endPoint x: 282, endPoint y: 9, distance: 150.4
click at [282, 9] on div "Clients grand quevi Actions" at bounding box center [301, 17] width 531 height 16
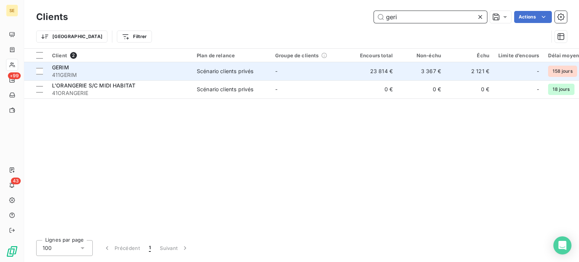
type input "geri"
click at [140, 72] on span "411GERIM" at bounding box center [120, 75] width 136 height 8
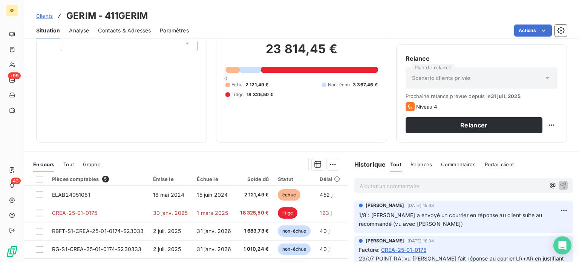
scroll to position [136, 0]
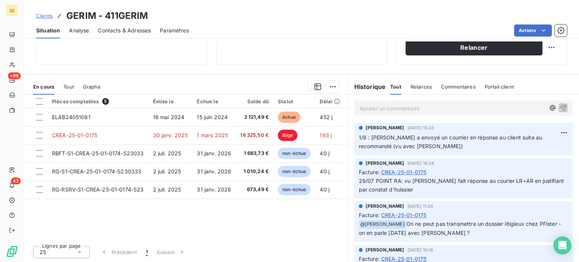
click at [47, 14] on span "Clients" at bounding box center [44, 16] width 17 height 6
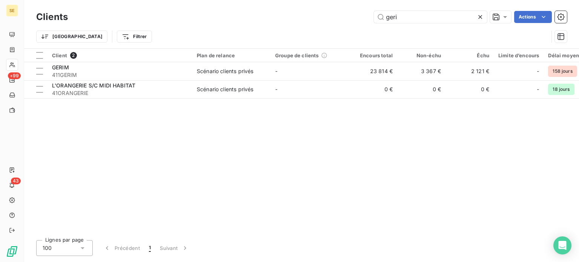
drag, startPoint x: 420, startPoint y: 19, endPoint x: 347, endPoint y: 20, distance: 72.7
click at [347, 20] on div "geri Actions" at bounding box center [322, 17] width 490 height 12
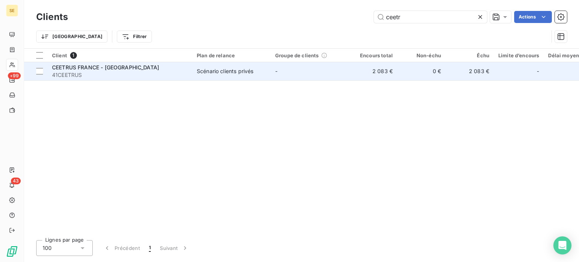
type input "ceetr"
click at [130, 67] on span "CEETRUS FRANCE - [GEOGRAPHIC_DATA]" at bounding box center [105, 67] width 107 height 6
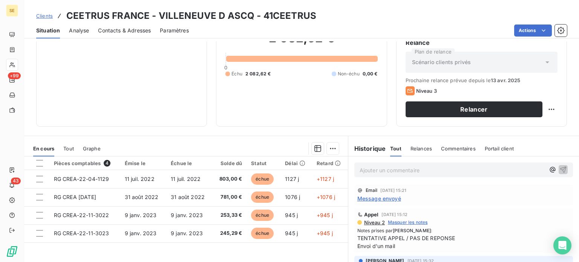
scroll to position [75, 0]
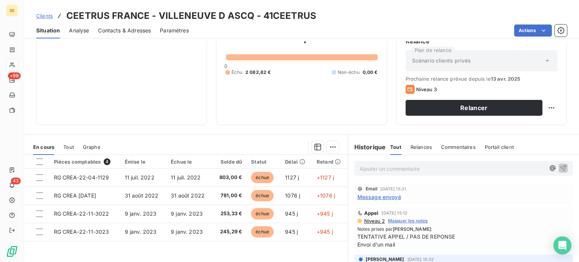
click at [44, 17] on span "Clients" at bounding box center [44, 16] width 17 height 6
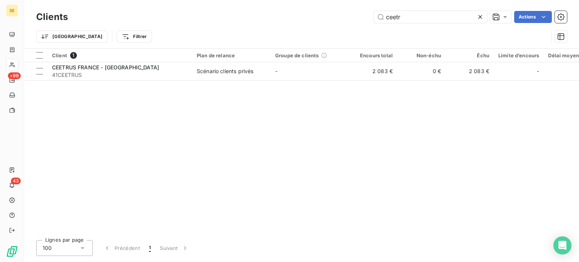
drag, startPoint x: 416, startPoint y: 16, endPoint x: 309, endPoint y: 21, distance: 107.1
click at [309, 21] on div "ceetr Actions" at bounding box center [322, 17] width 490 height 12
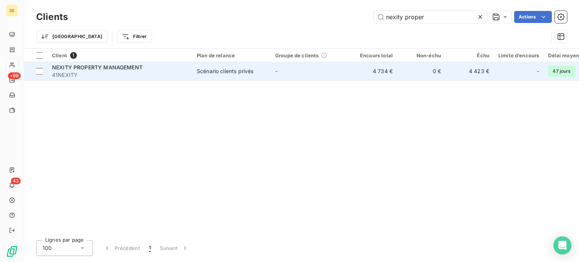
type input "nexity proper"
click at [119, 67] on span "NEXITY PROPERTY MANAGEMENT" at bounding box center [97, 67] width 90 height 6
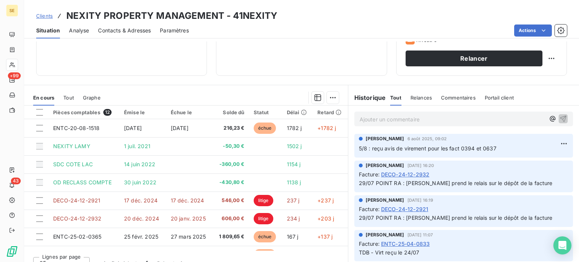
scroll to position [136, 0]
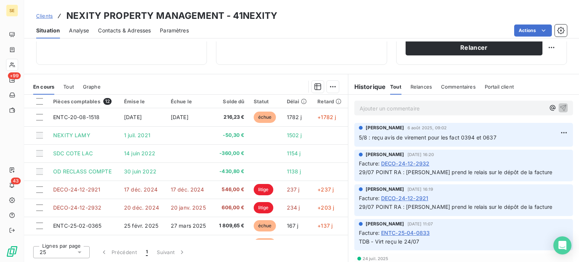
click at [131, 28] on span "Contacts & Adresses" at bounding box center [124, 31] width 53 height 8
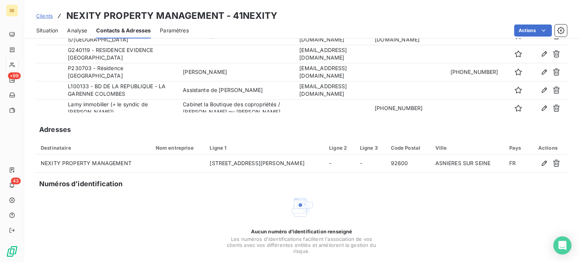
scroll to position [70, 0]
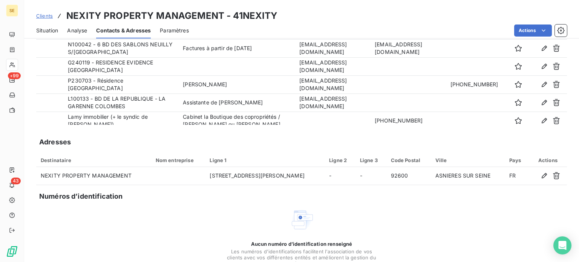
click at [44, 15] on span "Clients" at bounding box center [44, 16] width 17 height 6
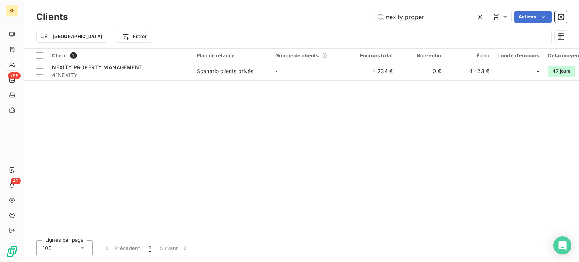
drag, startPoint x: 428, startPoint y: 17, endPoint x: 318, endPoint y: 20, distance: 110.5
click at [318, 20] on div "nexity proper Actions" at bounding box center [322, 17] width 490 height 12
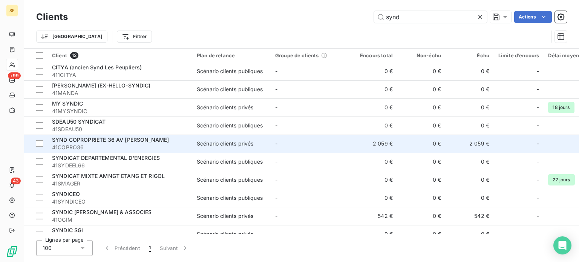
type input "synd"
click at [126, 143] on span "SYND COPROPRIETE 36 AV [PERSON_NAME]" at bounding box center [110, 139] width 117 height 6
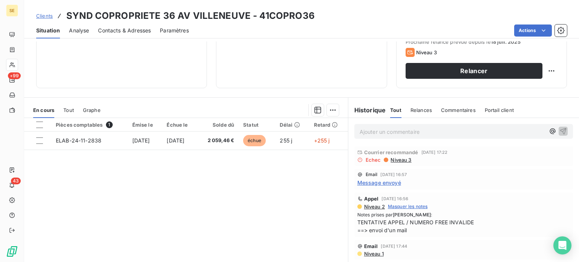
scroll to position [113, 0]
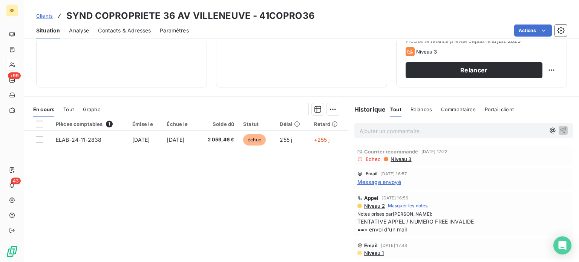
click at [45, 15] on span "Clients" at bounding box center [44, 16] width 17 height 6
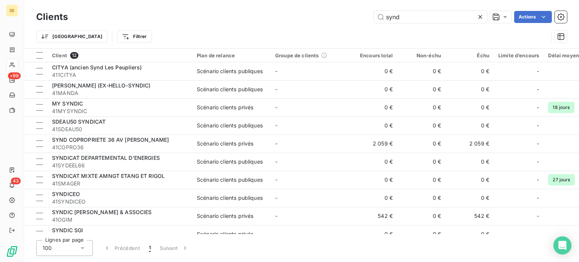
drag, startPoint x: 416, startPoint y: 18, endPoint x: 334, endPoint y: 18, distance: 82.1
click at [334, 18] on div "synd Actions" at bounding box center [322, 17] width 490 height 12
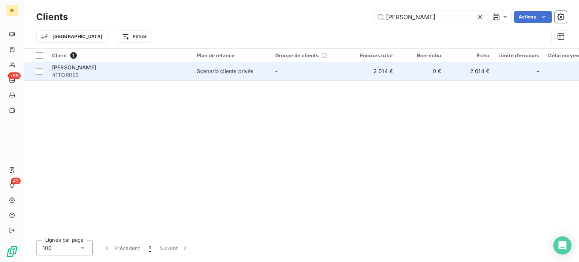
type input "[PERSON_NAME]"
click at [97, 74] on span "41TORRES" at bounding box center [120, 75] width 136 height 8
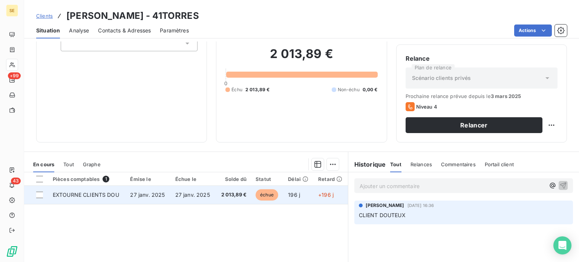
scroll to position [113, 0]
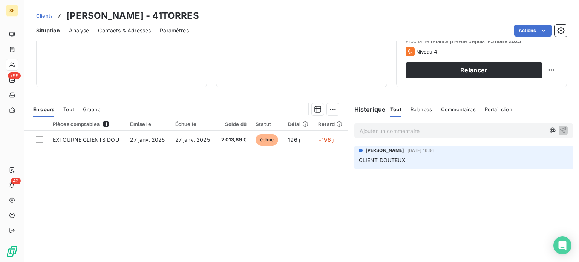
click at [48, 13] on span "Clients" at bounding box center [44, 16] width 17 height 6
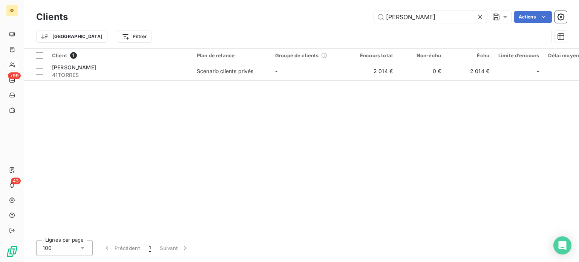
drag, startPoint x: 417, startPoint y: 17, endPoint x: 300, endPoint y: 22, distance: 117.3
click at [300, 22] on div "[PERSON_NAME]" at bounding box center [322, 17] width 490 height 12
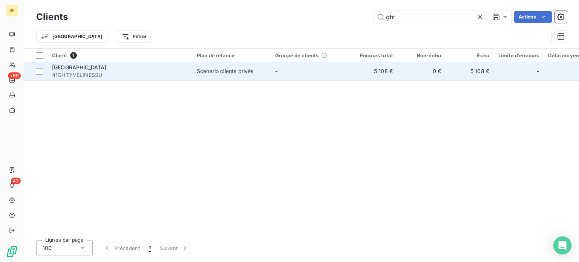
type input "ght"
click at [106, 70] on div "[GEOGRAPHIC_DATA]" at bounding box center [120, 68] width 136 height 8
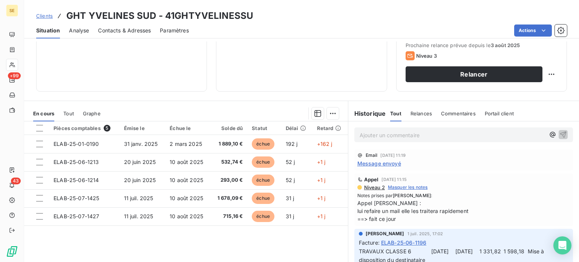
scroll to position [98, 0]
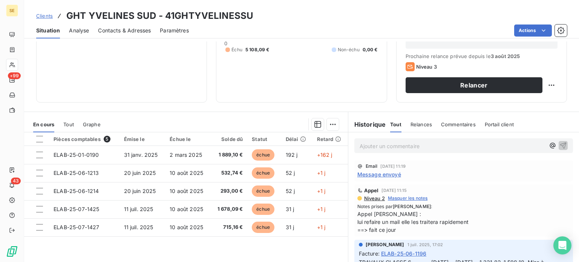
click at [128, 34] on span "Contacts & Adresses" at bounding box center [124, 31] width 53 height 8
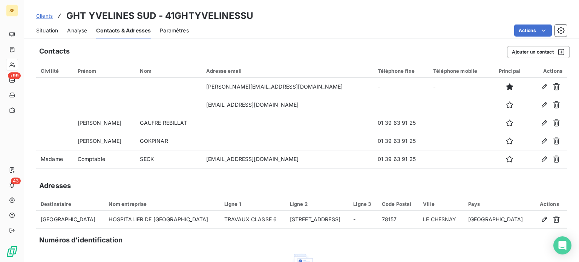
click at [40, 17] on span "Clients" at bounding box center [44, 16] width 17 height 6
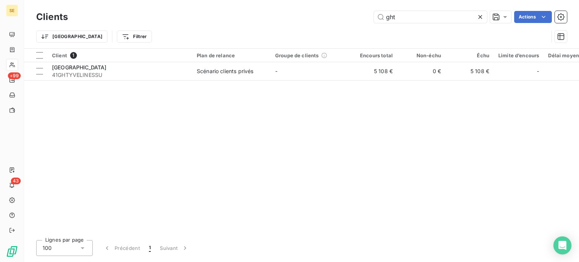
drag, startPoint x: 419, startPoint y: 17, endPoint x: 332, endPoint y: 19, distance: 87.1
click at [332, 19] on div "ght Actions" at bounding box center [322, 17] width 490 height 12
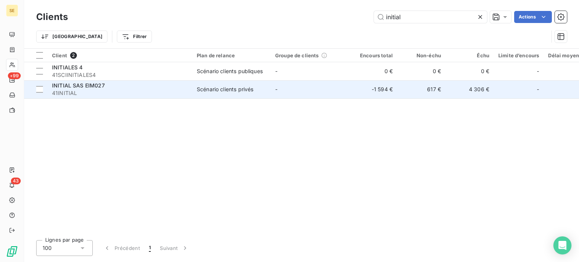
type input "initial"
click at [170, 87] on div "INITIAL SAS EIM027" at bounding box center [120, 86] width 136 height 8
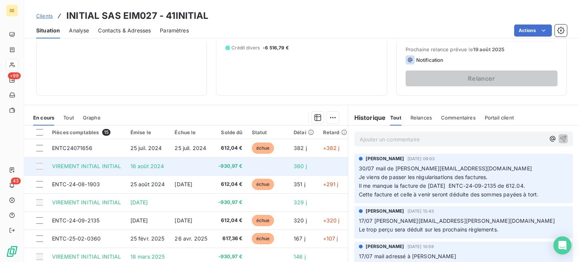
scroll to position [136, 0]
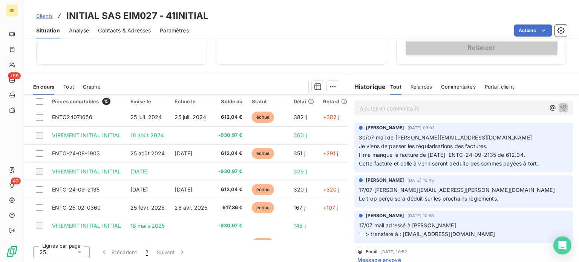
click at [38, 16] on span "Clients" at bounding box center [44, 16] width 17 height 6
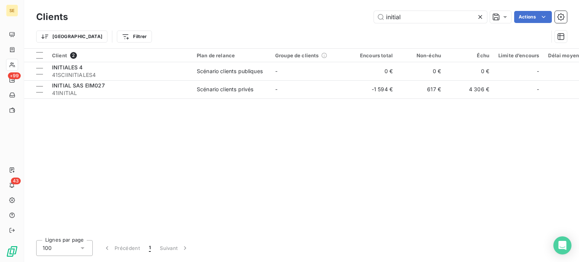
drag, startPoint x: 419, startPoint y: 21, endPoint x: 315, endPoint y: 18, distance: 104.4
click at [315, 18] on div "initial Actions" at bounding box center [322, 17] width 490 height 12
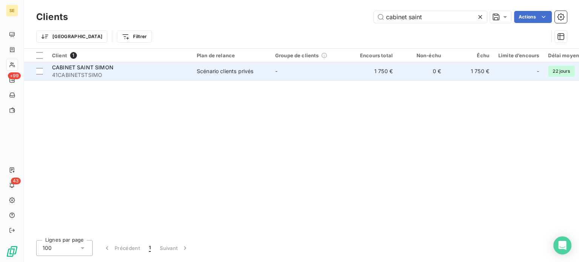
type input "cabinet saint"
click at [121, 67] on div "CABINET SAINT SIMON" at bounding box center [120, 68] width 136 height 8
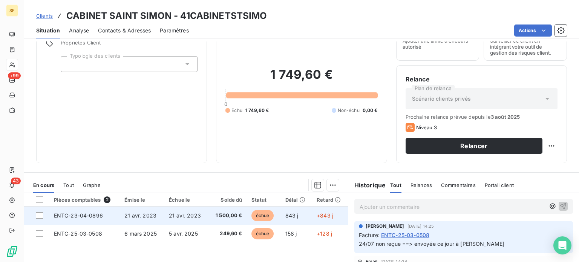
scroll to position [75, 0]
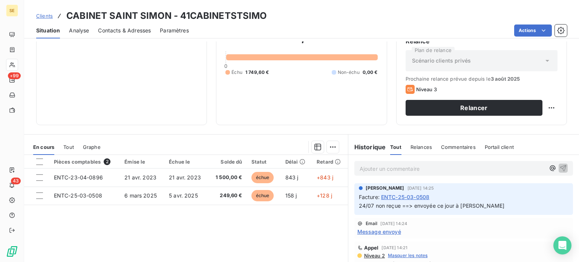
click at [119, 30] on span "Contacts & Adresses" at bounding box center [124, 31] width 53 height 8
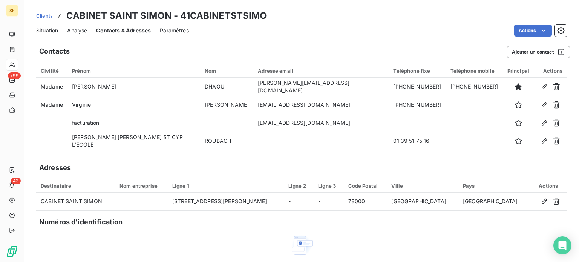
click at [42, 30] on span "Situation" at bounding box center [47, 31] width 22 height 8
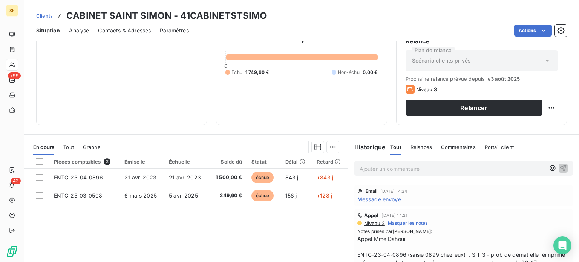
scroll to position [0, 0]
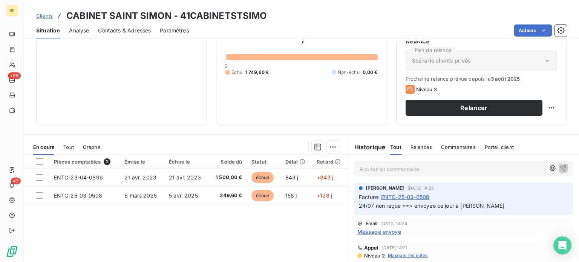
click at [44, 13] on span "Clients" at bounding box center [44, 16] width 17 height 6
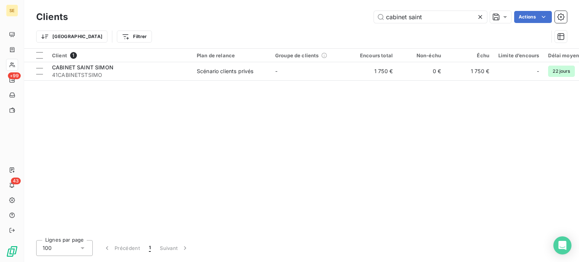
drag, startPoint x: 433, startPoint y: 17, endPoint x: 282, endPoint y: 20, distance: 151.5
click at [303, 21] on div "cabinet saint Actions" at bounding box center [322, 17] width 490 height 12
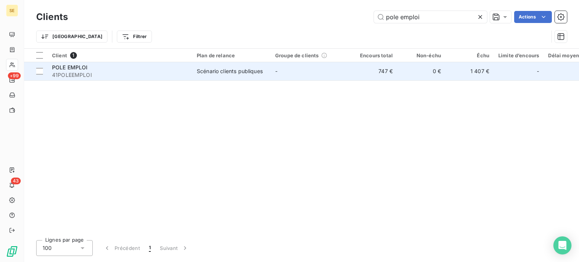
type input "pole emploi"
click at [102, 68] on div "POLE EMPLOI" at bounding box center [120, 68] width 136 height 8
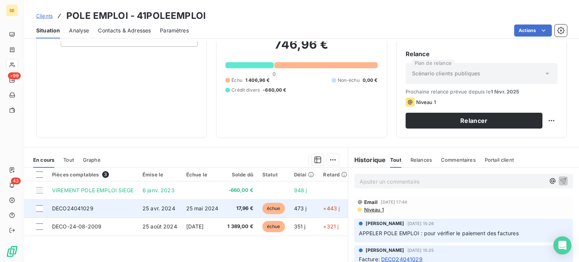
scroll to position [136, 0]
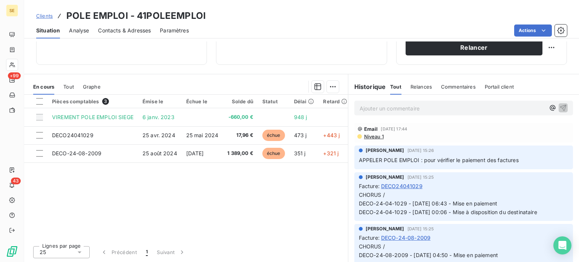
click at [372, 137] on span "Niveau 1" at bounding box center [373, 136] width 20 height 6
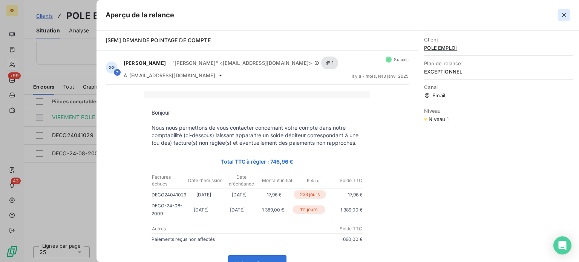
click at [562, 15] on icon "button" at bounding box center [564, 15] width 8 height 8
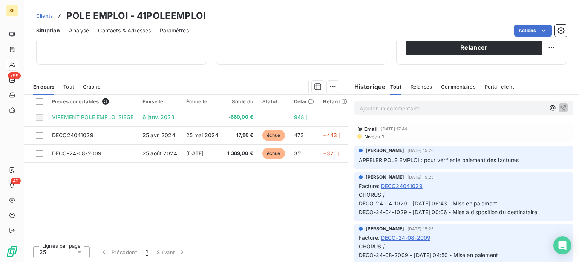
click at [132, 30] on span "Contacts & Adresses" at bounding box center [124, 31] width 53 height 8
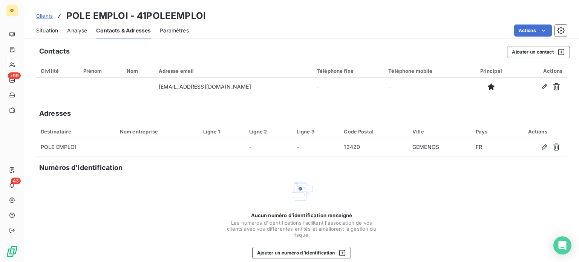
click at [45, 17] on span "Clients" at bounding box center [44, 16] width 17 height 6
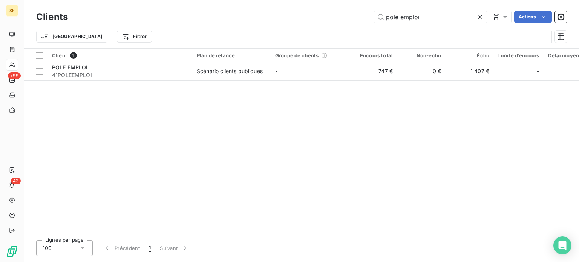
click at [265, 14] on div "pole emploi Actions" at bounding box center [322, 17] width 490 height 12
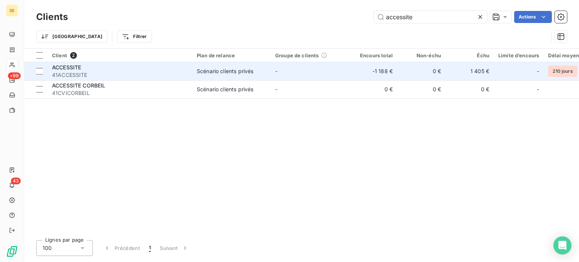
type input "accessite"
click at [162, 67] on div "ACCESSITE" at bounding box center [120, 68] width 136 height 8
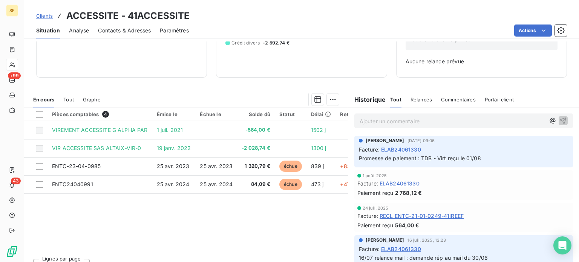
scroll to position [109, 0]
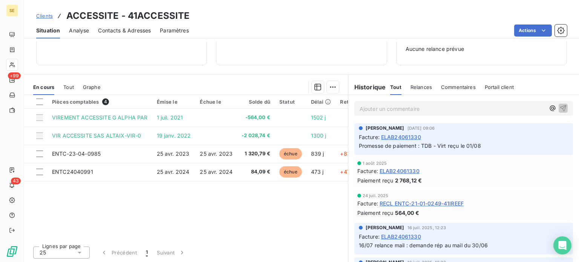
click at [39, 15] on span "Clients" at bounding box center [44, 16] width 17 height 6
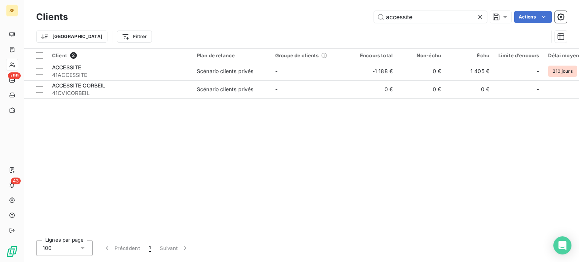
drag, startPoint x: 424, startPoint y: 18, endPoint x: 325, endPoint y: 19, distance: 98.7
click at [325, 19] on div "accessite Actions" at bounding box center [322, 17] width 490 height 12
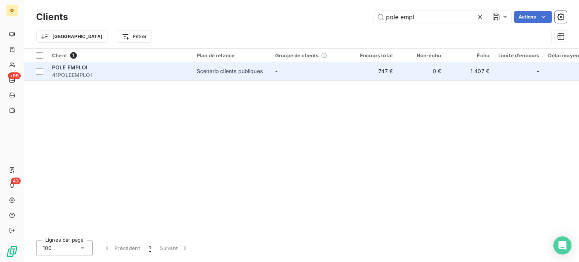
type input "pole empl"
click at [104, 75] on span "41POLEEMPLOI" at bounding box center [120, 75] width 136 height 8
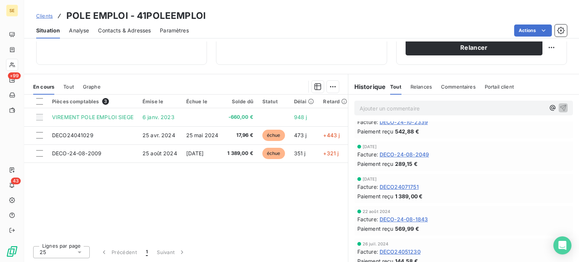
scroll to position [188, 0]
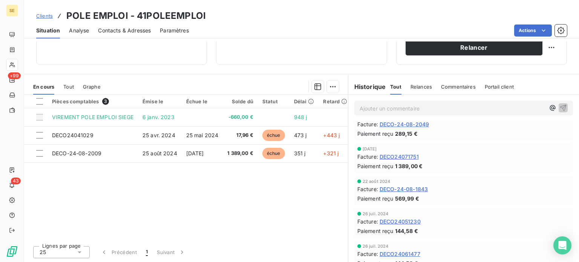
click at [44, 13] on span "Clients" at bounding box center [44, 16] width 17 height 6
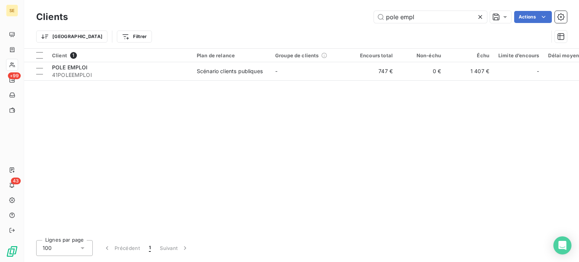
drag, startPoint x: 453, startPoint y: 13, endPoint x: 199, endPoint y: 18, distance: 254.8
click at [199, 18] on div "pole empl Actions" at bounding box center [322, 17] width 490 height 12
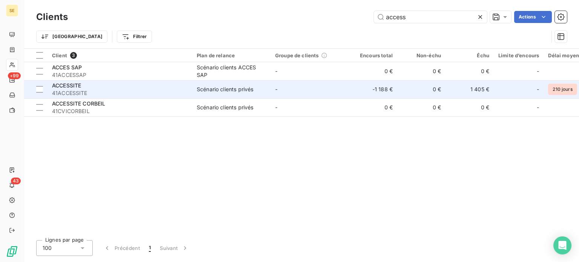
type input "access"
click at [62, 94] on span "41ACCESSITE" at bounding box center [120, 93] width 136 height 8
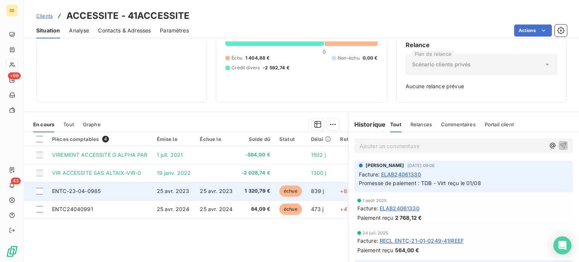
scroll to position [71, 0]
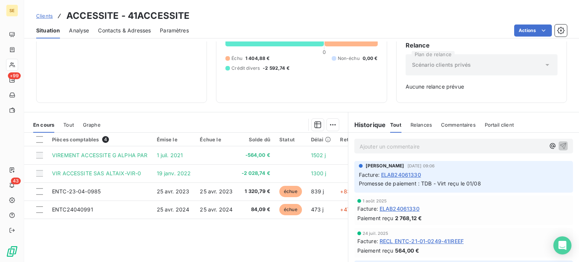
click at [134, 31] on span "Contacts & Adresses" at bounding box center [124, 31] width 53 height 8
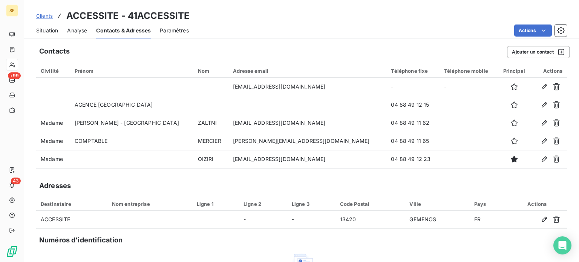
click at [134, 31] on span "Contacts & Adresses" at bounding box center [123, 31] width 55 height 8
click at [40, 32] on span "Situation" at bounding box center [47, 31] width 22 height 8
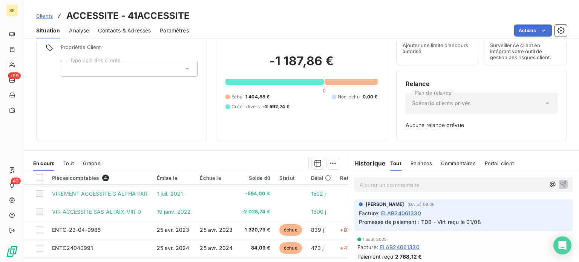
scroll to position [75, 0]
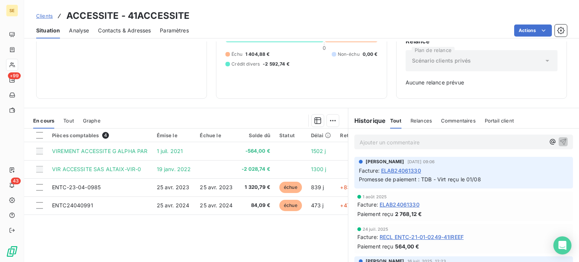
click at [39, 16] on span "Clients" at bounding box center [44, 16] width 17 height 6
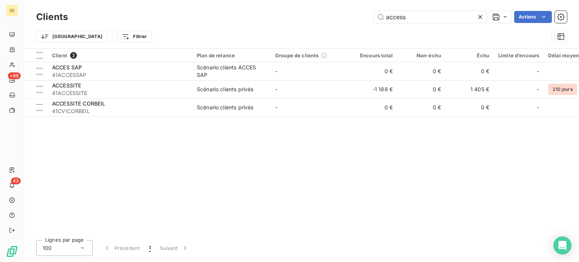
drag, startPoint x: 415, startPoint y: 15, endPoint x: 356, endPoint y: 15, distance: 59.2
click at [356, 15] on div "access Actions" at bounding box center [322, 17] width 490 height 12
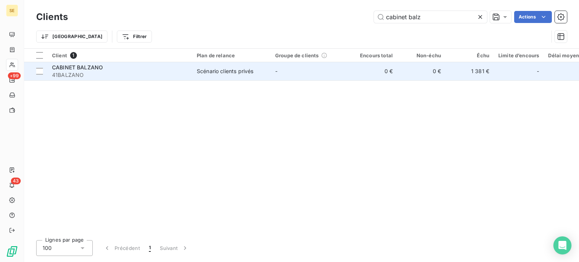
type input "cabinet balz"
click at [185, 78] on span "41BALZANO" at bounding box center [120, 75] width 136 height 8
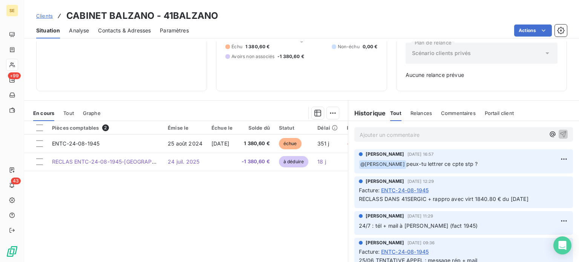
scroll to position [109, 0]
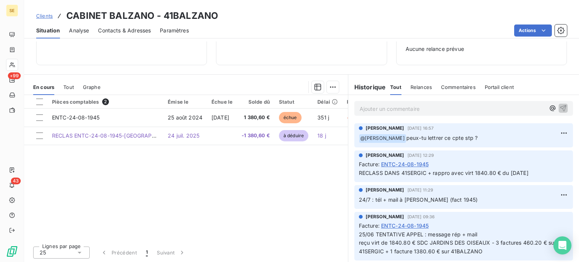
click at [42, 15] on span "Clients" at bounding box center [44, 16] width 17 height 6
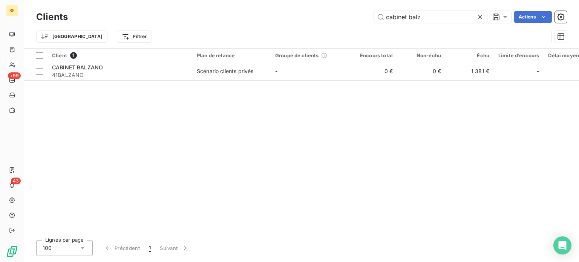
drag, startPoint x: 330, startPoint y: 15, endPoint x: 279, endPoint y: 15, distance: 51.6
click at [280, 15] on div "cabinet balz Actions" at bounding box center [322, 17] width 490 height 12
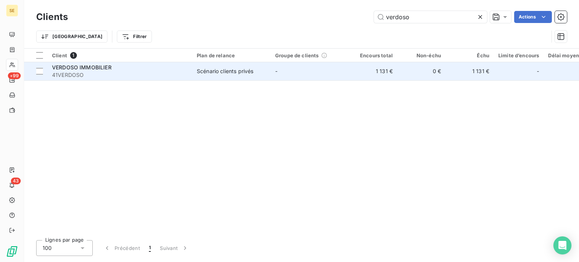
type input "verdoso"
click at [204, 72] on div "Scénario clients privés" at bounding box center [225, 71] width 57 height 8
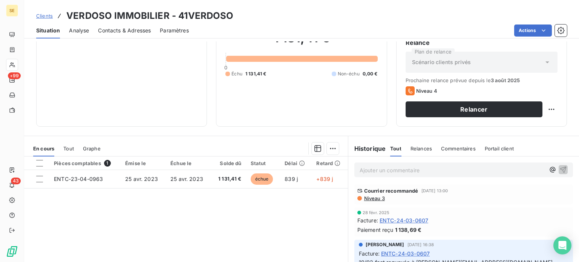
scroll to position [75, 0]
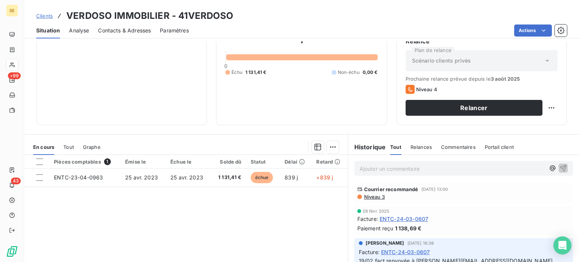
click at [40, 14] on span "Clients" at bounding box center [44, 16] width 17 height 6
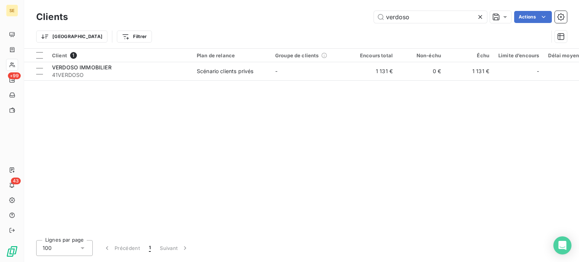
drag, startPoint x: 411, startPoint y: 20, endPoint x: 308, endPoint y: 19, distance: 103.2
click at [308, 19] on div "verdoso Actions" at bounding box center [322, 17] width 490 height 12
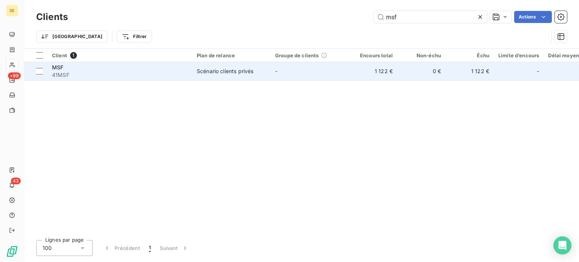
type input "msf"
click at [191, 72] on td "MSF 41MSF" at bounding box center [119, 71] width 145 height 18
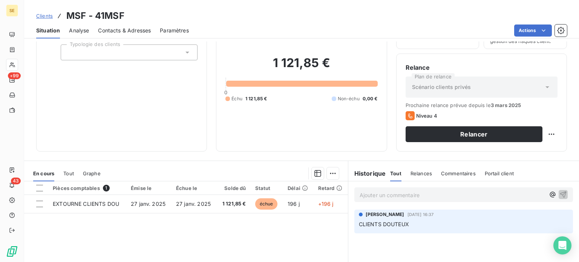
scroll to position [38, 0]
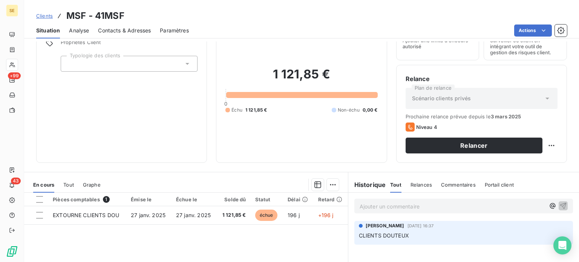
click at [47, 15] on span "Clients" at bounding box center [44, 16] width 17 height 6
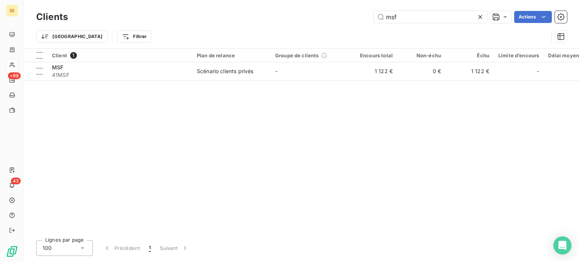
drag, startPoint x: 412, startPoint y: 18, endPoint x: 322, endPoint y: 18, distance: 90.1
click at [322, 18] on div "msf Actions" at bounding box center [322, 17] width 490 height 12
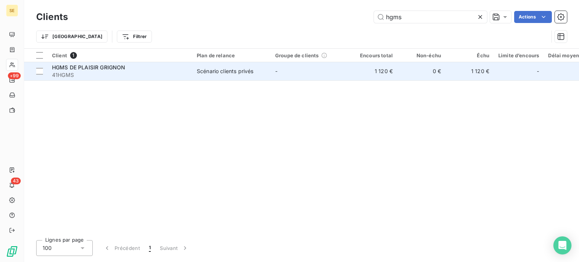
type input "hgms"
click at [115, 75] on span "41HGMS" at bounding box center [120, 75] width 136 height 8
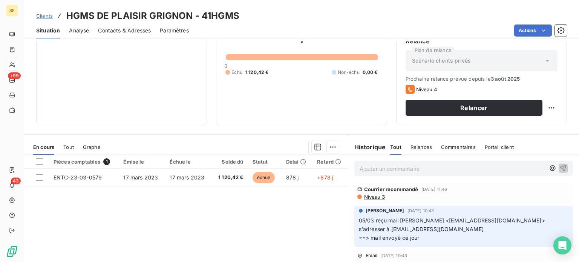
scroll to position [38, 0]
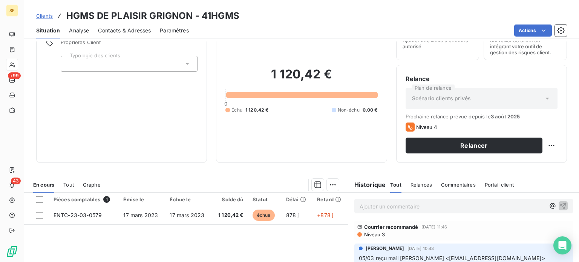
click at [370, 234] on span "Niveau 3" at bounding box center [373, 234] width 21 height 6
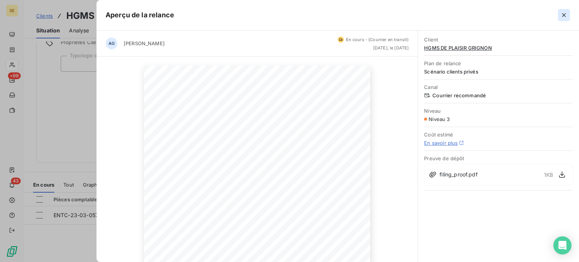
click at [562, 14] on icon "button" at bounding box center [564, 15] width 8 height 8
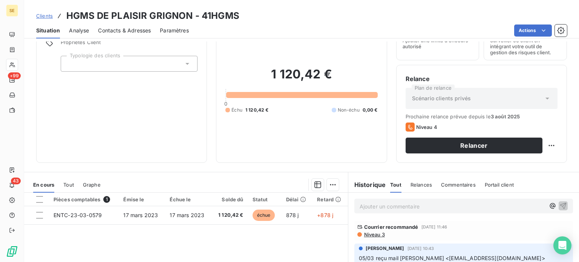
click at [43, 14] on span "Clients" at bounding box center [44, 16] width 17 height 6
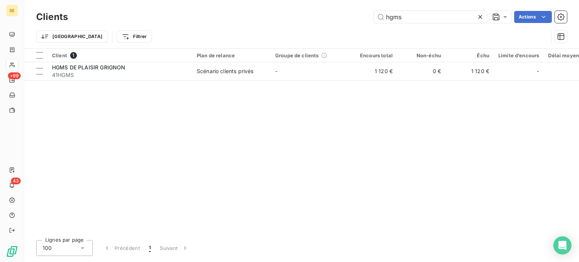
drag, startPoint x: 417, startPoint y: 18, endPoint x: 323, endPoint y: 13, distance: 93.9
click at [323, 13] on div "hgms Actions" at bounding box center [322, 17] width 490 height 12
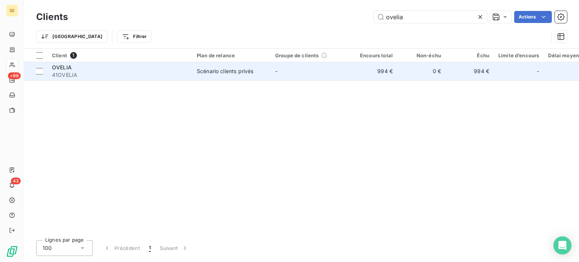
type input "ovelia"
click at [218, 73] on div "Scénario clients privés" at bounding box center [225, 71] width 57 height 8
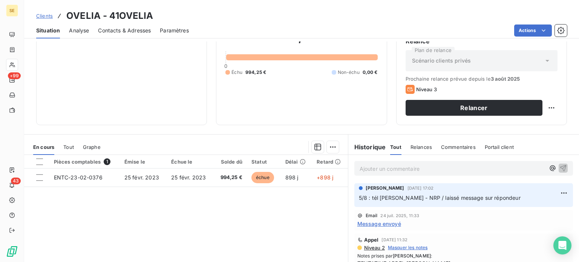
scroll to position [38, 0]
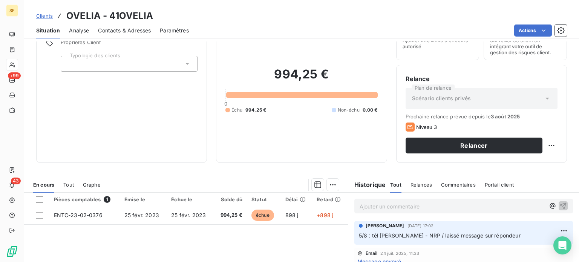
click at [116, 29] on span "Contacts & Adresses" at bounding box center [124, 31] width 53 height 8
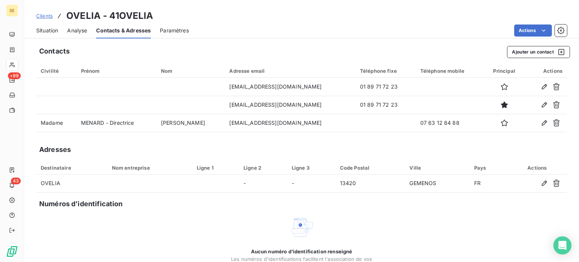
click at [48, 29] on span "Situation" at bounding box center [47, 31] width 22 height 8
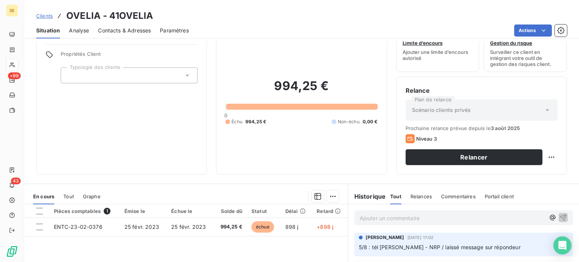
scroll to position [75, 0]
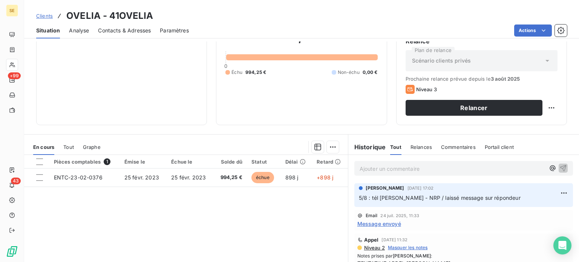
click at [40, 14] on span "Clients" at bounding box center [44, 16] width 17 height 6
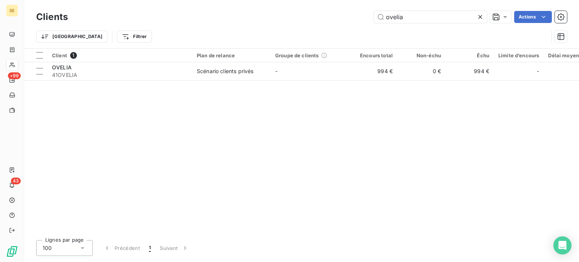
drag, startPoint x: 425, startPoint y: 16, endPoint x: 341, endPoint y: 14, distance: 84.8
click at [341, 14] on div "ovelia Actions" at bounding box center [322, 17] width 490 height 12
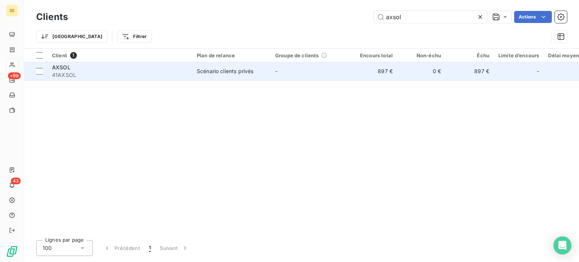
type input "axsol"
click at [110, 72] on span "41AXSOL" at bounding box center [120, 75] width 136 height 8
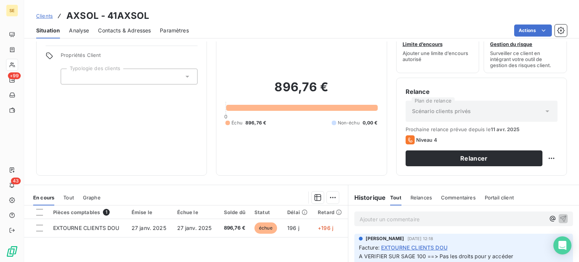
scroll to position [38, 0]
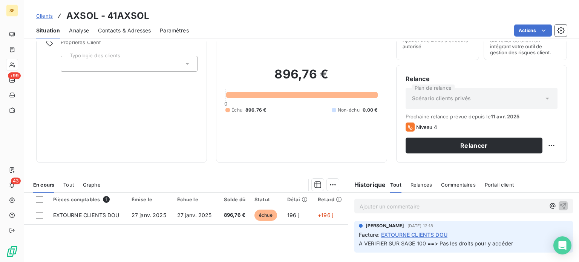
click at [42, 15] on span "Clients" at bounding box center [44, 16] width 17 height 6
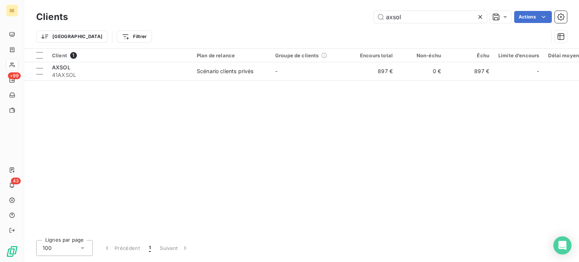
drag, startPoint x: 431, startPoint y: 18, endPoint x: 291, endPoint y: 20, distance: 140.6
click at [291, 20] on div "axsol Actions" at bounding box center [322, 17] width 490 height 12
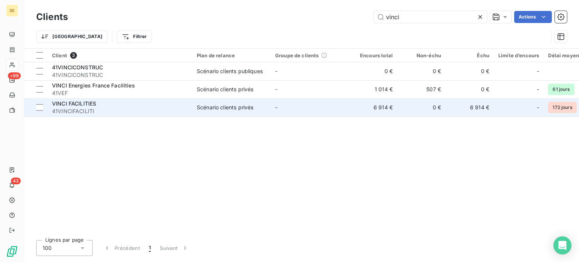
type input "vinci"
click at [127, 104] on div "VINCI FACILITIES" at bounding box center [120, 104] width 136 height 8
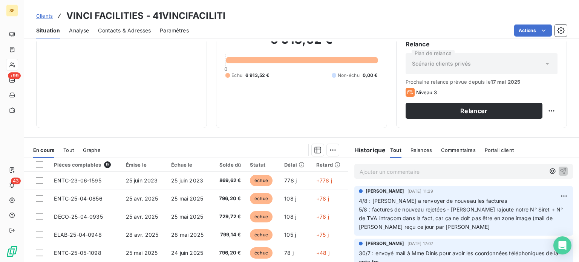
scroll to position [75, 0]
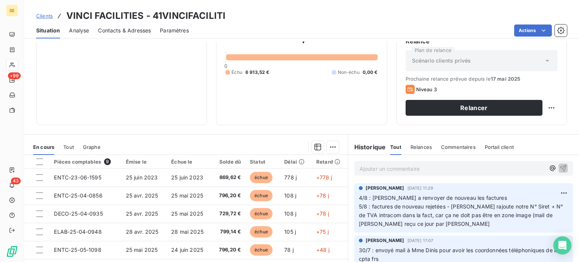
click at [45, 16] on span "Clients" at bounding box center [44, 16] width 17 height 6
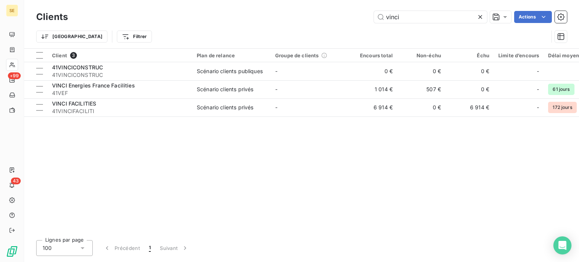
drag, startPoint x: 408, startPoint y: 17, endPoint x: 345, endPoint y: 16, distance: 63.3
click at [345, 16] on div "vinci Actions" at bounding box center [322, 17] width 490 height 12
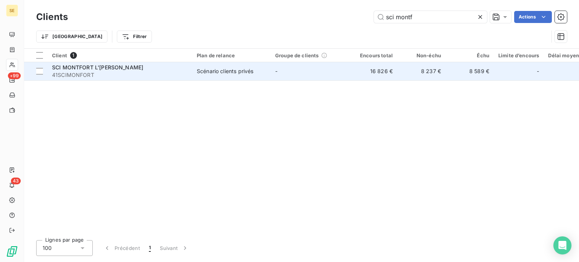
type input "sci montf"
click at [105, 65] on span "SCI MONTFORT L'[PERSON_NAME]" at bounding box center [97, 67] width 91 height 6
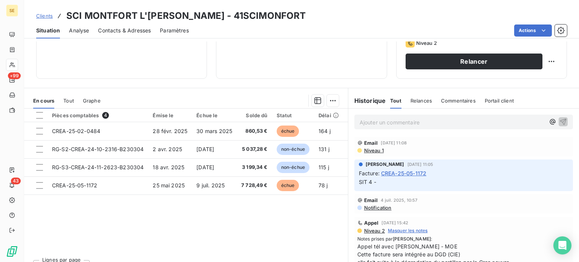
scroll to position [136, 0]
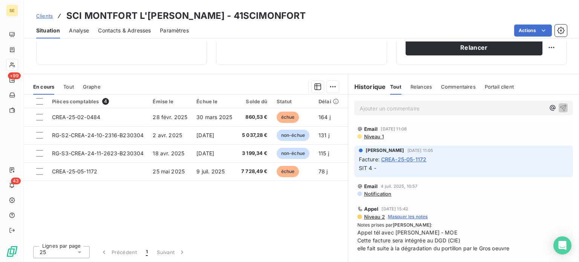
click at [41, 18] on span "Clients" at bounding box center [44, 16] width 17 height 6
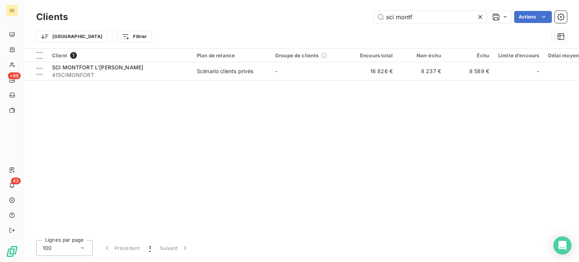
drag, startPoint x: 422, startPoint y: 16, endPoint x: 326, endPoint y: 18, distance: 96.5
click at [329, 21] on div "sci montf Actions" at bounding box center [322, 17] width 490 height 12
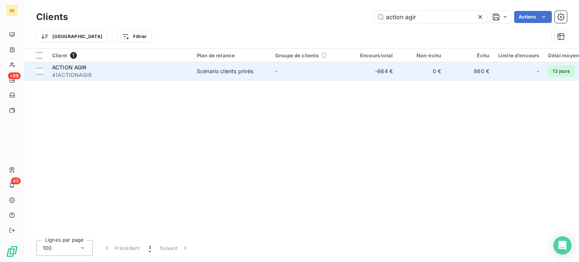
type input "action agir"
click at [83, 67] on span "ACTION AGIR" at bounding box center [69, 67] width 35 height 6
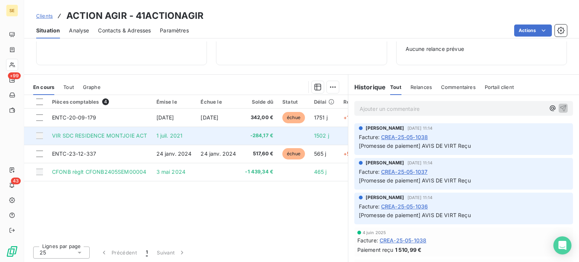
scroll to position [34, 0]
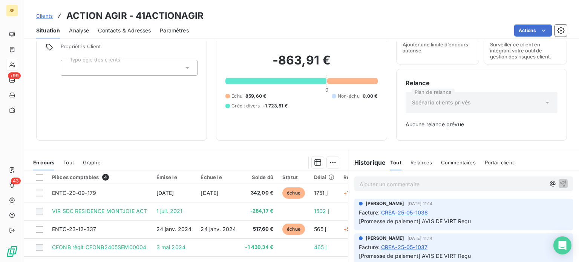
click at [45, 15] on span "Clients" at bounding box center [44, 16] width 17 height 6
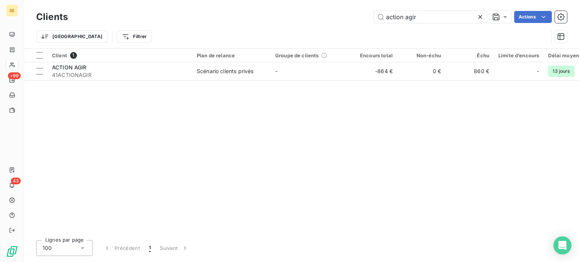
drag, startPoint x: 434, startPoint y: 13, endPoint x: 299, endPoint y: 12, distance: 135.3
click at [300, 12] on div "action agir Actions" at bounding box center [322, 17] width 490 height 12
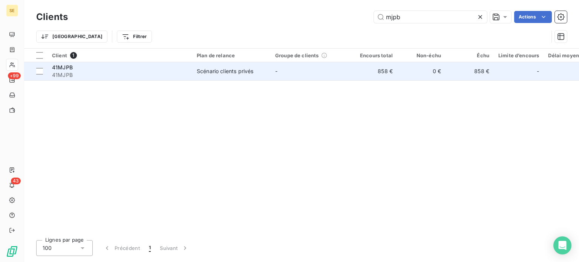
type input "mjpb"
click at [96, 72] on span "41MJPB" at bounding box center [120, 75] width 136 height 8
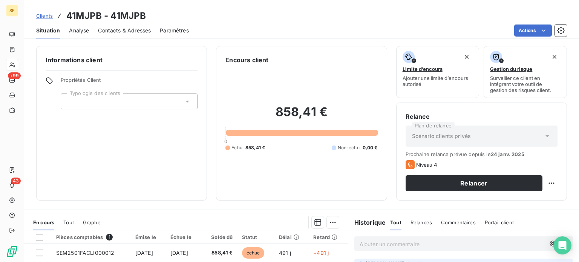
click at [43, 15] on span "Clients" at bounding box center [44, 16] width 17 height 6
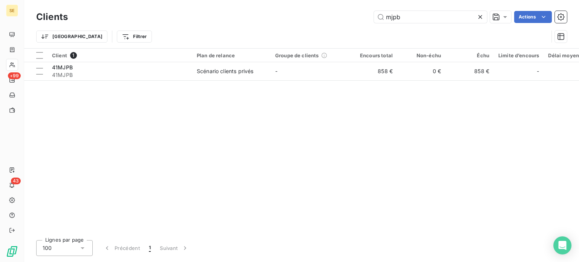
drag, startPoint x: 405, startPoint y: 21, endPoint x: 333, endPoint y: 18, distance: 72.4
click at [333, 18] on div "mjpb Actions" at bounding box center [322, 17] width 490 height 12
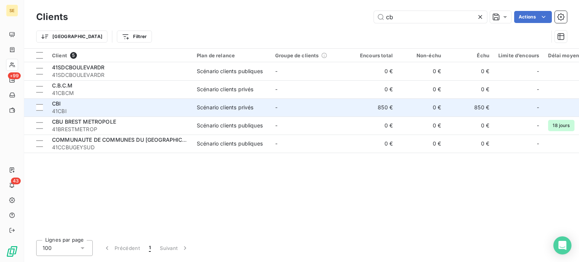
type input "cb"
click at [101, 108] on span "41CBI" at bounding box center [120, 111] width 136 height 8
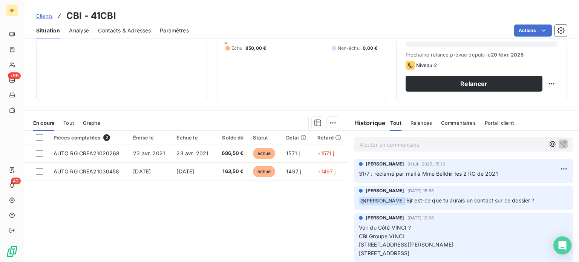
scroll to position [113, 0]
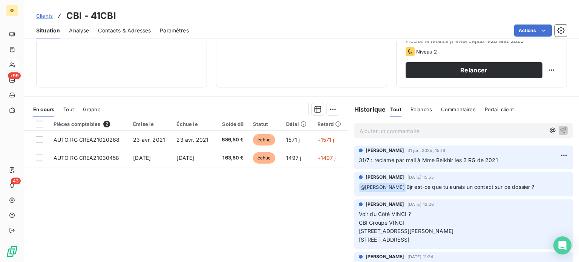
click at [45, 13] on span "Clients" at bounding box center [44, 16] width 17 height 6
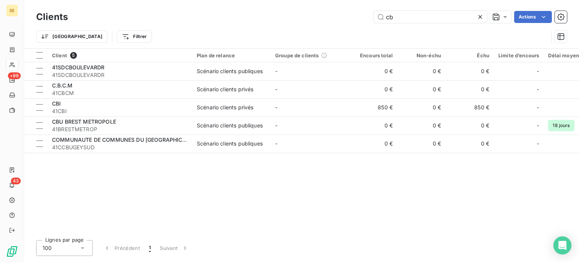
drag, startPoint x: 406, startPoint y: 14, endPoint x: 309, endPoint y: 5, distance: 97.3
click at [309, 5] on div "Clients cb Actions Trier Filtrer" at bounding box center [301, 24] width 555 height 48
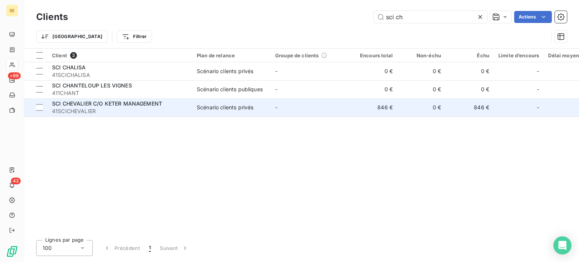
type input "sci ch"
click at [93, 103] on span "SCI CHEVALIER C/O KETER MANAGEMENT" at bounding box center [107, 103] width 110 height 6
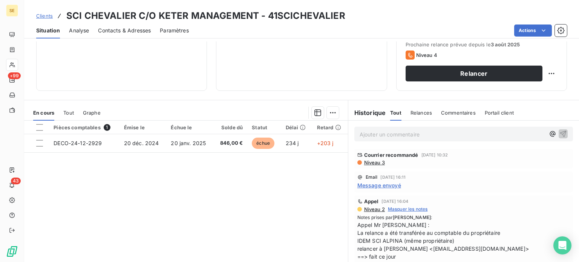
scroll to position [113, 0]
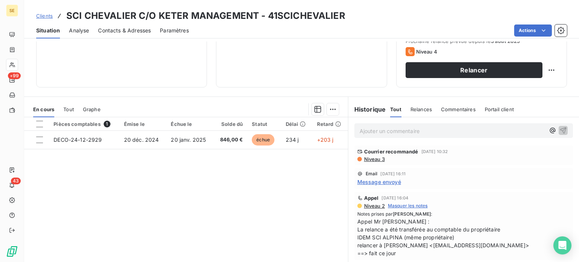
click at [43, 15] on span "Clients" at bounding box center [44, 16] width 17 height 6
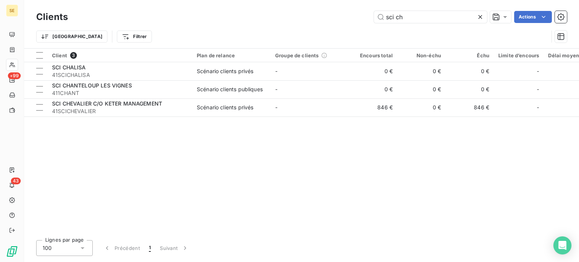
drag, startPoint x: 408, startPoint y: 15, endPoint x: 286, endPoint y: 13, distance: 122.1
click at [286, 13] on div "sci ch Actions" at bounding box center [322, 17] width 490 height 12
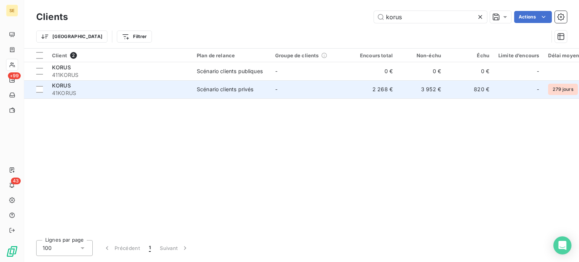
type input "korus"
click at [147, 86] on div "KORUS" at bounding box center [120, 86] width 136 height 8
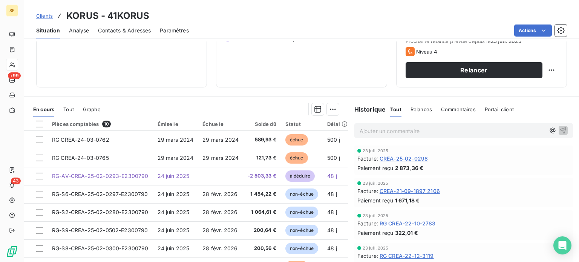
click at [50, 13] on span "Clients" at bounding box center [44, 16] width 17 height 6
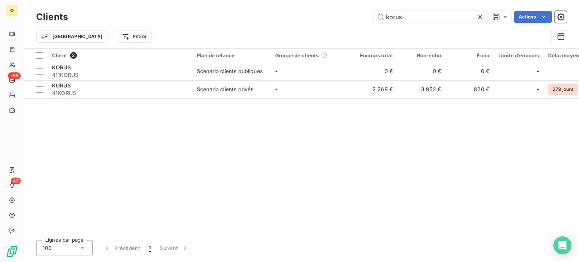
drag, startPoint x: 411, startPoint y: 18, endPoint x: 341, endPoint y: 19, distance: 70.5
click at [341, 19] on div "korus Actions" at bounding box center [322, 17] width 490 height 12
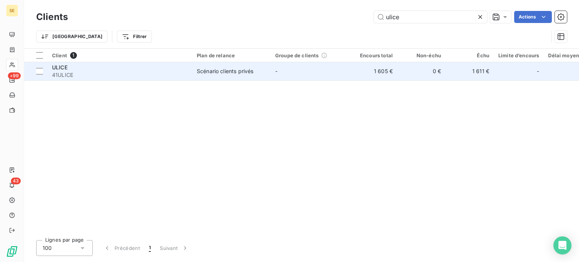
type input "ulice"
click at [267, 74] on td "Scénario clients privés" at bounding box center [231, 71] width 78 height 18
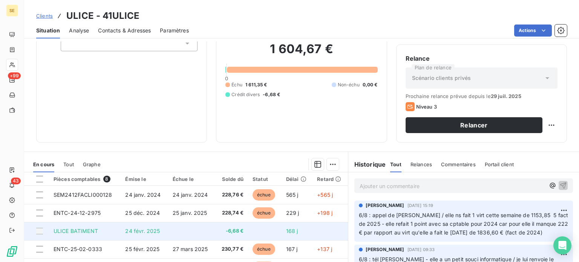
scroll to position [136, 0]
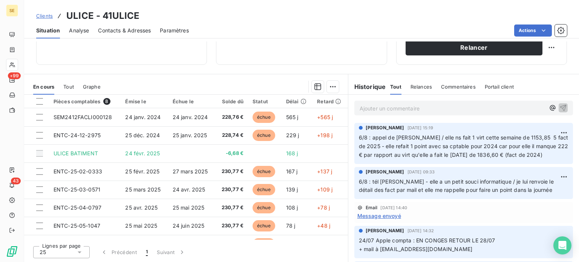
click at [45, 15] on span "Clients" at bounding box center [44, 16] width 17 height 6
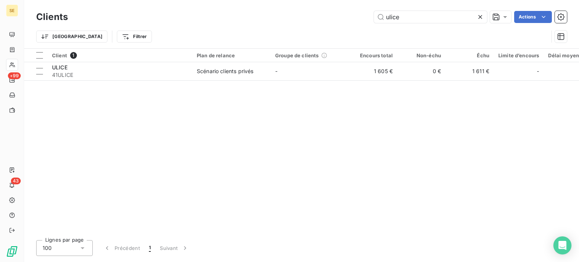
click at [356, 17] on div "ulice Actions" at bounding box center [322, 17] width 490 height 12
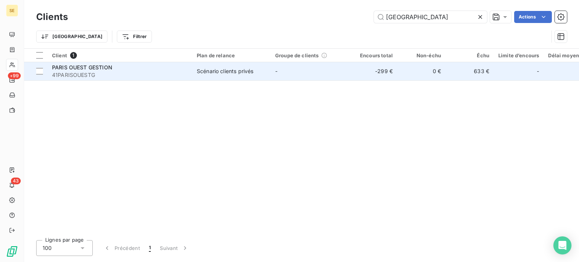
type input "[GEOGRAPHIC_DATA]"
click at [151, 69] on div "PARIS OUEST GESTION" at bounding box center [120, 68] width 136 height 8
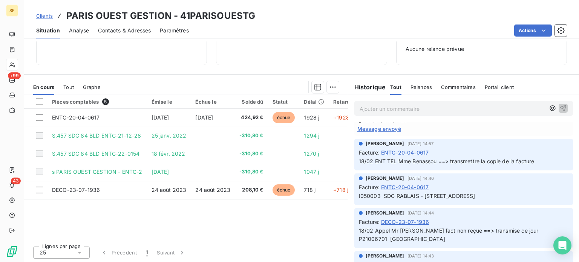
scroll to position [113, 0]
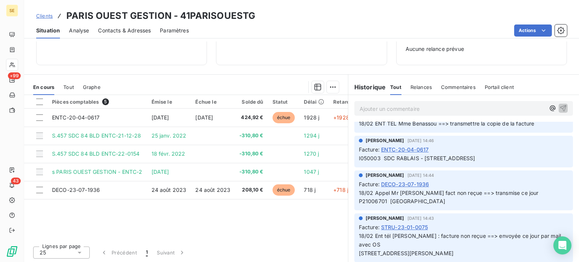
click at [42, 12] on link "Clients" at bounding box center [44, 16] width 17 height 8
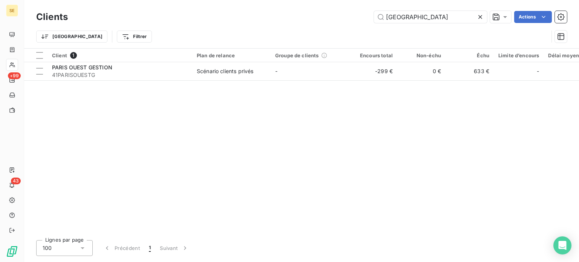
drag, startPoint x: 433, startPoint y: 12, endPoint x: 332, endPoint y: 15, distance: 101.0
click at [332, 15] on div "paris ouest Actions" at bounding box center [322, 17] width 490 height 12
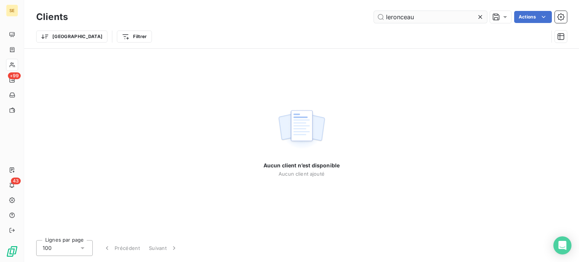
click at [384, 15] on input "leronceau" at bounding box center [430, 17] width 113 height 12
drag, startPoint x: 440, startPoint y: 18, endPoint x: 310, endPoint y: 17, distance: 129.6
click at [310, 17] on div "M leronceau Actions" at bounding box center [322, 17] width 490 height 12
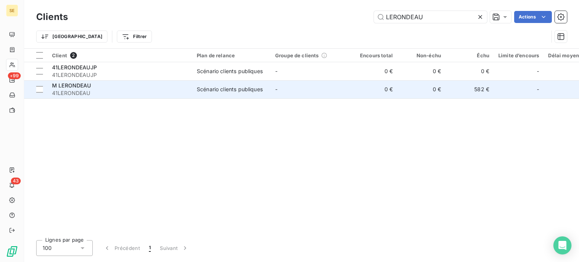
type input "LERONDEAU"
click at [193, 86] on td "Scénario clients publiques" at bounding box center [231, 89] width 78 height 18
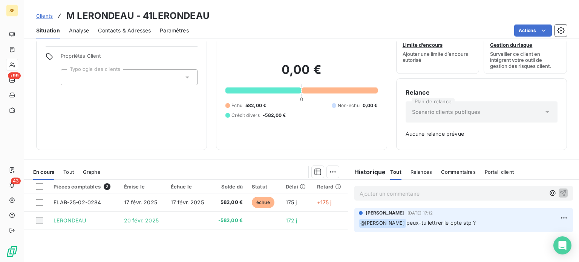
scroll to position [75, 0]
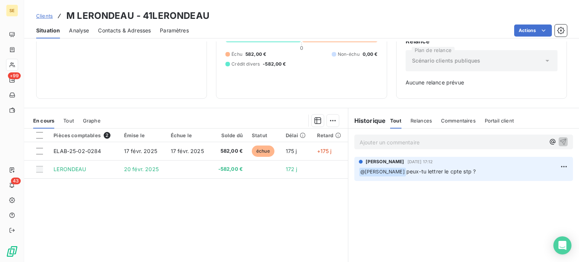
click at [48, 15] on span "Clients" at bounding box center [44, 16] width 17 height 6
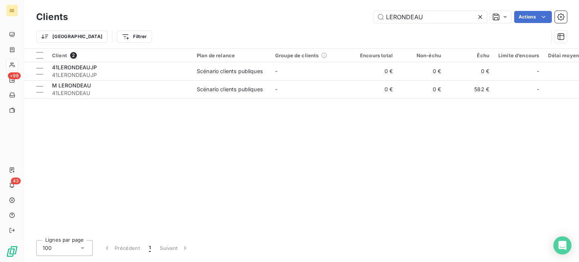
drag, startPoint x: 434, startPoint y: 19, endPoint x: 341, endPoint y: 18, distance: 92.7
click at [341, 18] on div "LERONDEAU Actions" at bounding box center [322, 17] width 490 height 12
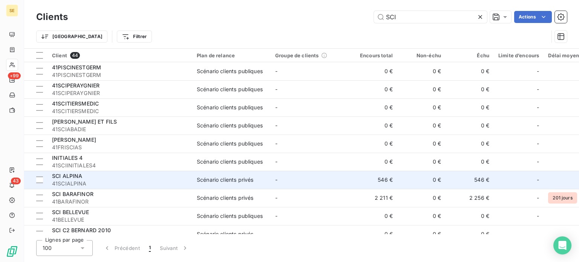
type input "SCI"
click at [118, 181] on span "41SCIALPINA" at bounding box center [120, 184] width 136 height 8
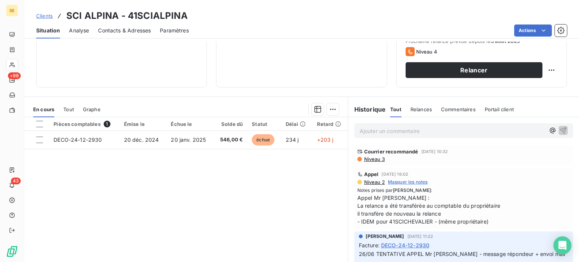
scroll to position [75, 0]
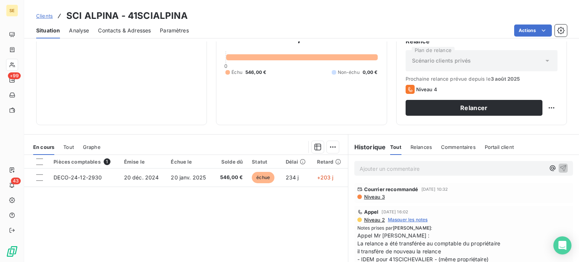
click at [47, 14] on span "Clients" at bounding box center [44, 16] width 17 height 6
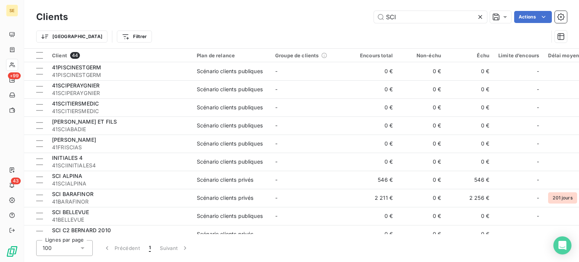
drag, startPoint x: 430, startPoint y: 20, endPoint x: 354, endPoint y: 20, distance: 75.7
click at [355, 20] on div "SCI Actions" at bounding box center [322, 17] width 490 height 12
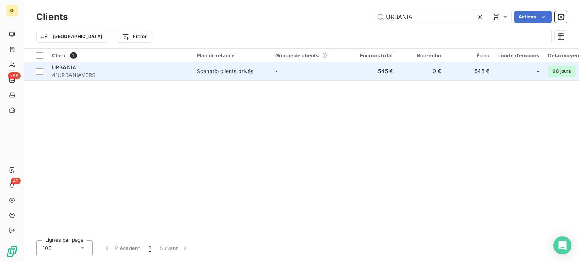
type input "URBANIA"
click at [95, 71] on span "41URBANIAVERS" at bounding box center [120, 75] width 136 height 8
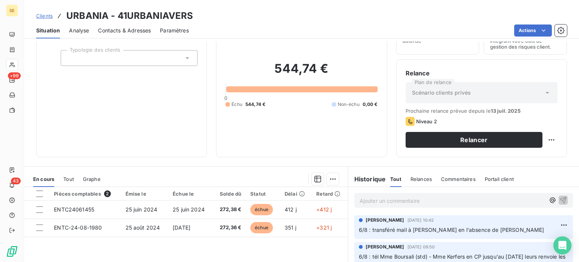
scroll to position [75, 0]
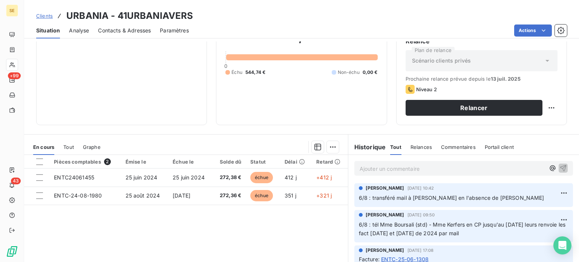
click at [40, 17] on span "Clients" at bounding box center [44, 16] width 17 height 6
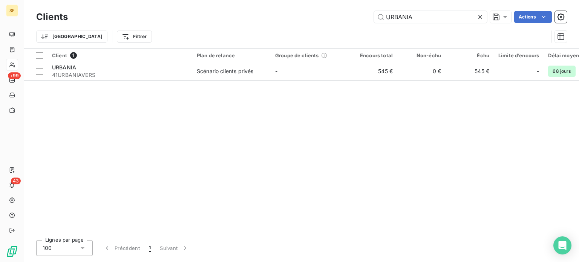
drag, startPoint x: 422, startPoint y: 16, endPoint x: 336, endPoint y: 15, distance: 85.9
click at [338, 14] on div "URBANIA Actions" at bounding box center [322, 17] width 490 height 12
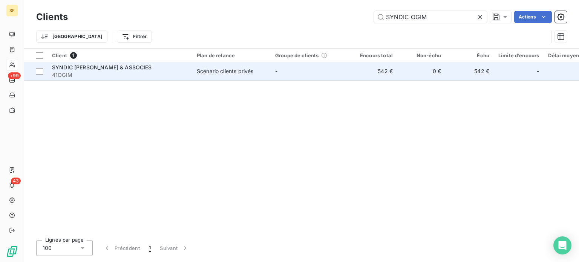
type input "SYNDIC OGIM"
click at [161, 72] on span "41OGIM" at bounding box center [120, 75] width 136 height 8
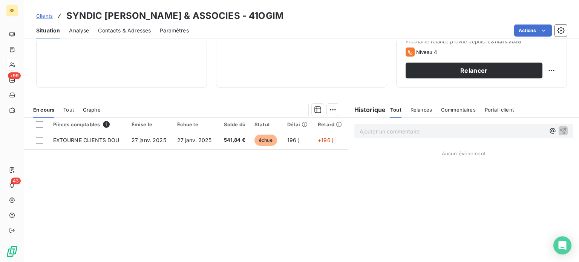
scroll to position [113, 0]
click at [39, 17] on span "Clients" at bounding box center [44, 16] width 17 height 6
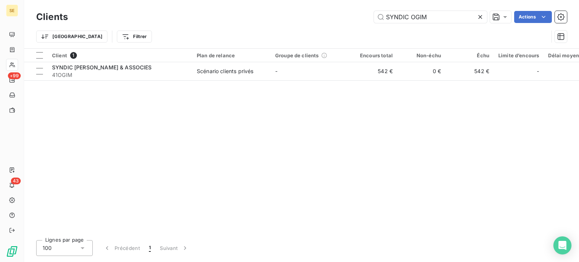
drag, startPoint x: 432, startPoint y: 18, endPoint x: 288, endPoint y: 17, distance: 144.3
click at [288, 17] on div "SYNDIC OGIM Actions" at bounding box center [322, 17] width 490 height 12
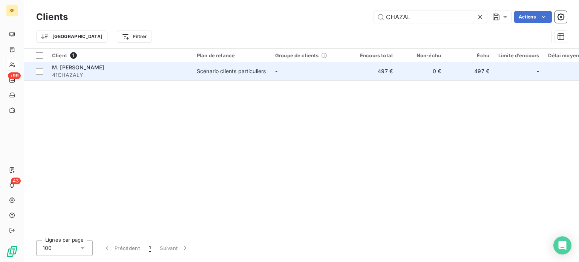
type input "CHAZAL"
click at [234, 67] on div "Scénario clients particuliers" at bounding box center [231, 71] width 69 height 8
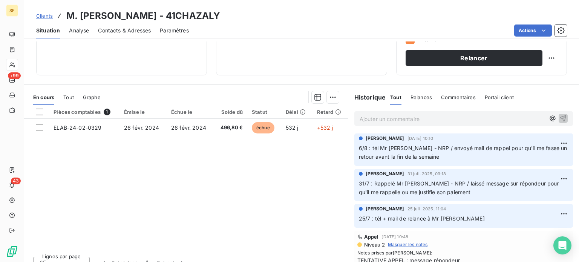
scroll to position [136, 0]
